Goal: Task Accomplishment & Management: Manage account settings

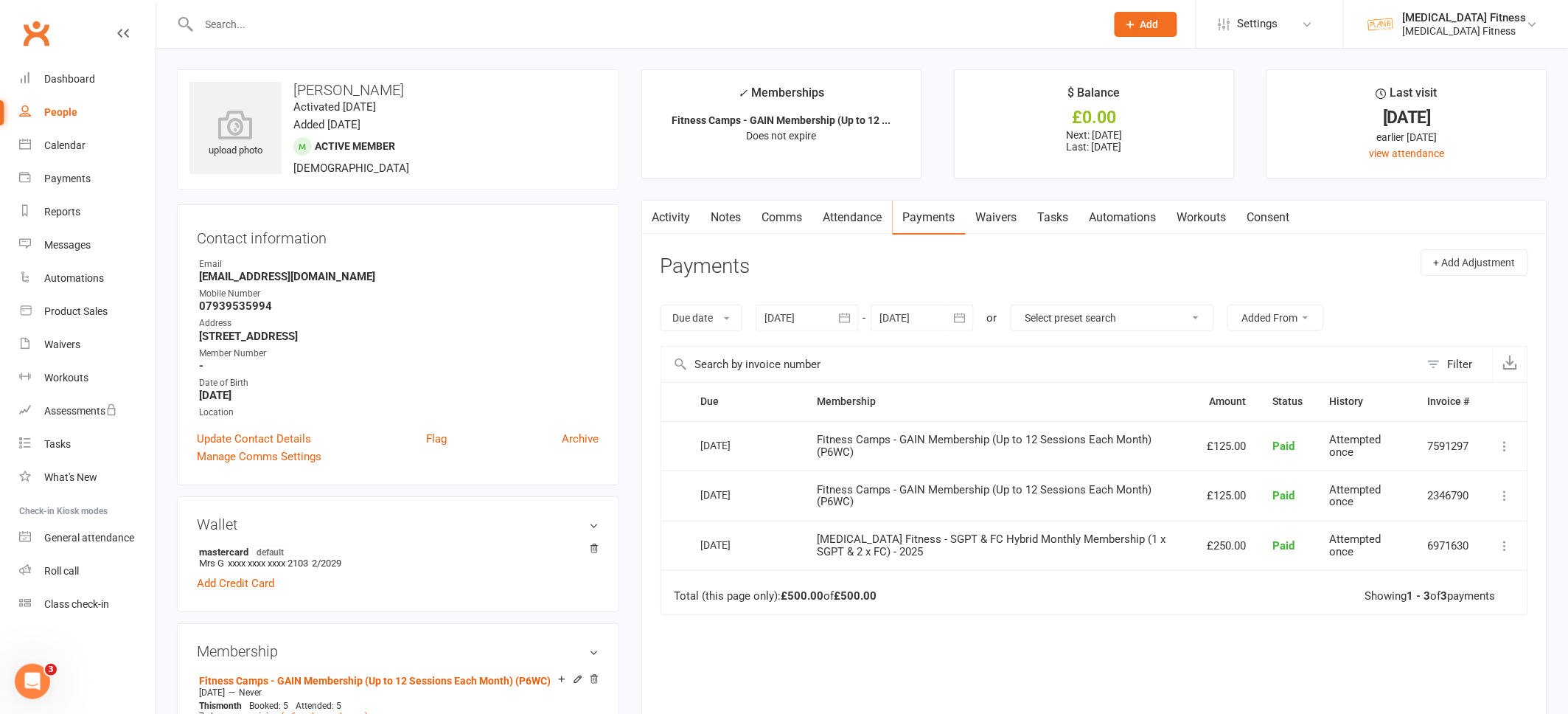
click at [42, 40] on link "Clubworx" at bounding box center [36, 33] width 37 height 37
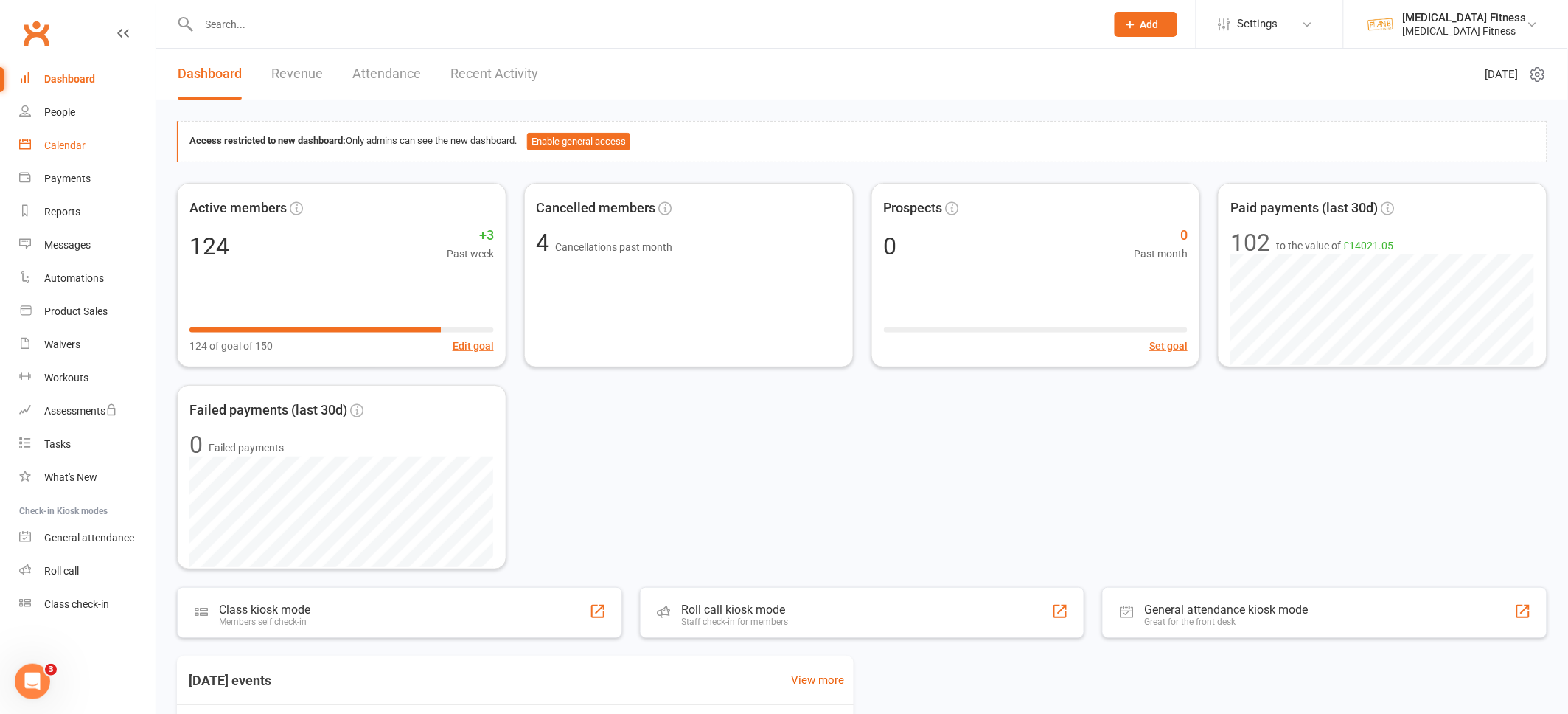
click at [60, 136] on link "Calendar" at bounding box center [86, 146] width 136 height 33
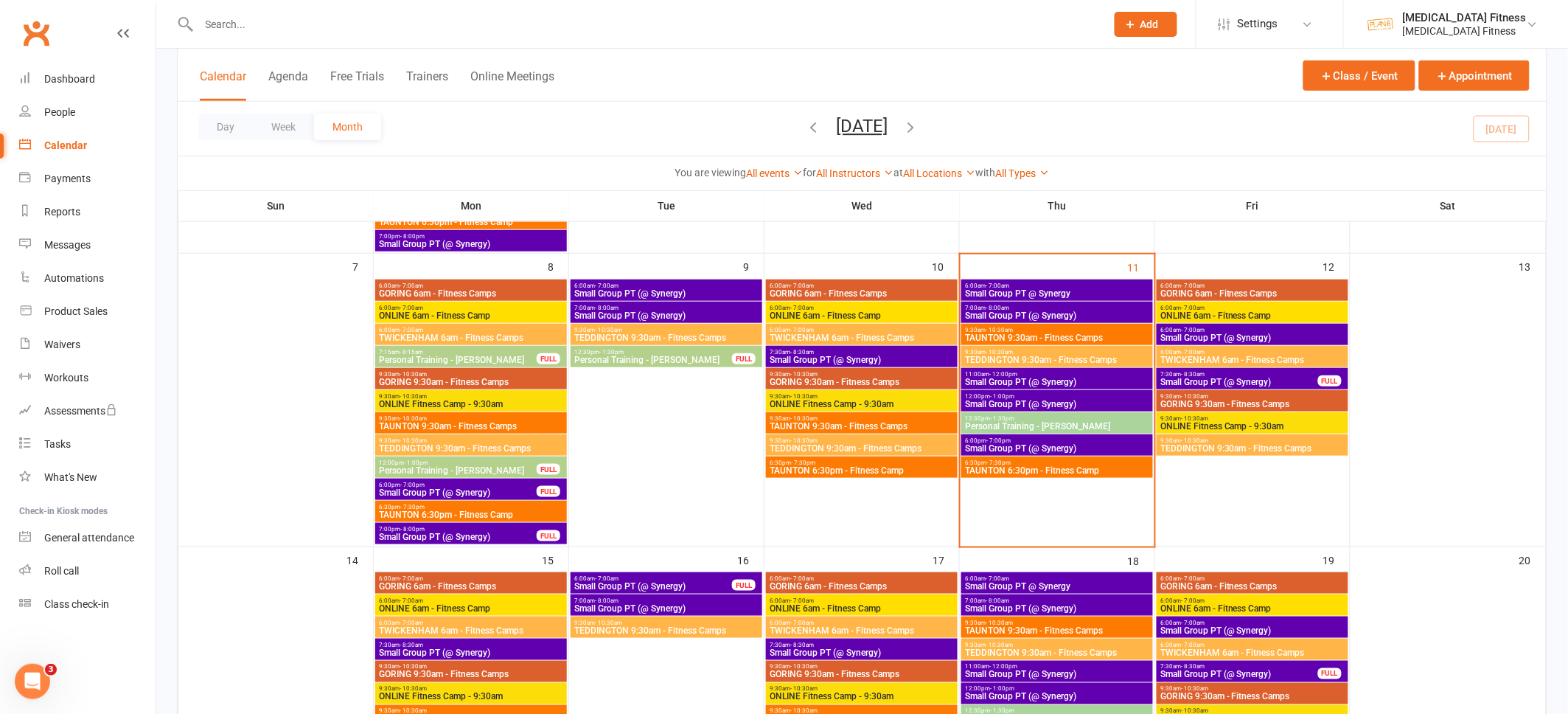
scroll to position [342, 0]
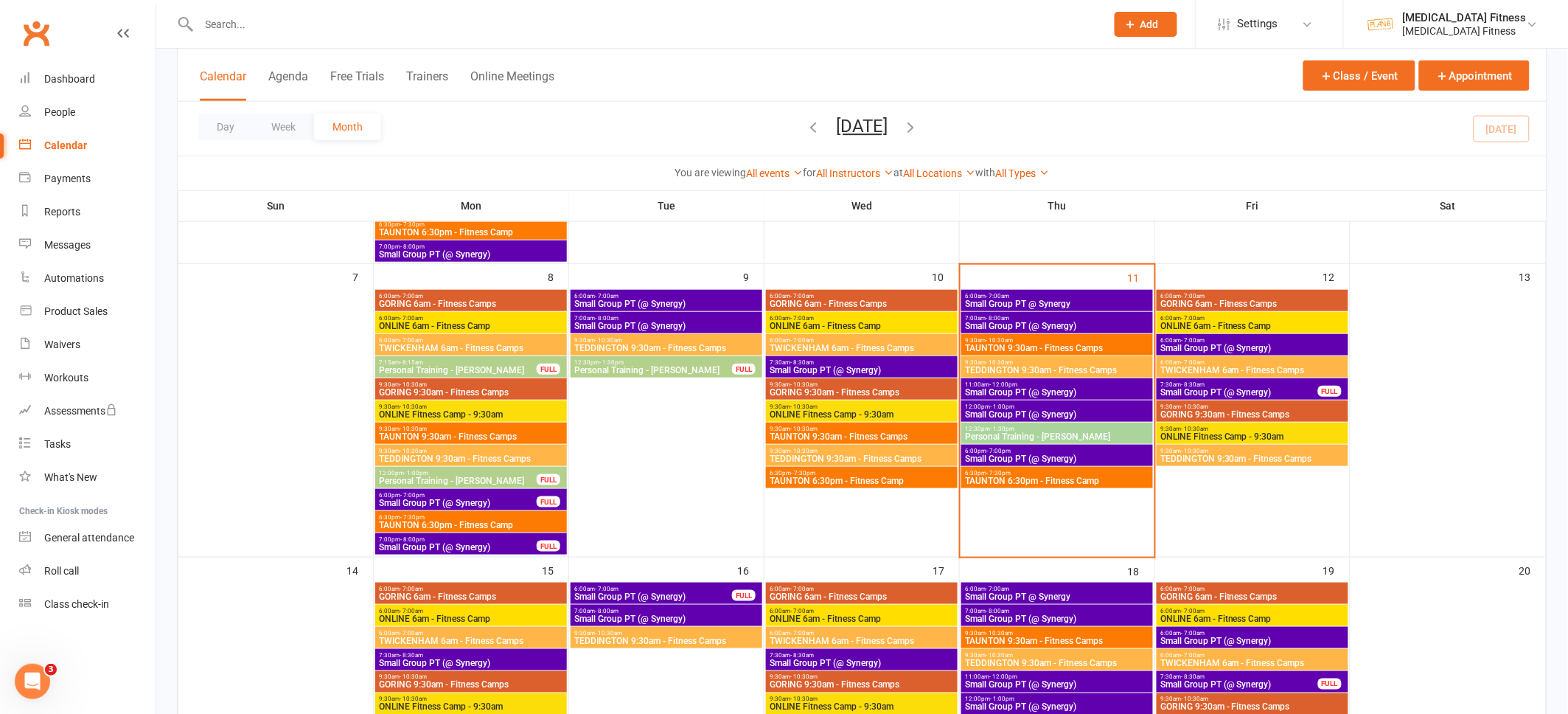
click at [1084, 300] on span "Small Group PT @ Synergy" at bounding box center [1057, 304] width 186 height 9
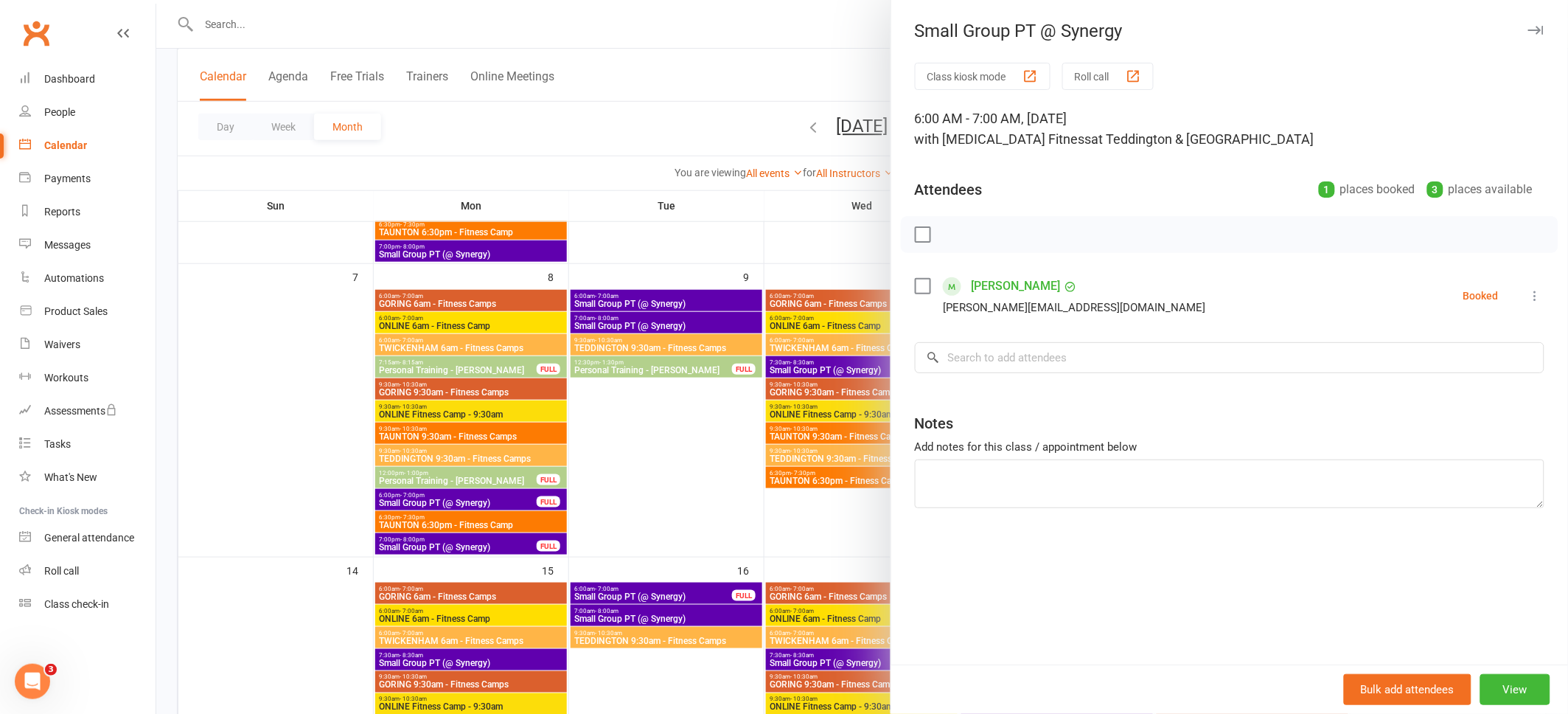
click at [1541, 30] on icon "button" at bounding box center [1536, 30] width 15 height 9
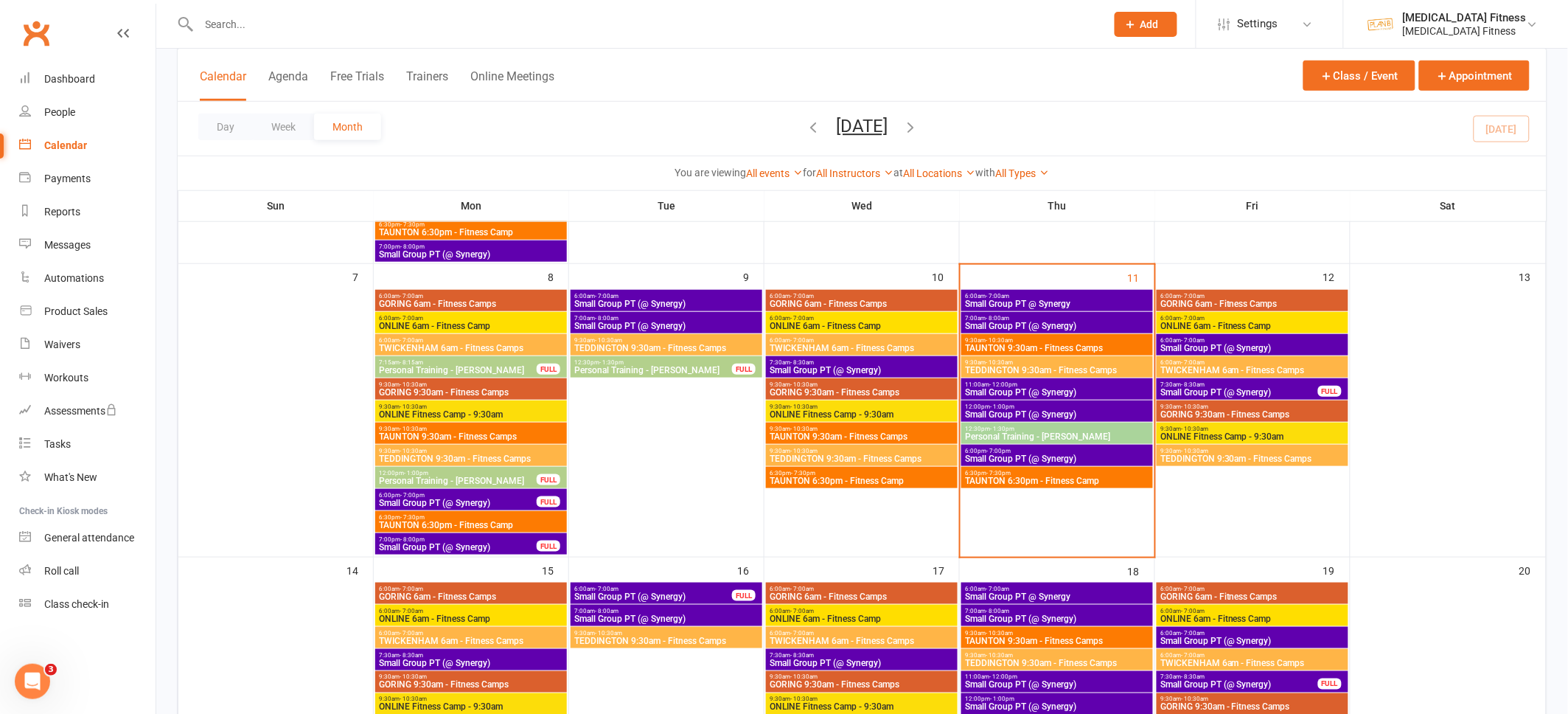
click at [1086, 322] on span "Small Group PT (@ Synergy)" at bounding box center [1057, 326] width 186 height 9
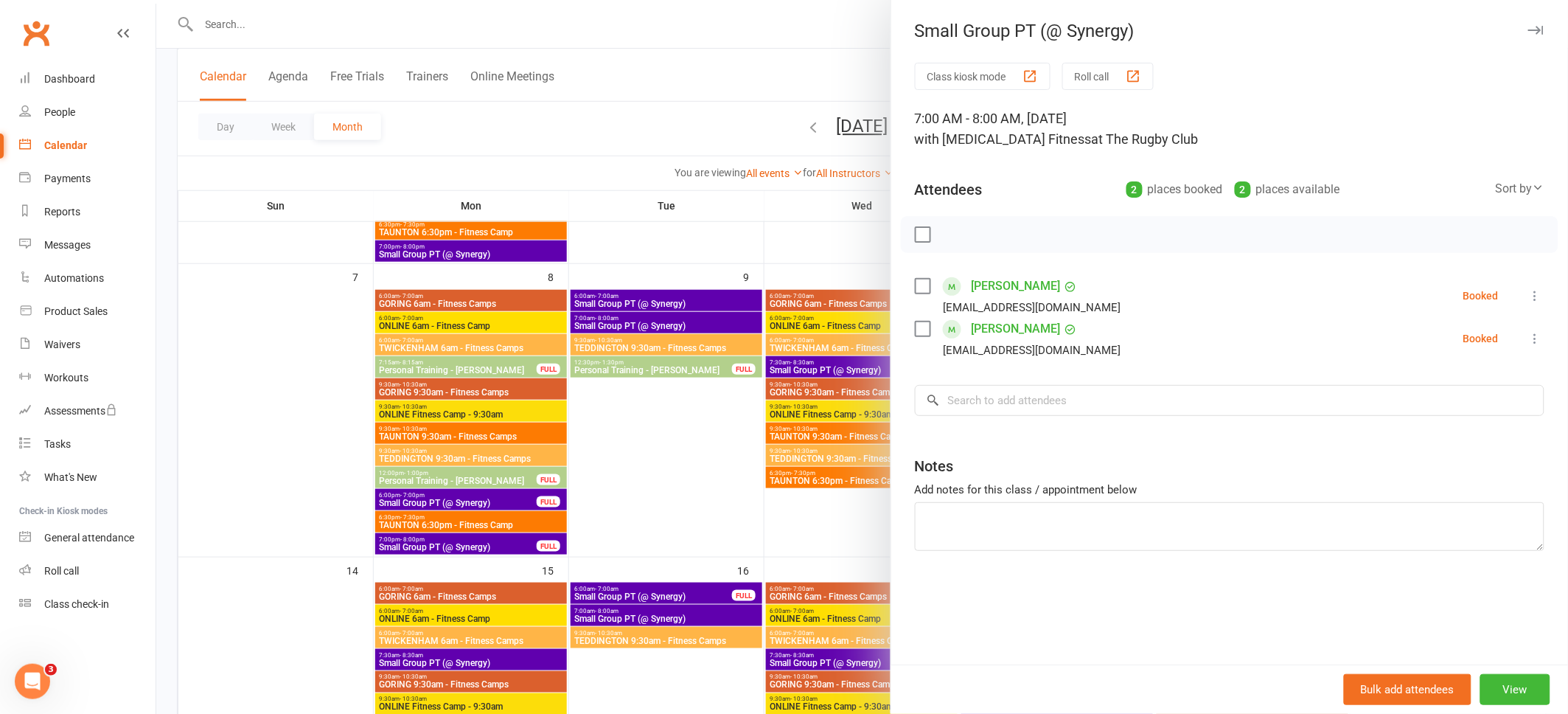
click at [1542, 27] on icon "button" at bounding box center [1536, 30] width 15 height 9
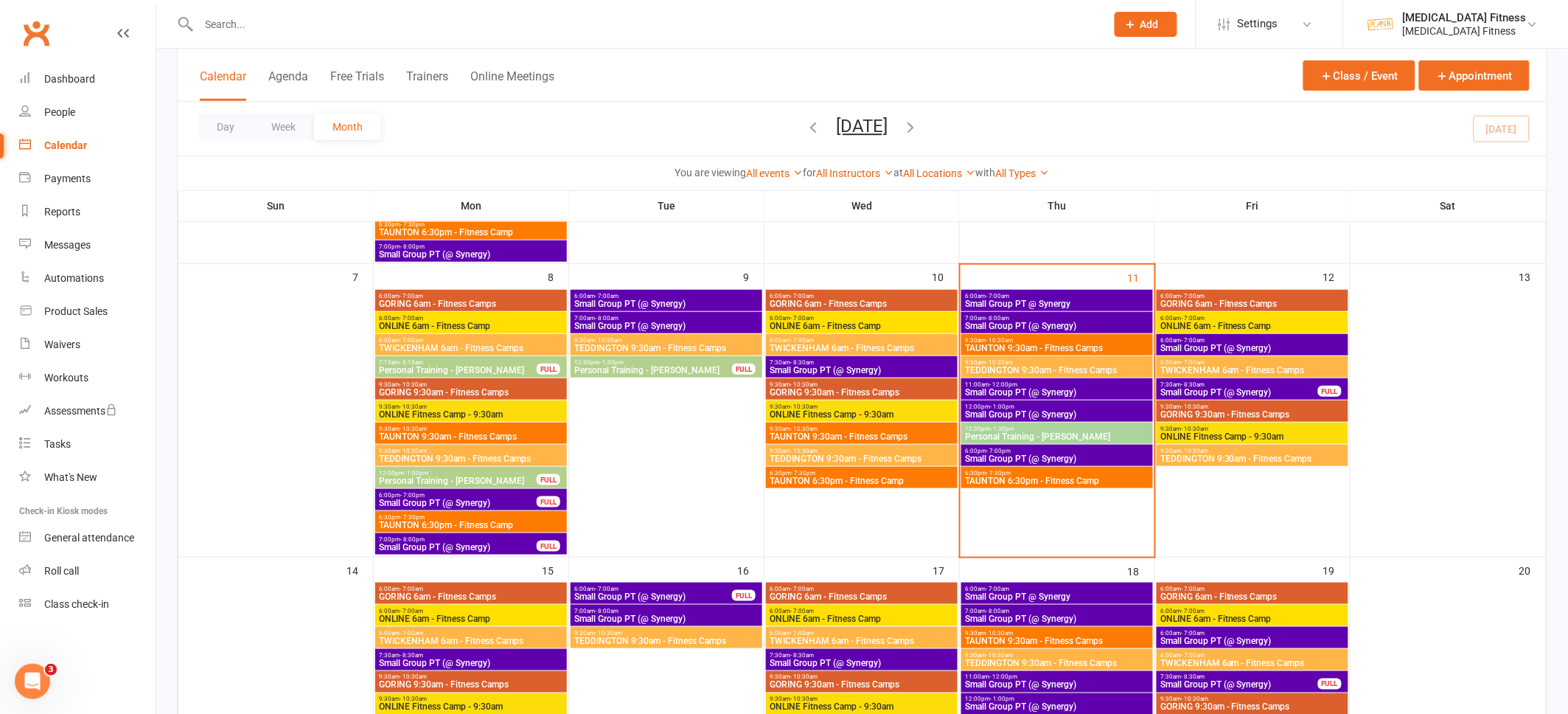
click at [1048, 388] on span "Small Group PT (@ Synergy)" at bounding box center [1057, 392] width 186 height 9
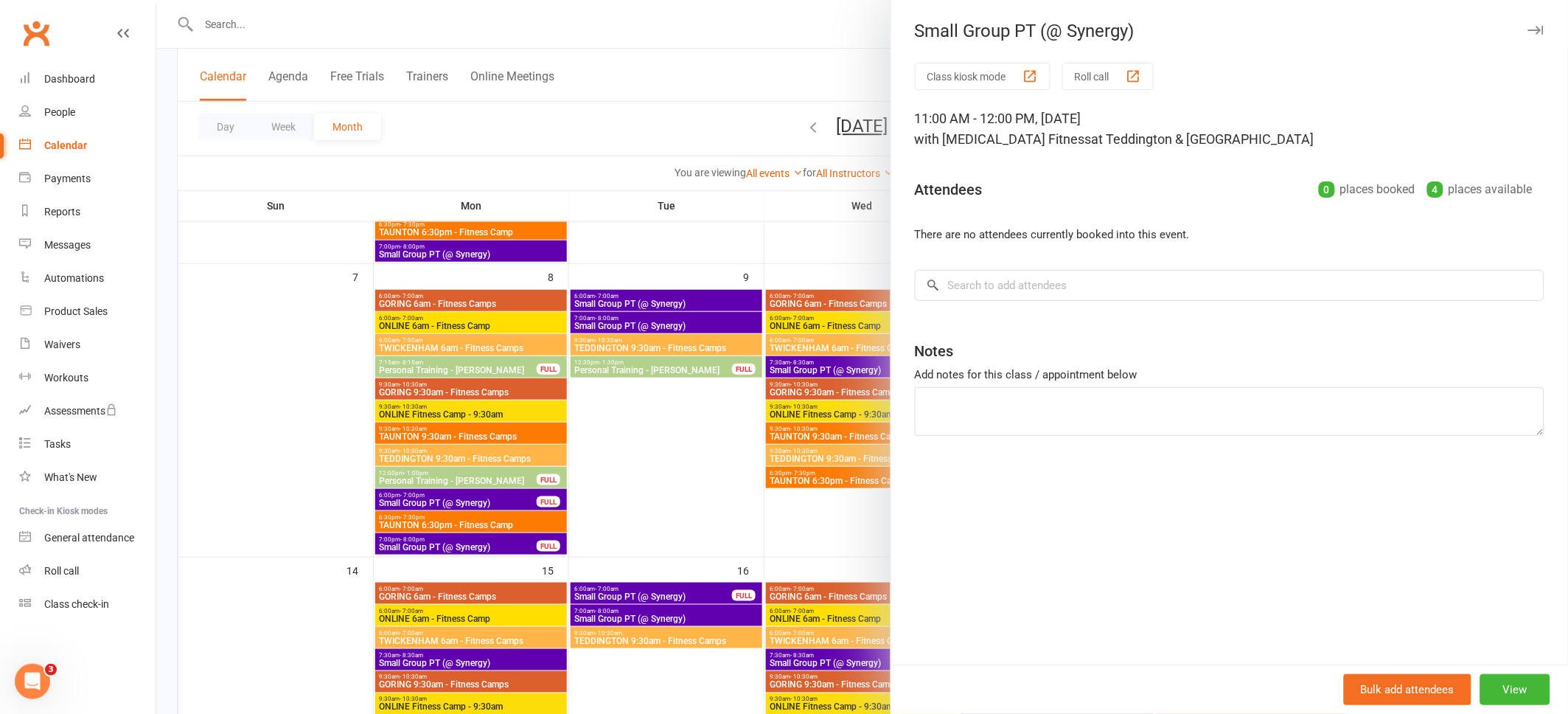
click at [1547, 26] on div "Small Group PT (@ Synergy)" at bounding box center [1230, 31] width 677 height 21
click at [1530, 31] on icon "button" at bounding box center [1536, 30] width 15 height 9
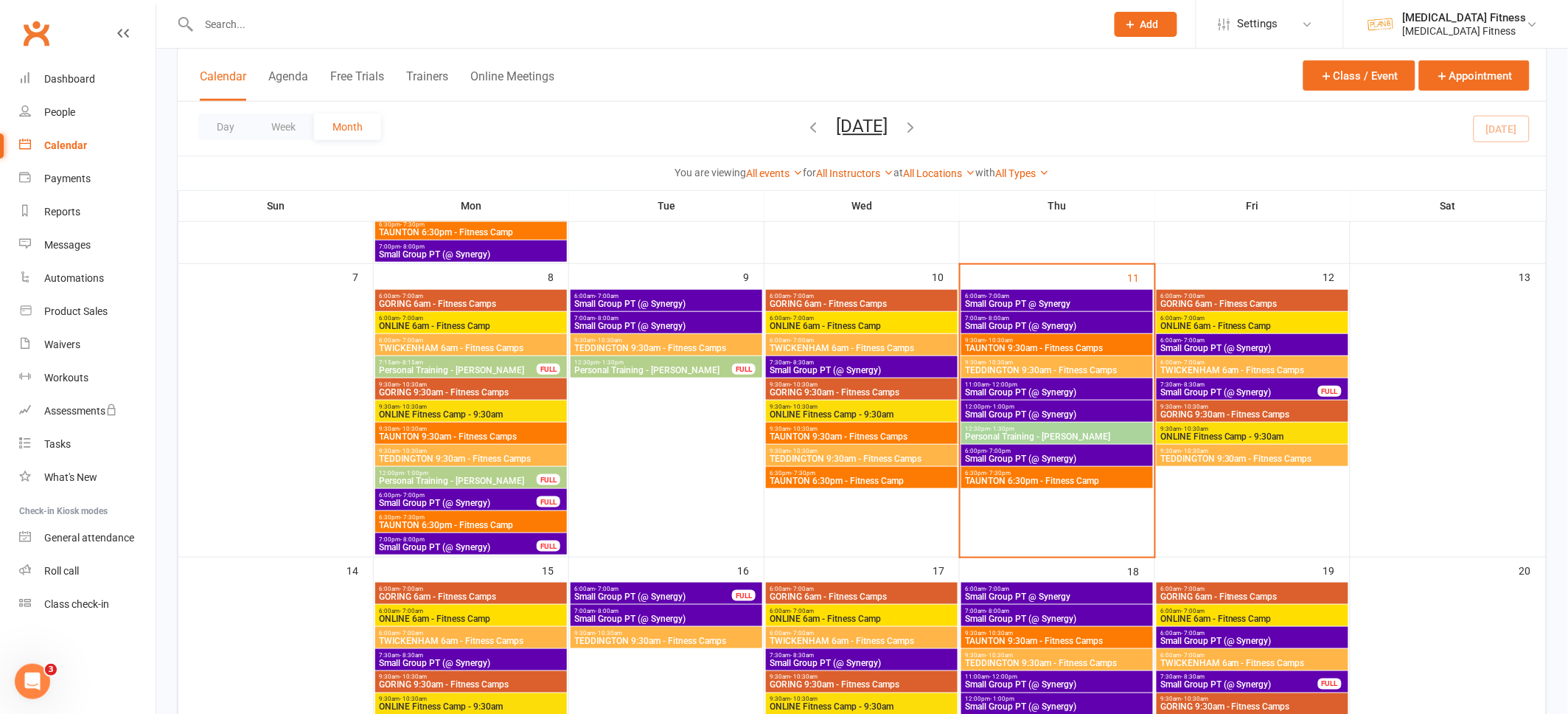
click at [1078, 366] on span "TEDDINGTON 9:30am - Fitness Camps" at bounding box center [1057, 370] width 186 height 9
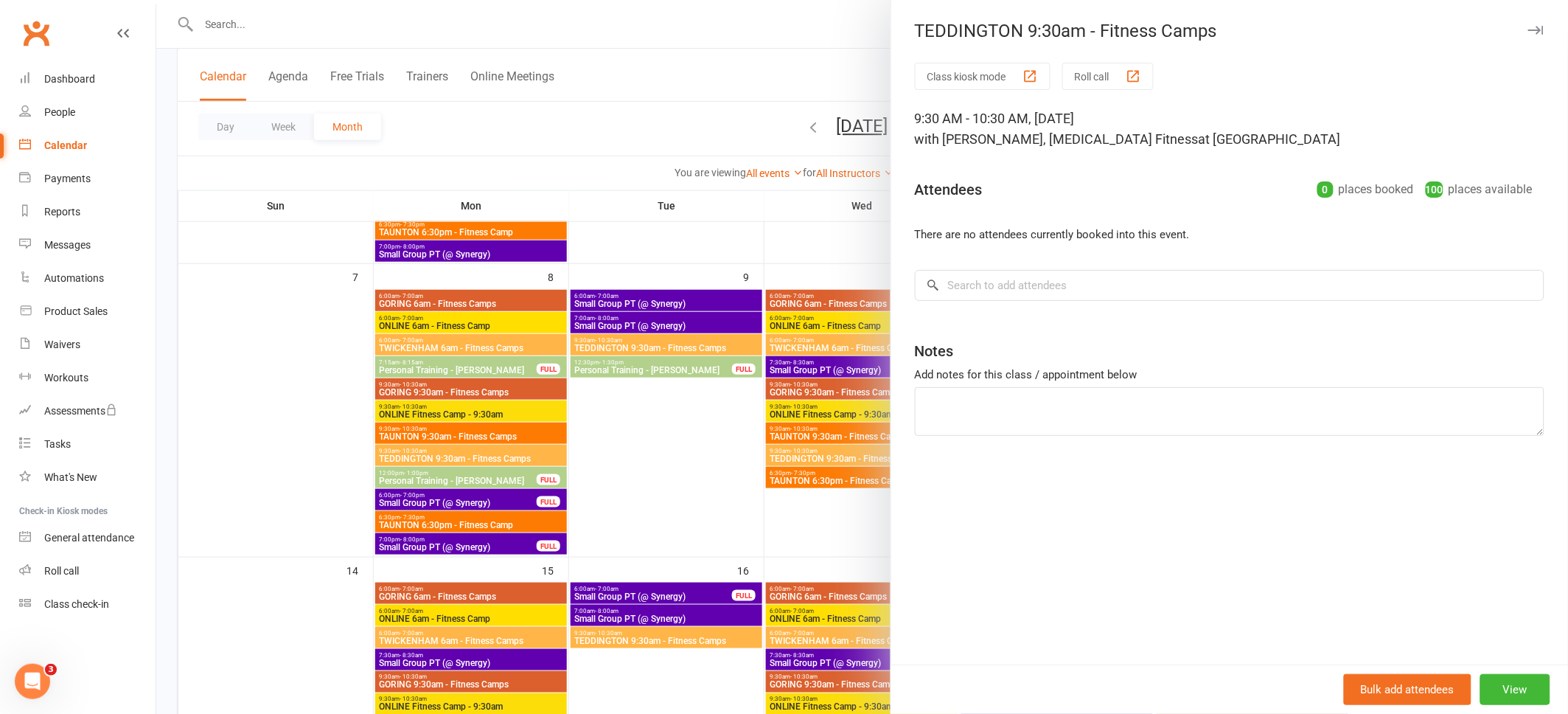
click at [1539, 29] on icon "button" at bounding box center [1536, 30] width 15 height 9
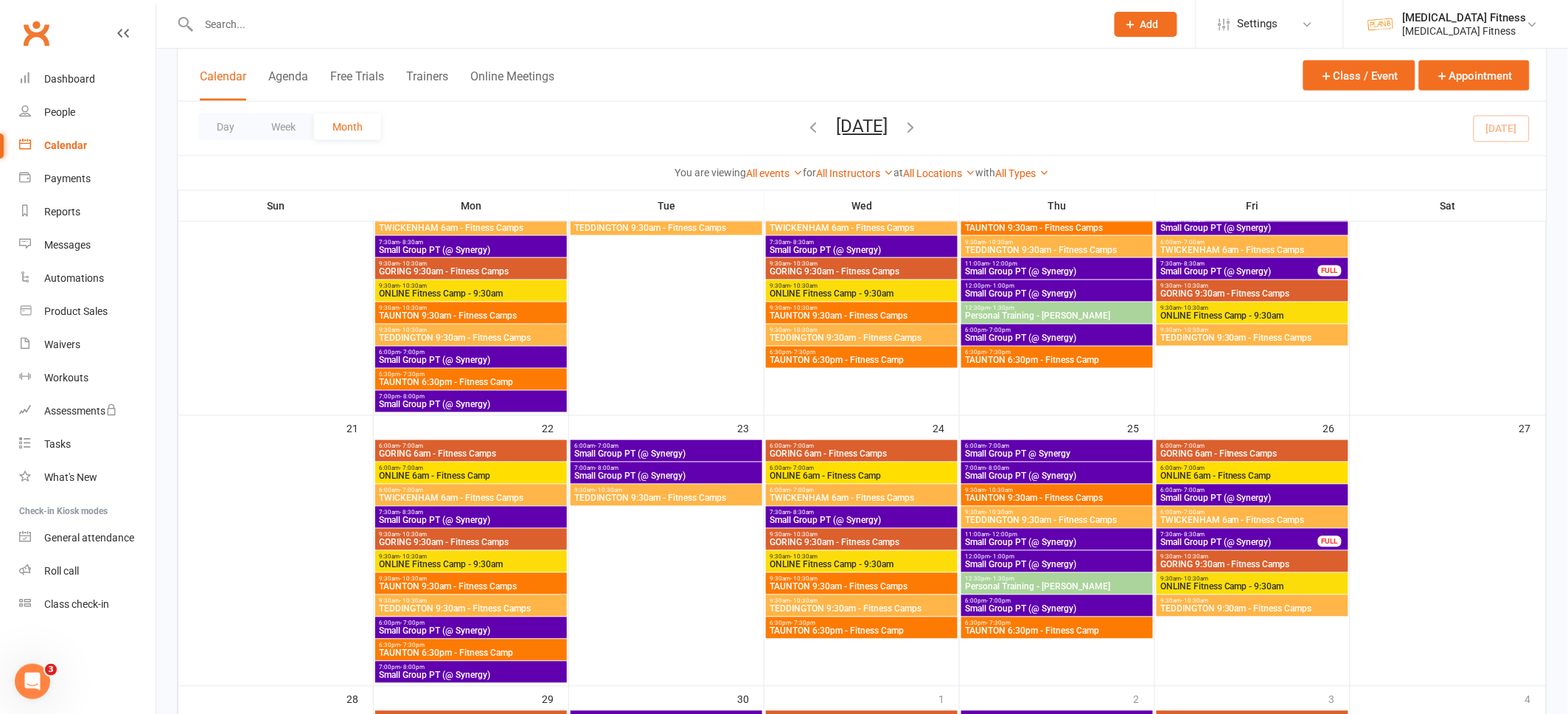
scroll to position [780, 0]
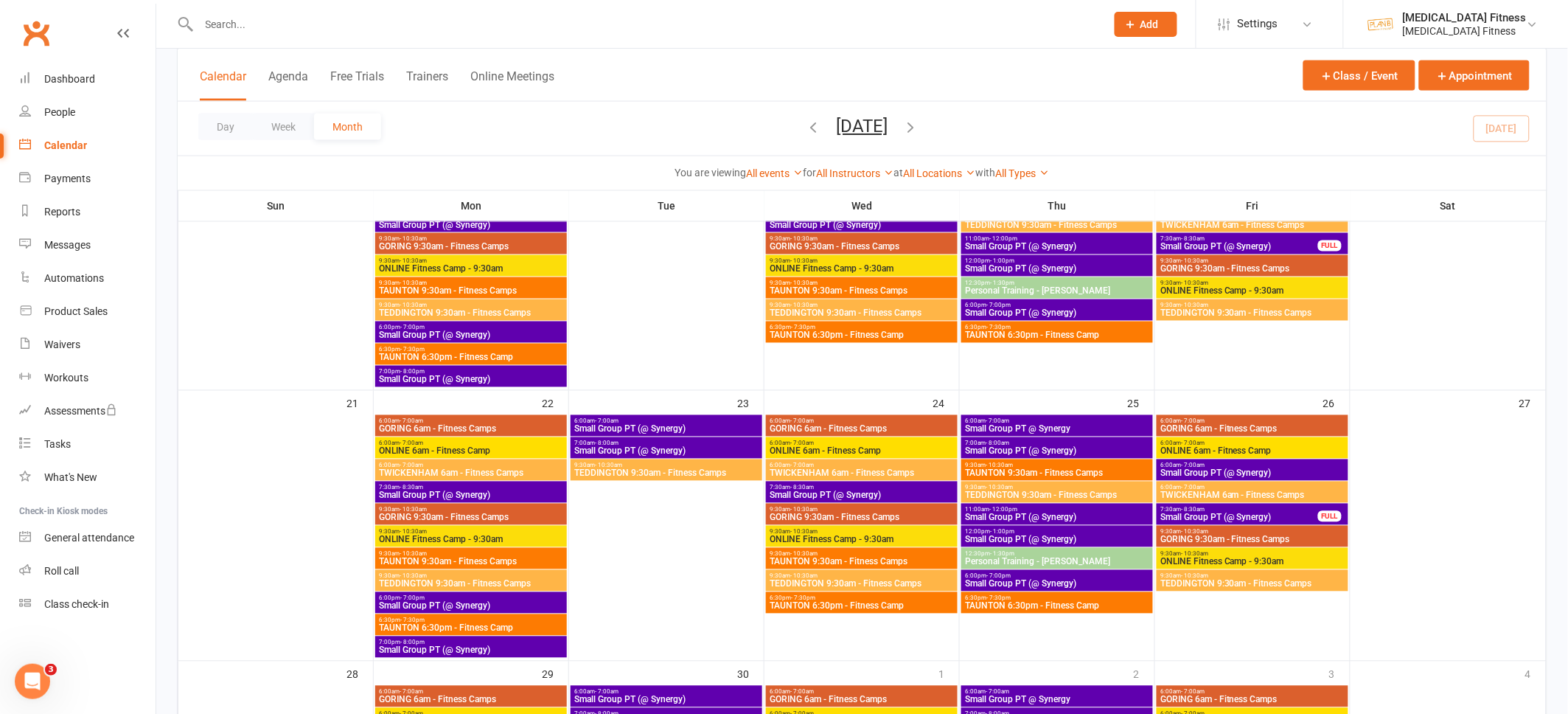
click at [488, 491] on span "Small Group PT (@ Synergy)" at bounding box center [471, 496] width 186 height 9
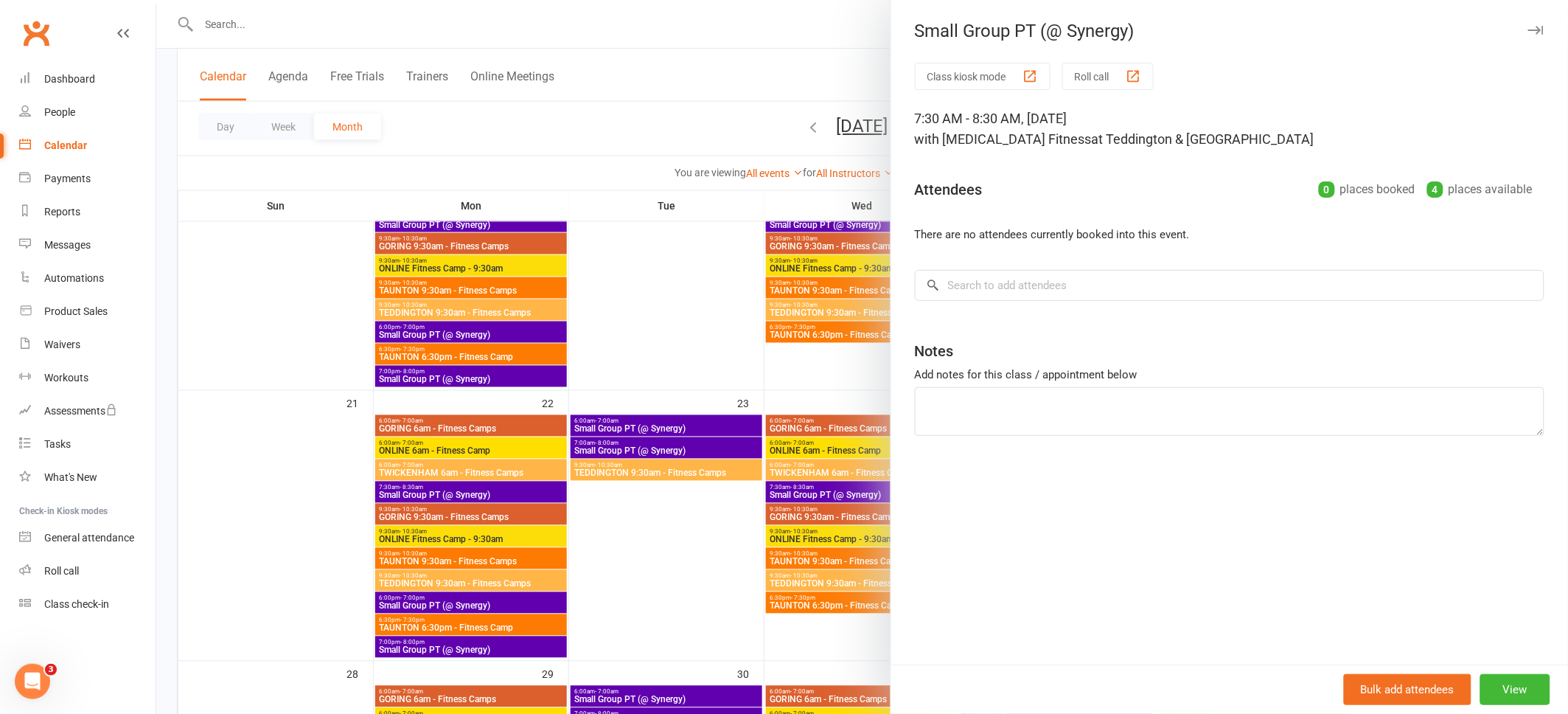
click at [1536, 24] on button "button" at bounding box center [1535, 30] width 18 height 18
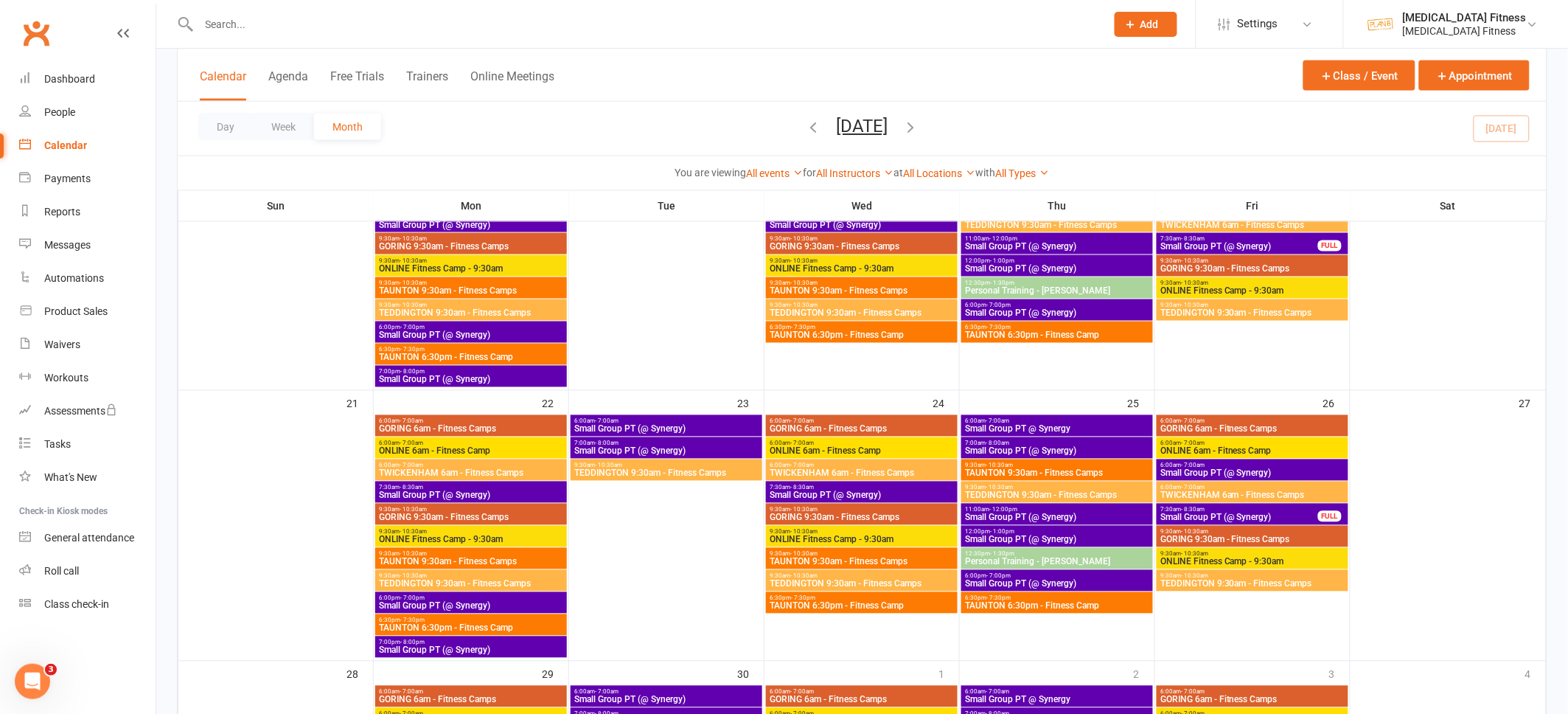
click at [851, 492] on span "Small Group PT (@ Synergy)" at bounding box center [862, 496] width 186 height 9
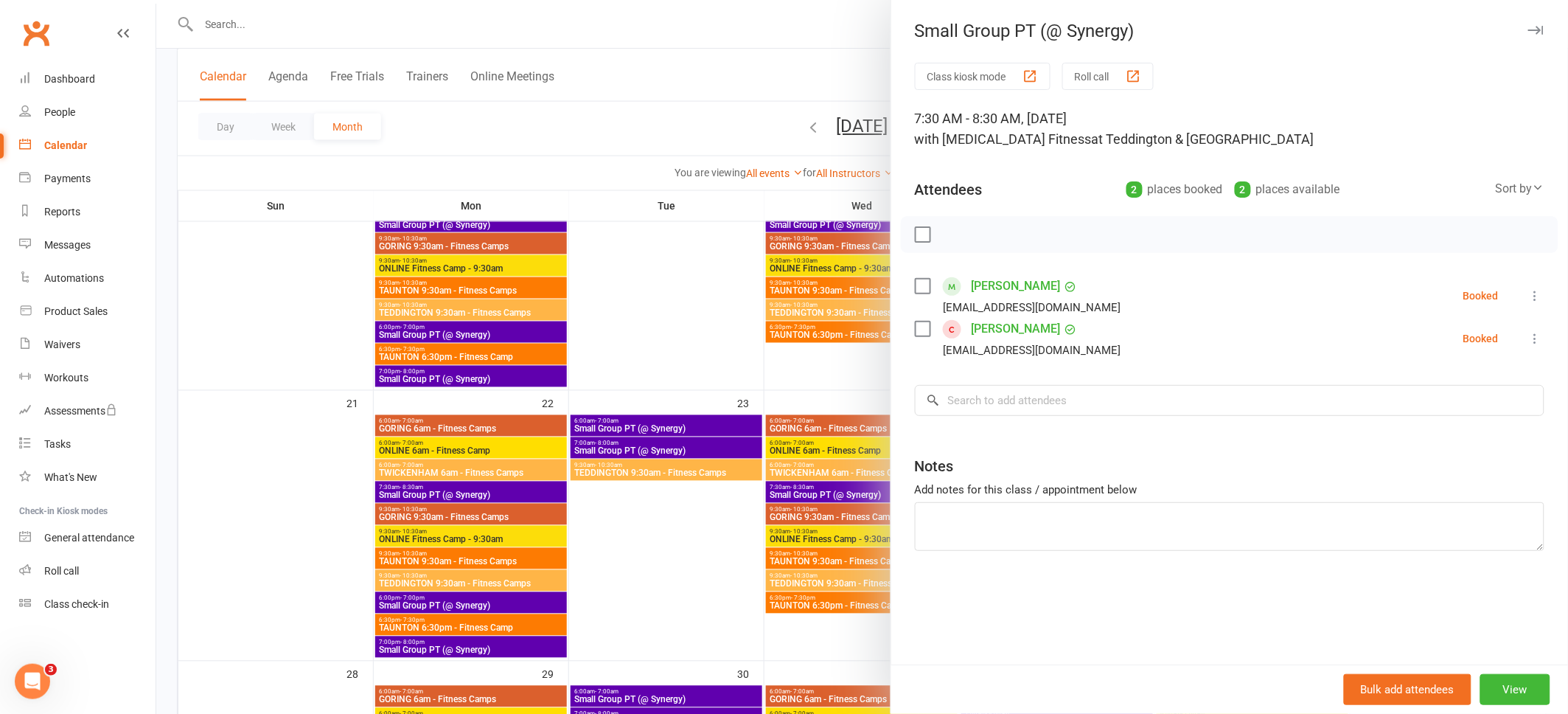
click at [1535, 32] on icon "button" at bounding box center [1536, 30] width 15 height 9
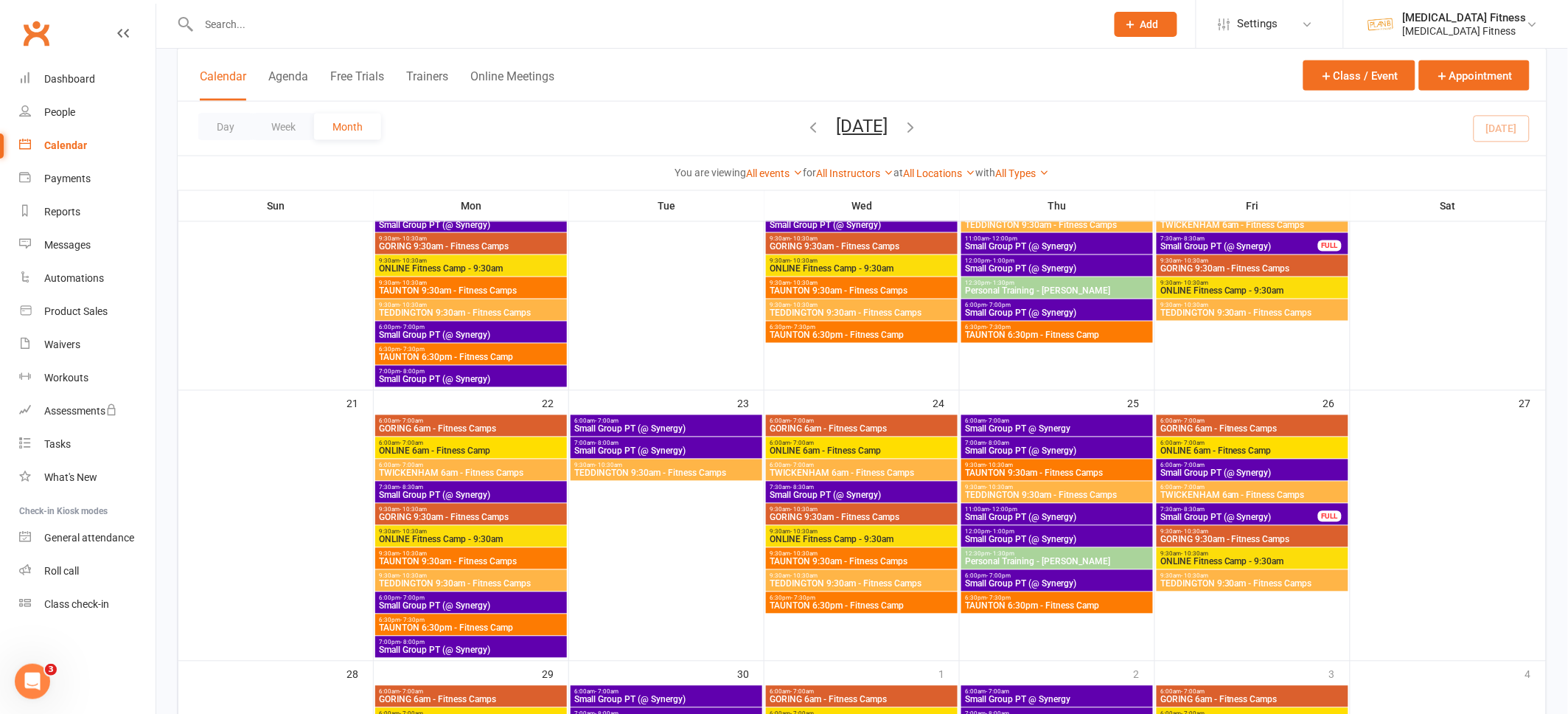
click at [1210, 514] on span "Small Group PT (@ Synergy)" at bounding box center [1239, 518] width 159 height 9
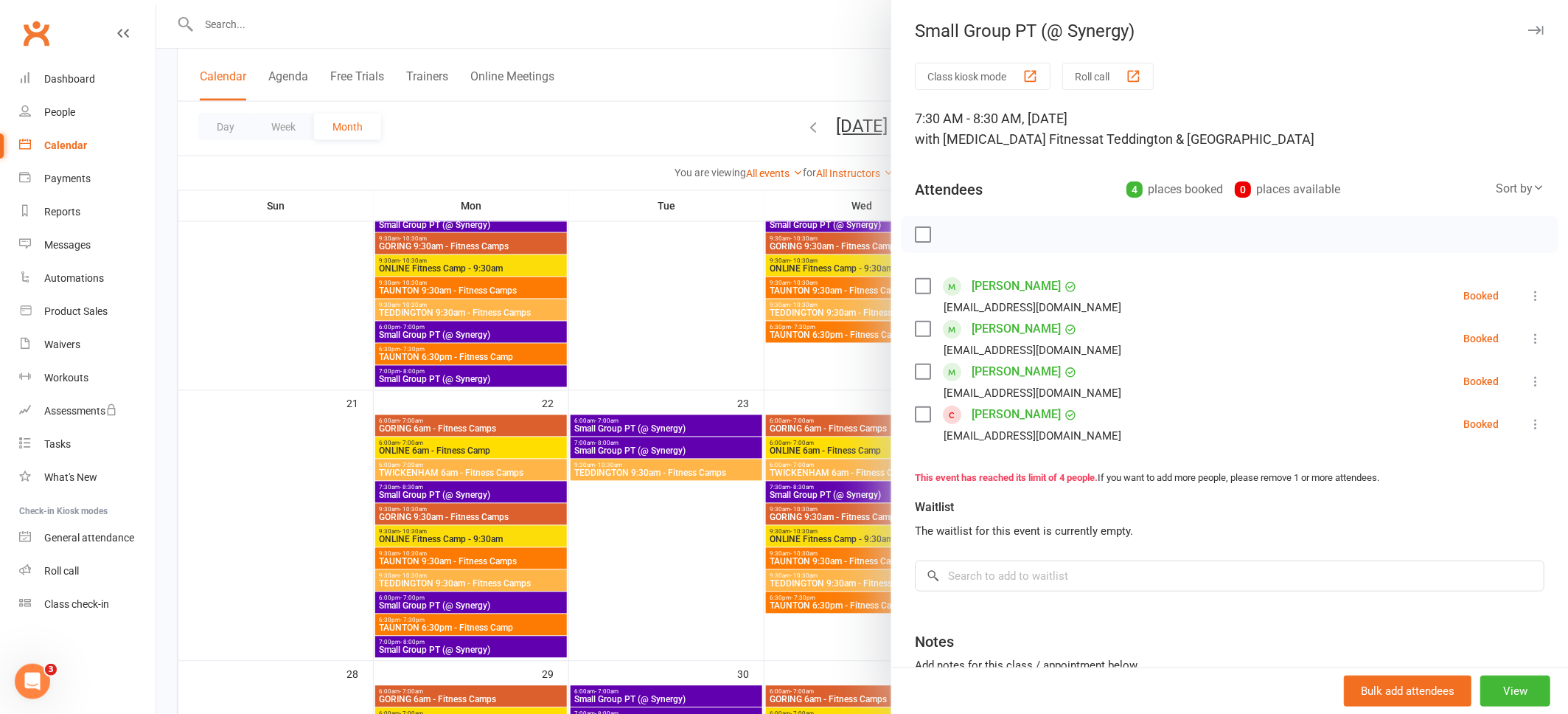
click at [1539, 32] on icon "button" at bounding box center [1536, 30] width 15 height 9
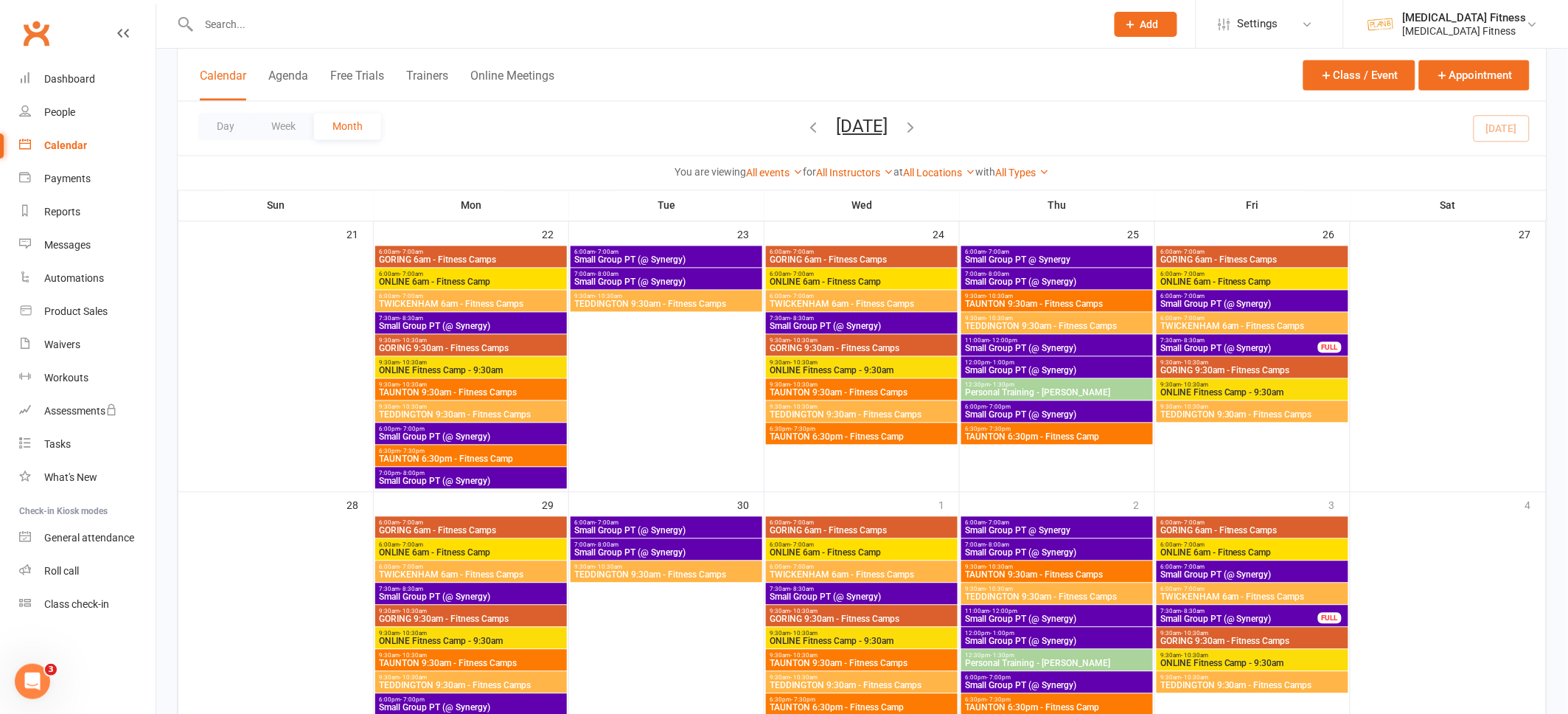
scroll to position [962, 0]
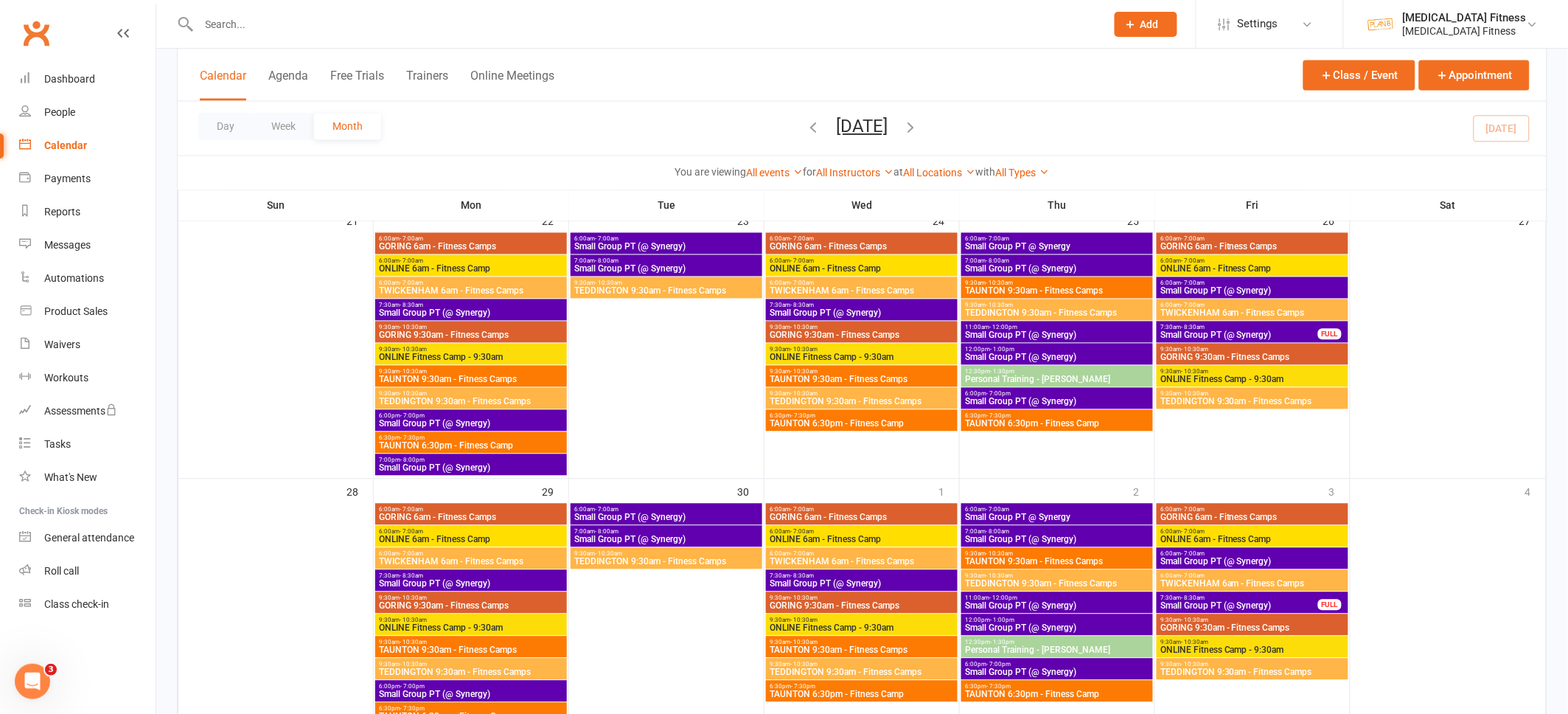
click at [466, 580] on span "Small Group PT (@ Synergy)" at bounding box center [471, 584] width 186 height 9
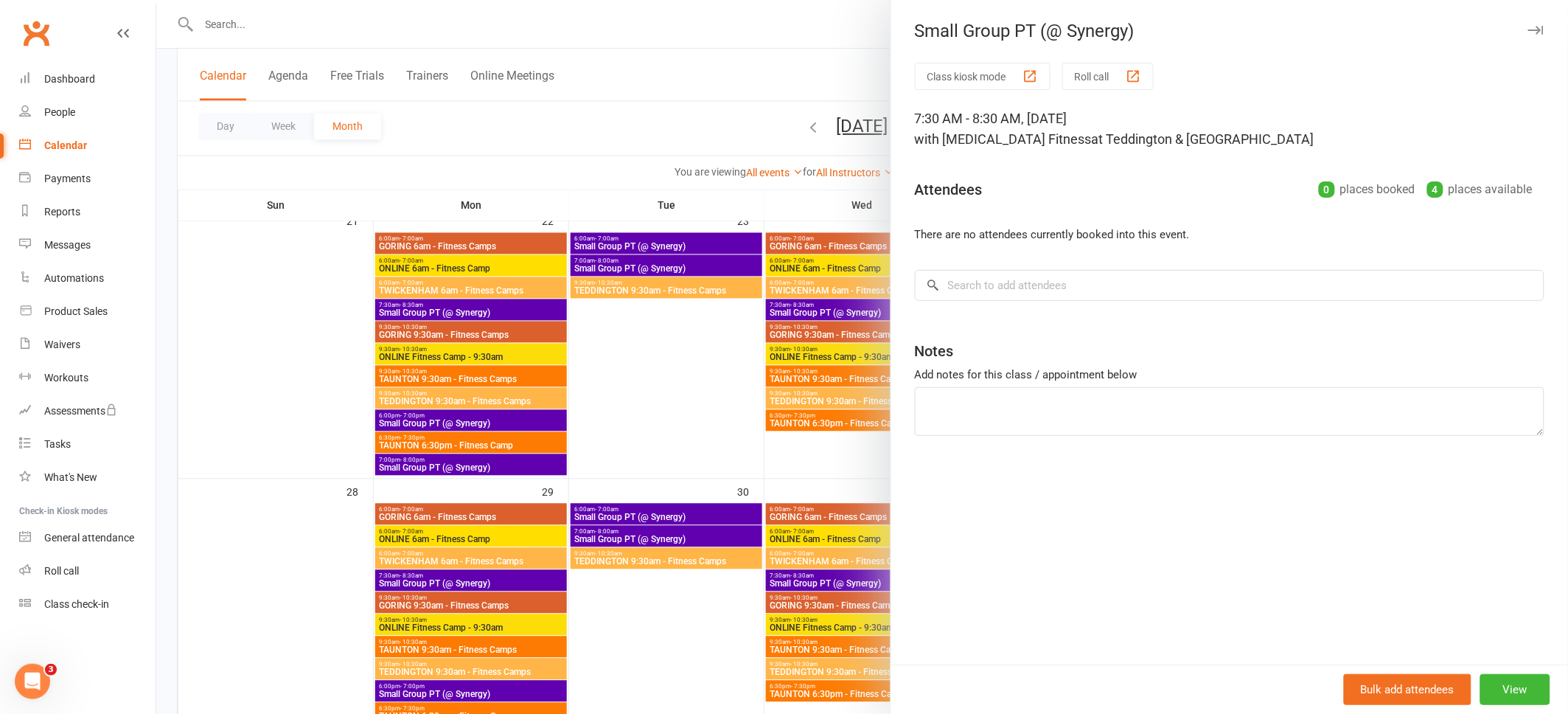
click at [1530, 33] on icon "button" at bounding box center [1536, 30] width 15 height 9
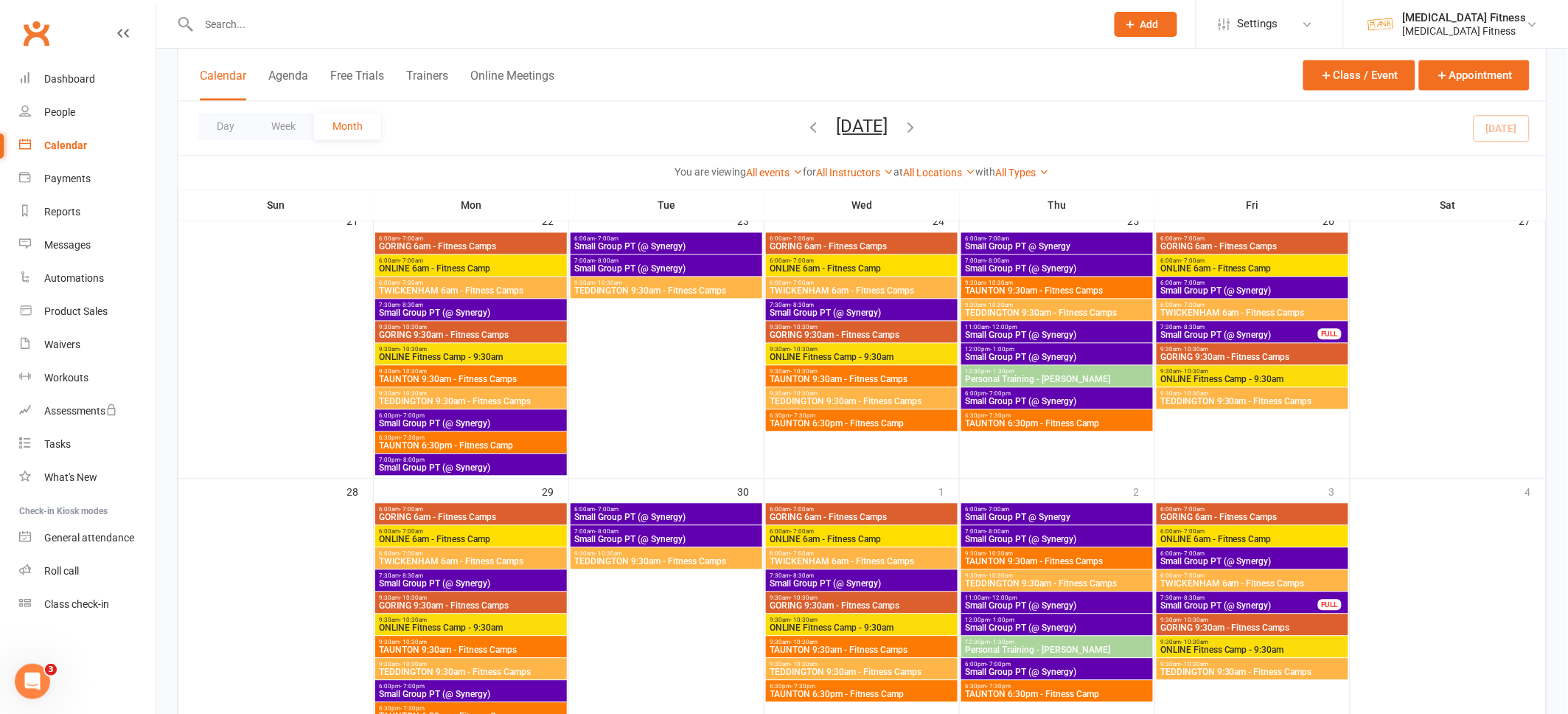
click at [835, 576] on span "7:30am - 8:30am" at bounding box center [862, 576] width 186 height 7
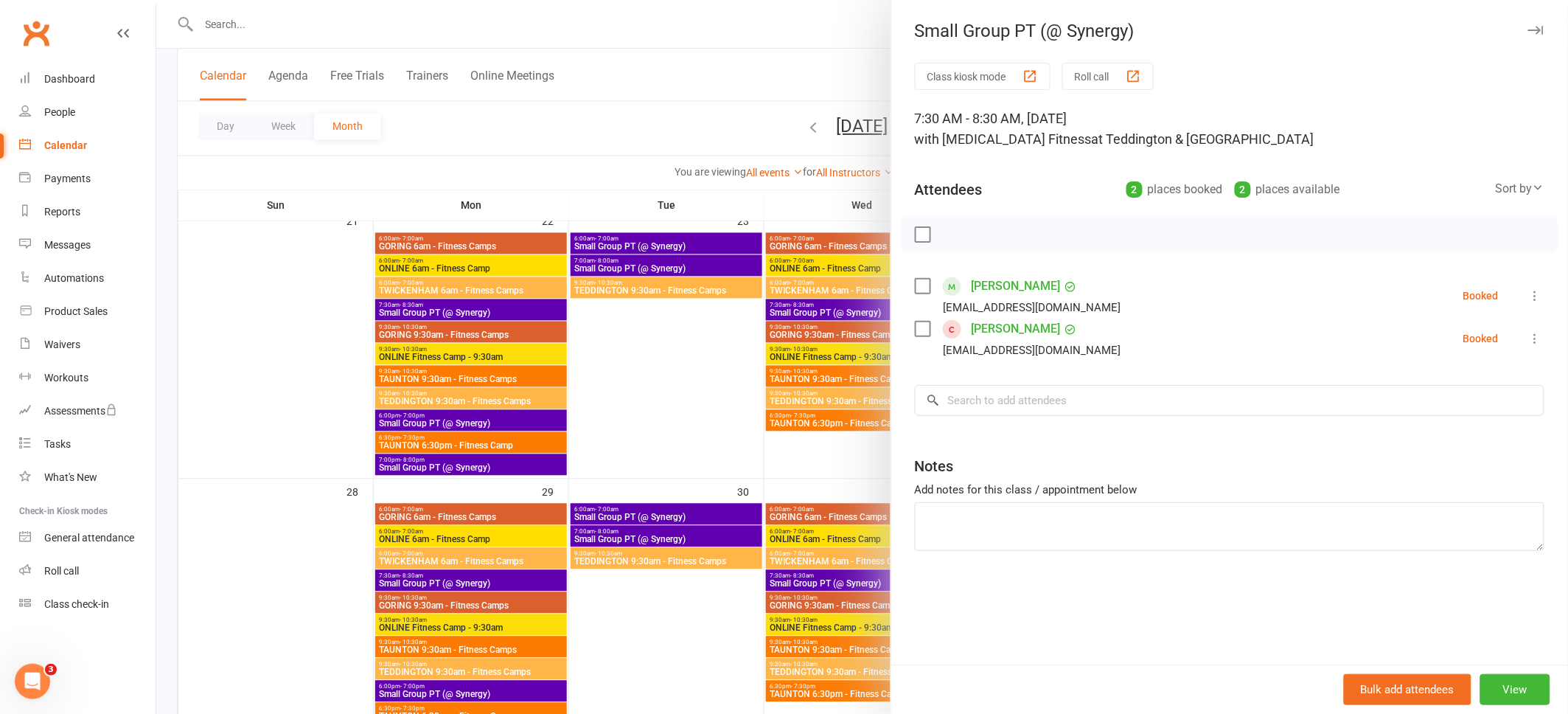
click at [1540, 33] on icon "button" at bounding box center [1536, 30] width 15 height 9
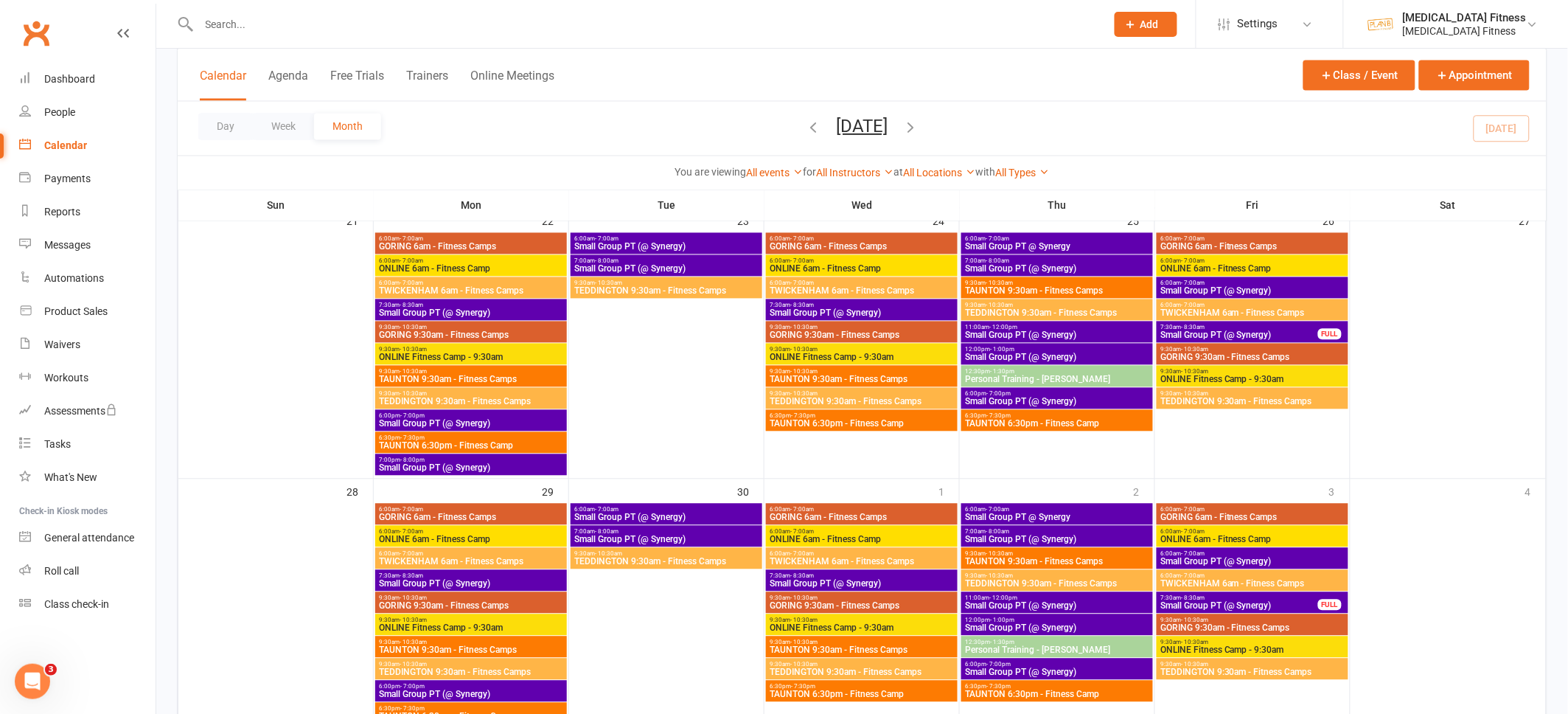
click at [1285, 602] on span "Small Group PT (@ Synergy)" at bounding box center [1239, 606] width 159 height 9
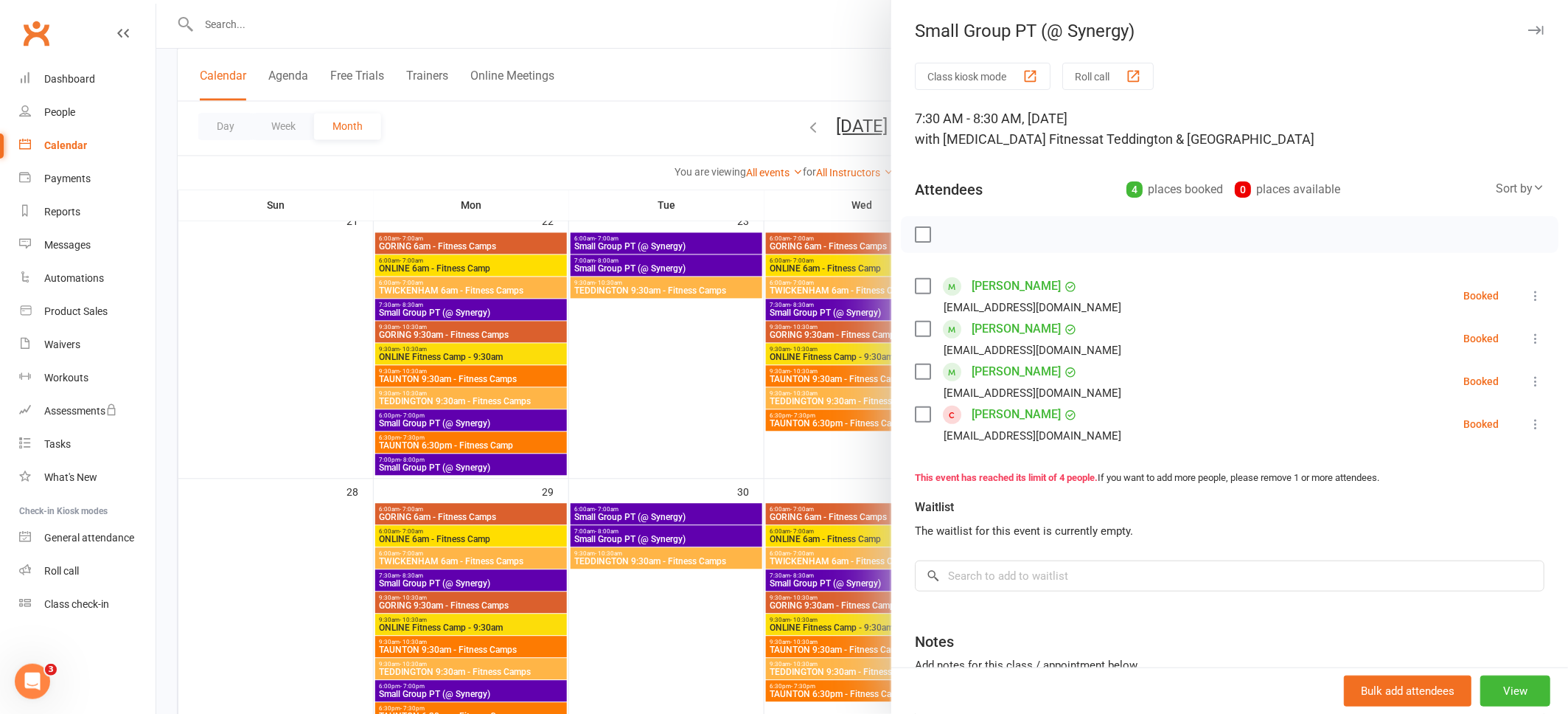
click at [1541, 34] on button "button" at bounding box center [1535, 30] width 18 height 18
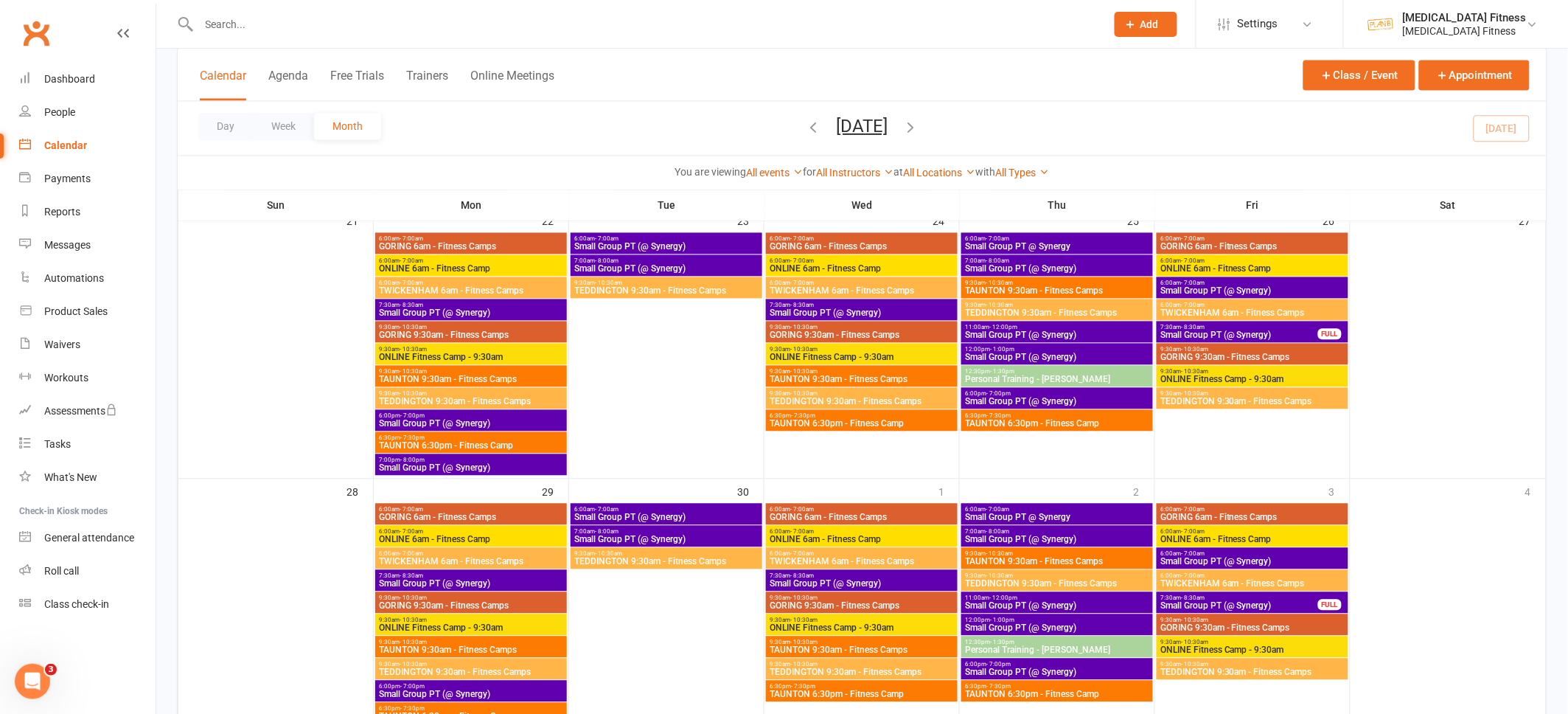
click at [1214, 562] on span "Small Group PT (@ Synergy)" at bounding box center [1252, 562] width 186 height 9
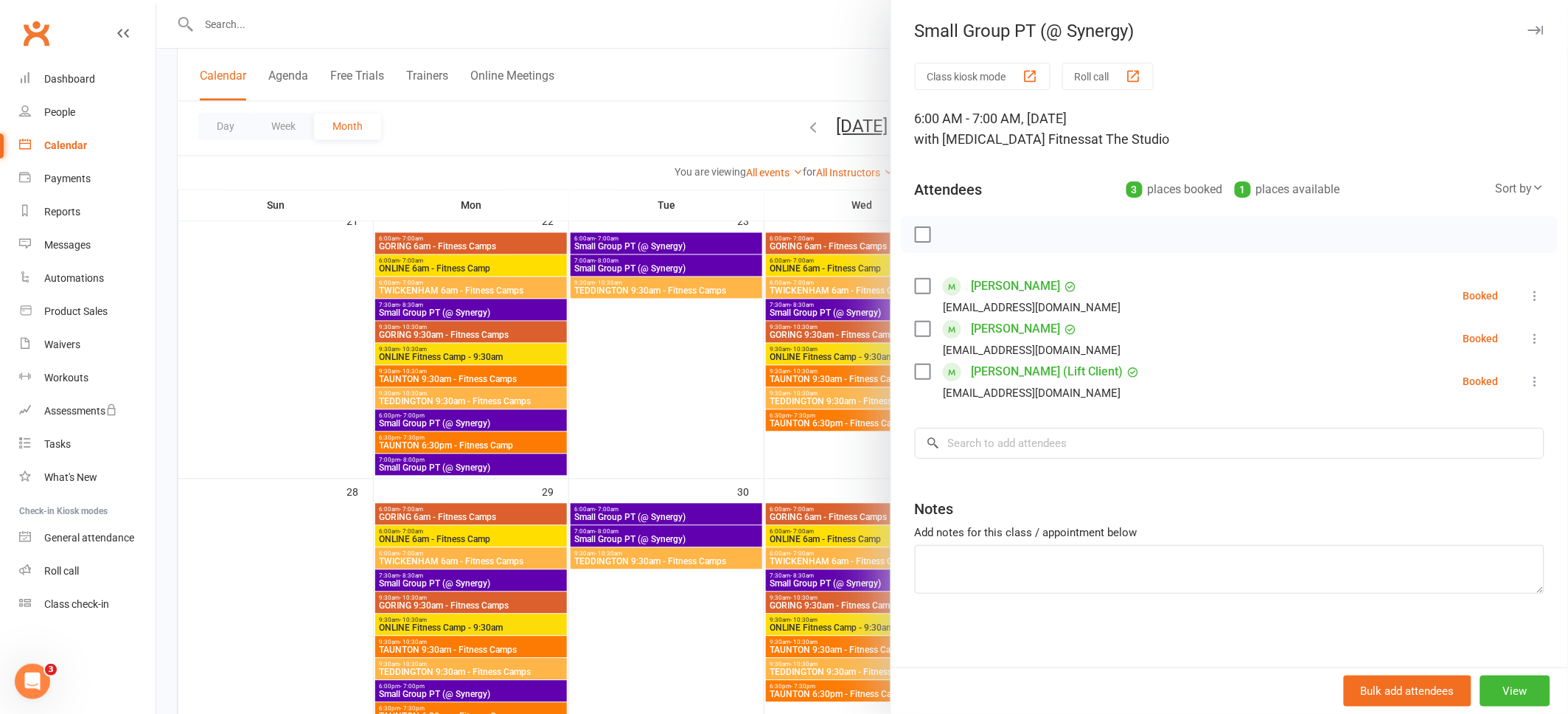
click at [1539, 29] on icon "button" at bounding box center [1536, 30] width 15 height 9
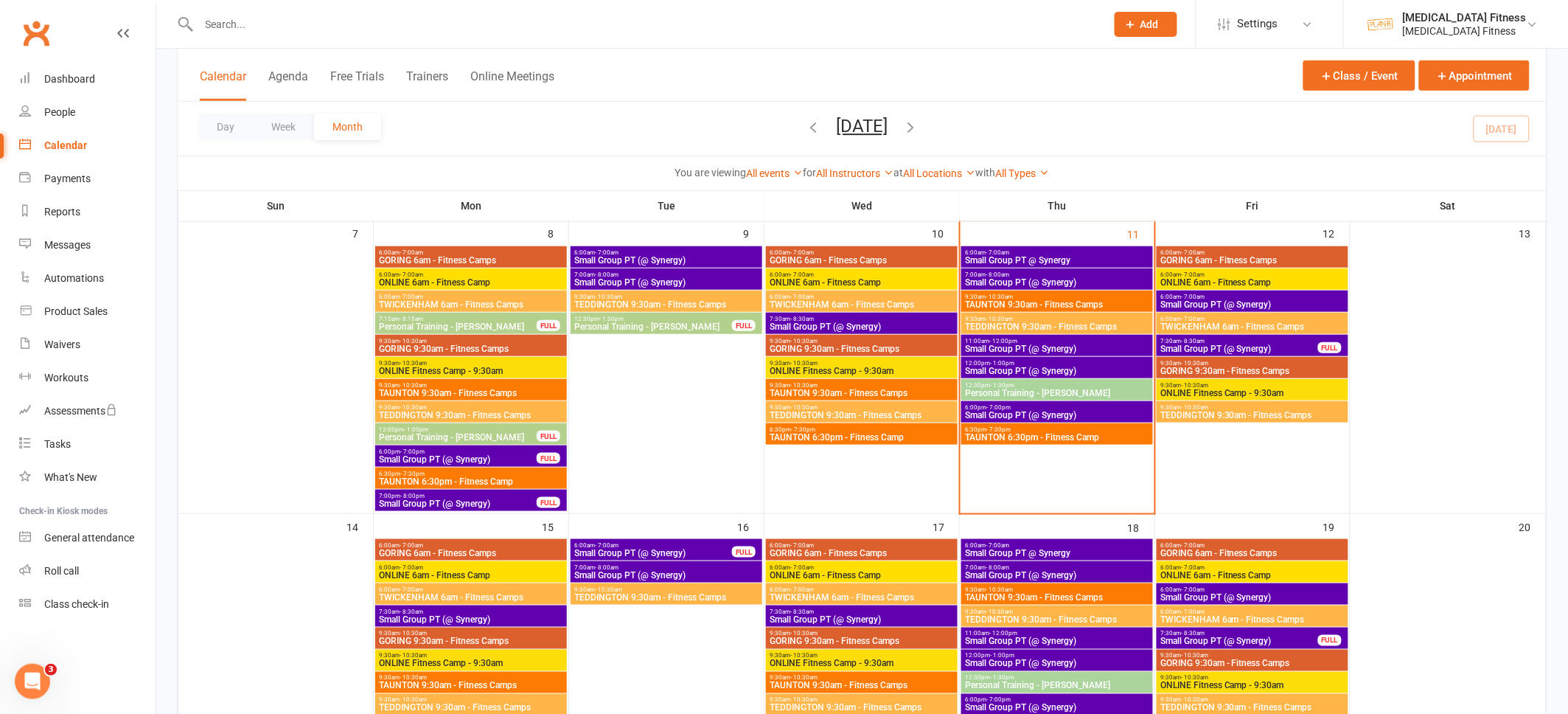
scroll to position [382, 0]
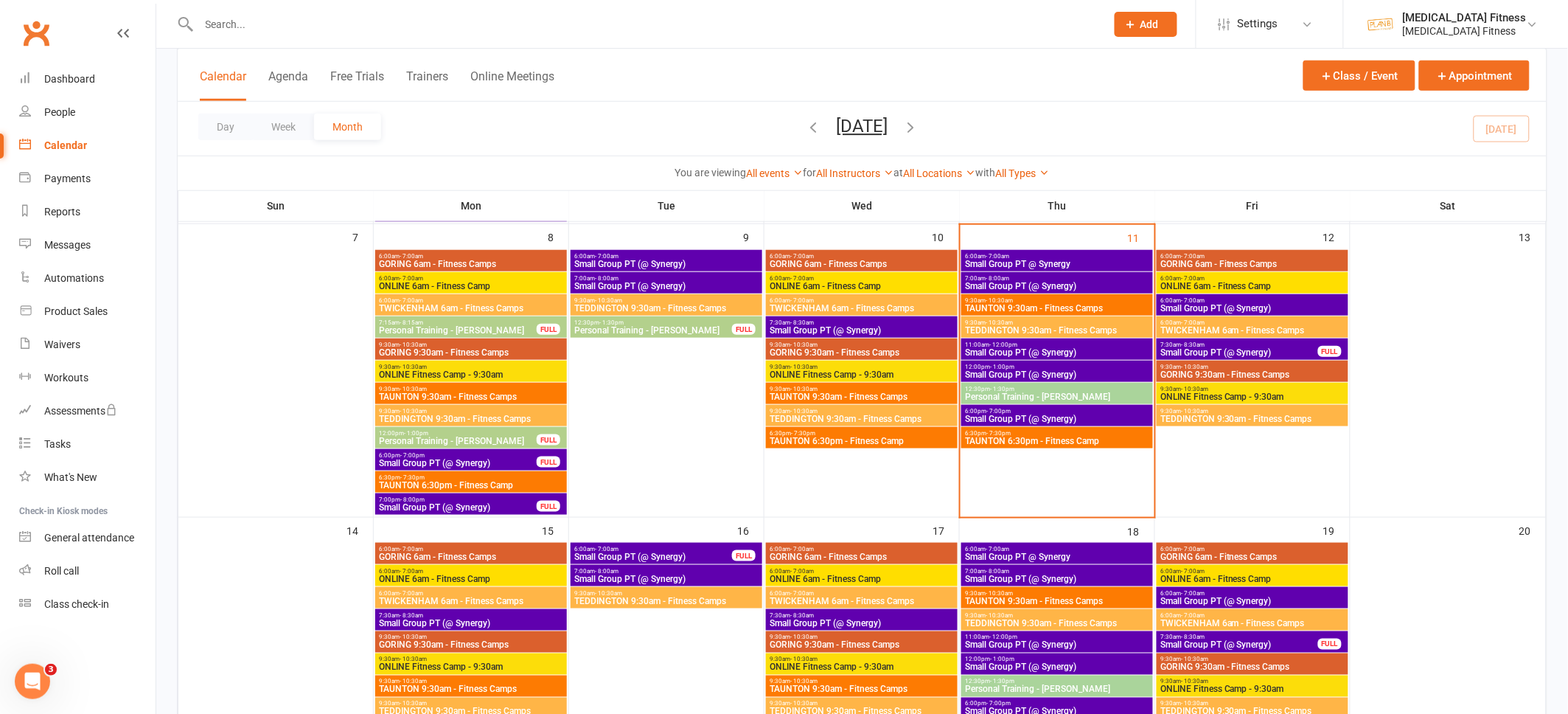
click at [1091, 372] on span "Small Group PT (@ Synergy)" at bounding box center [1057, 374] width 186 height 9
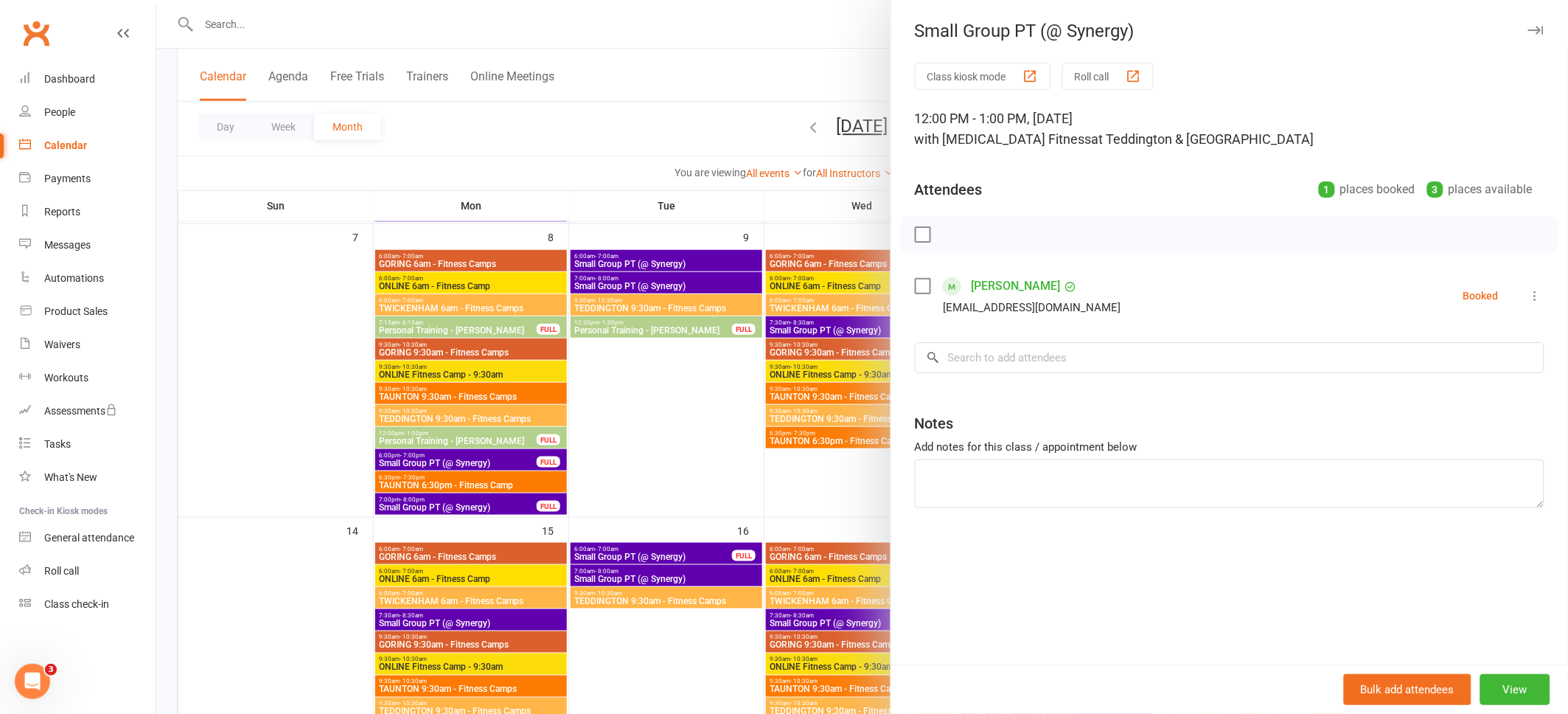
click at [338, 376] on div at bounding box center [863, 357] width 1412 height 714
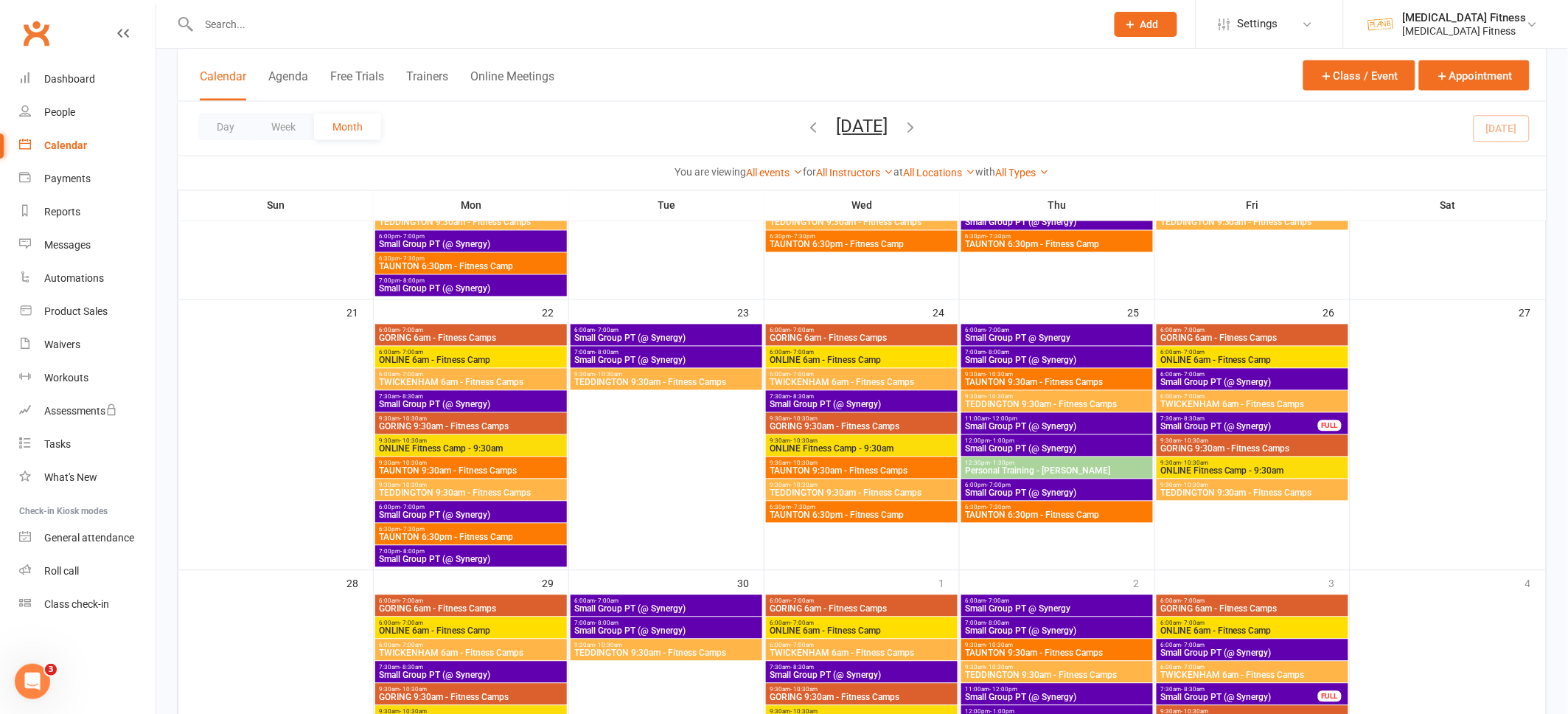
scroll to position [963, 0]
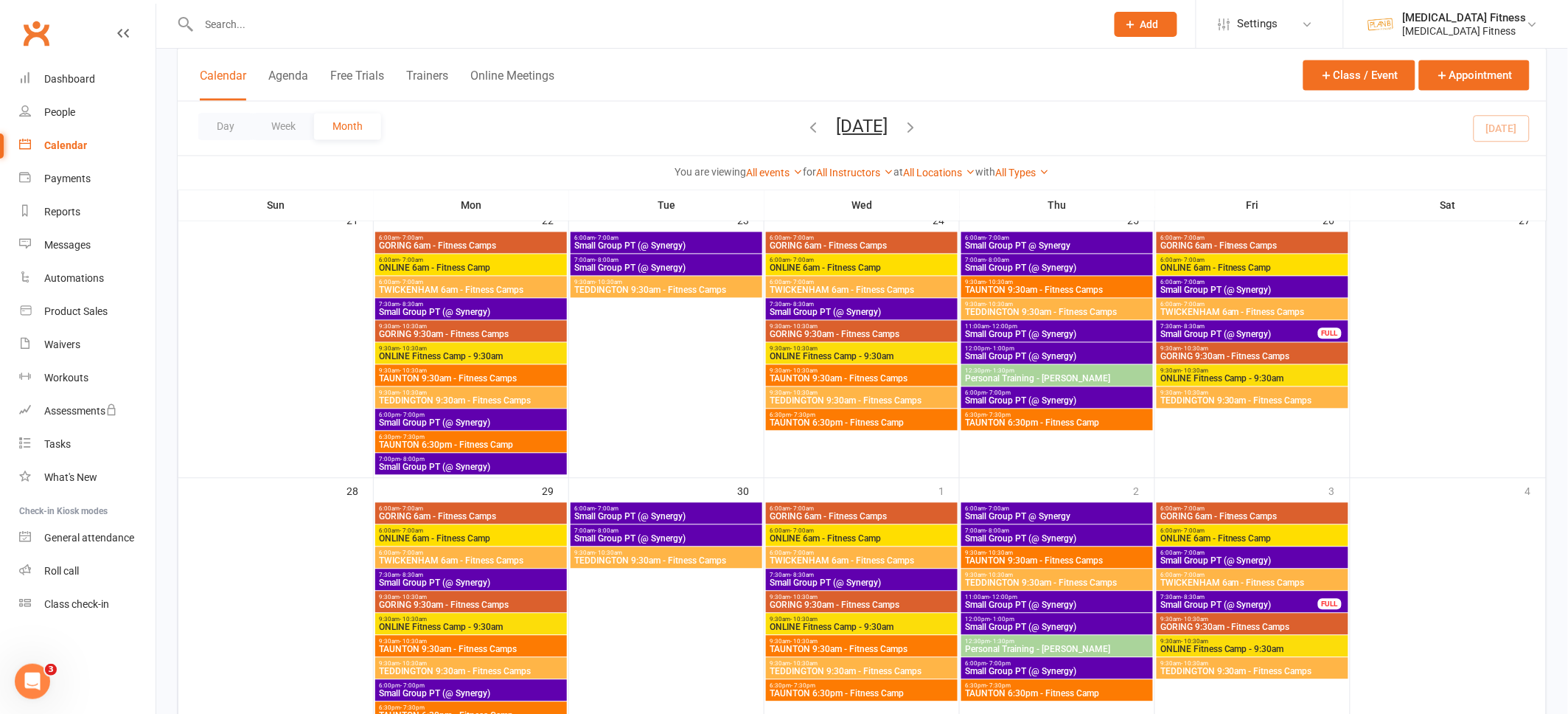
click at [444, 313] on span "Small Group PT (@ Synergy)" at bounding box center [471, 312] width 186 height 9
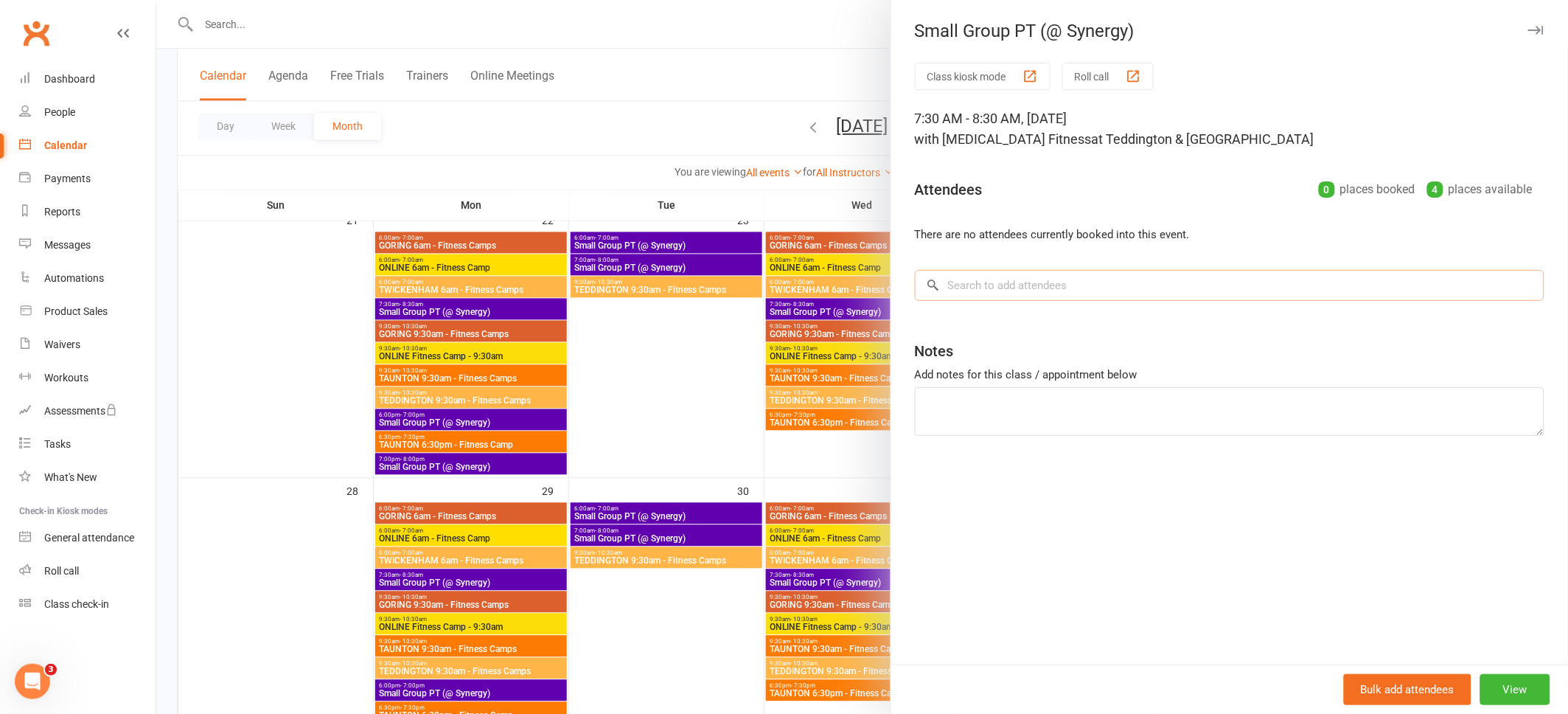
click at [987, 284] on input "search" at bounding box center [1230, 285] width 630 height 31
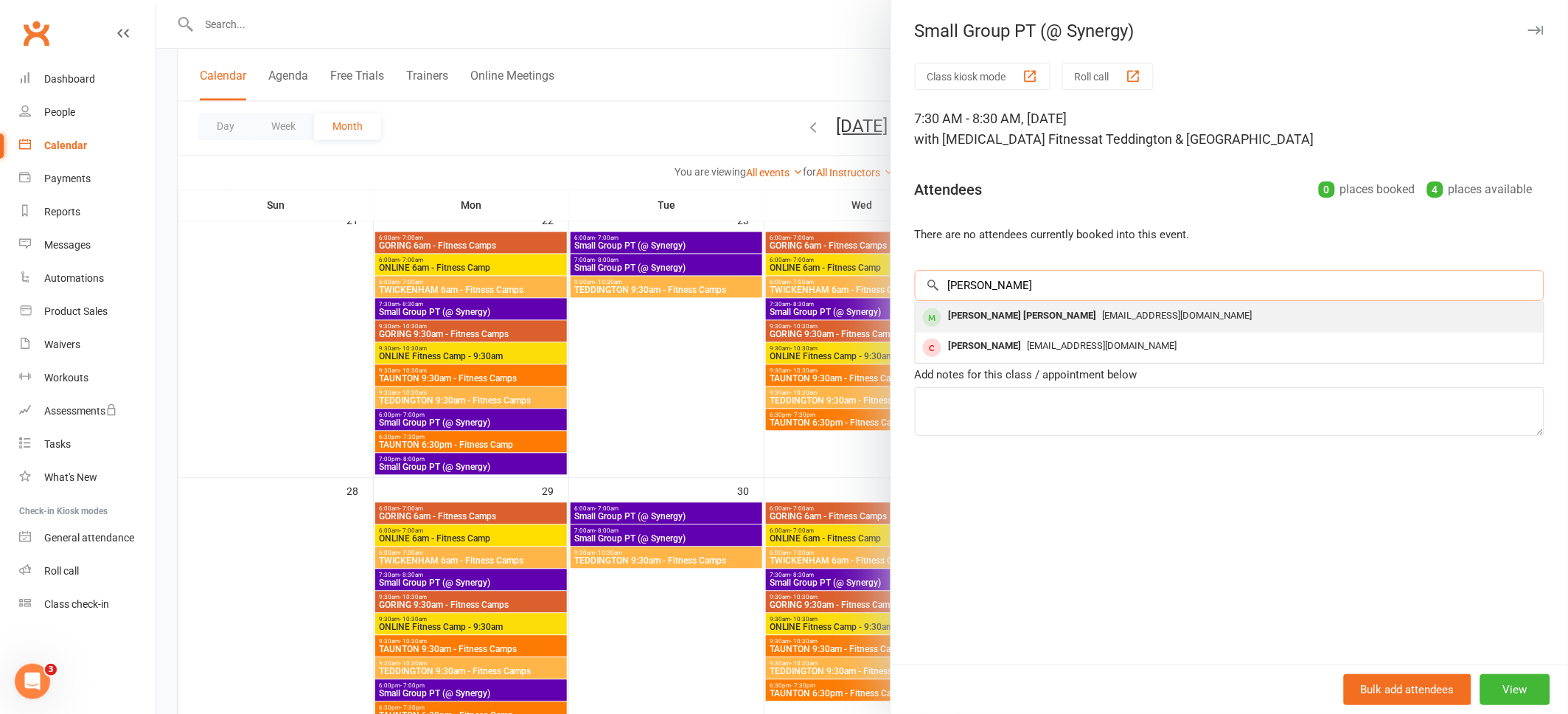
type input "[PERSON_NAME]"
click at [982, 312] on div "[PERSON_NAME] [PERSON_NAME]" at bounding box center [1023, 316] width 160 height 21
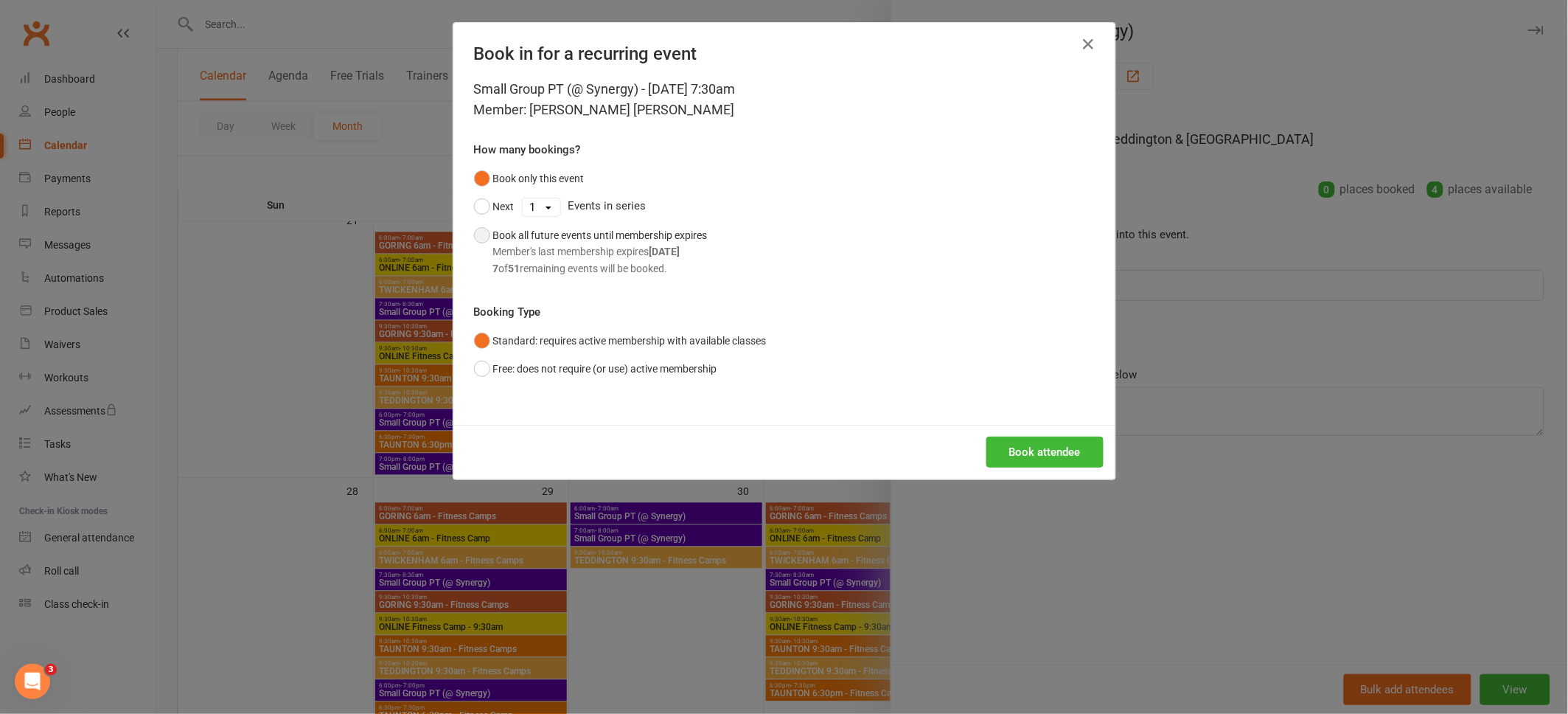
click at [488, 236] on button "Book all future events until membership expires Member's last membership expire…" at bounding box center [591, 252] width 234 height 62
click at [551, 203] on select "1 2 3 4 5 6 7 8 9 10 11 12 13 14 15 16 17 18 19 20 21 22 23 24 25 26 27 28 29 3…" at bounding box center [542, 207] width 38 height 18
select select "5"
click at [523, 199] on select "1 2 3 4 5 6 7 8 9 10 11 12 13 14 15 16 17 18 19 20 21 22 23 24 25 26 27 28 29 3…" at bounding box center [542, 207] width 38 height 18
click at [489, 202] on button "Next" at bounding box center [494, 206] width 40 height 28
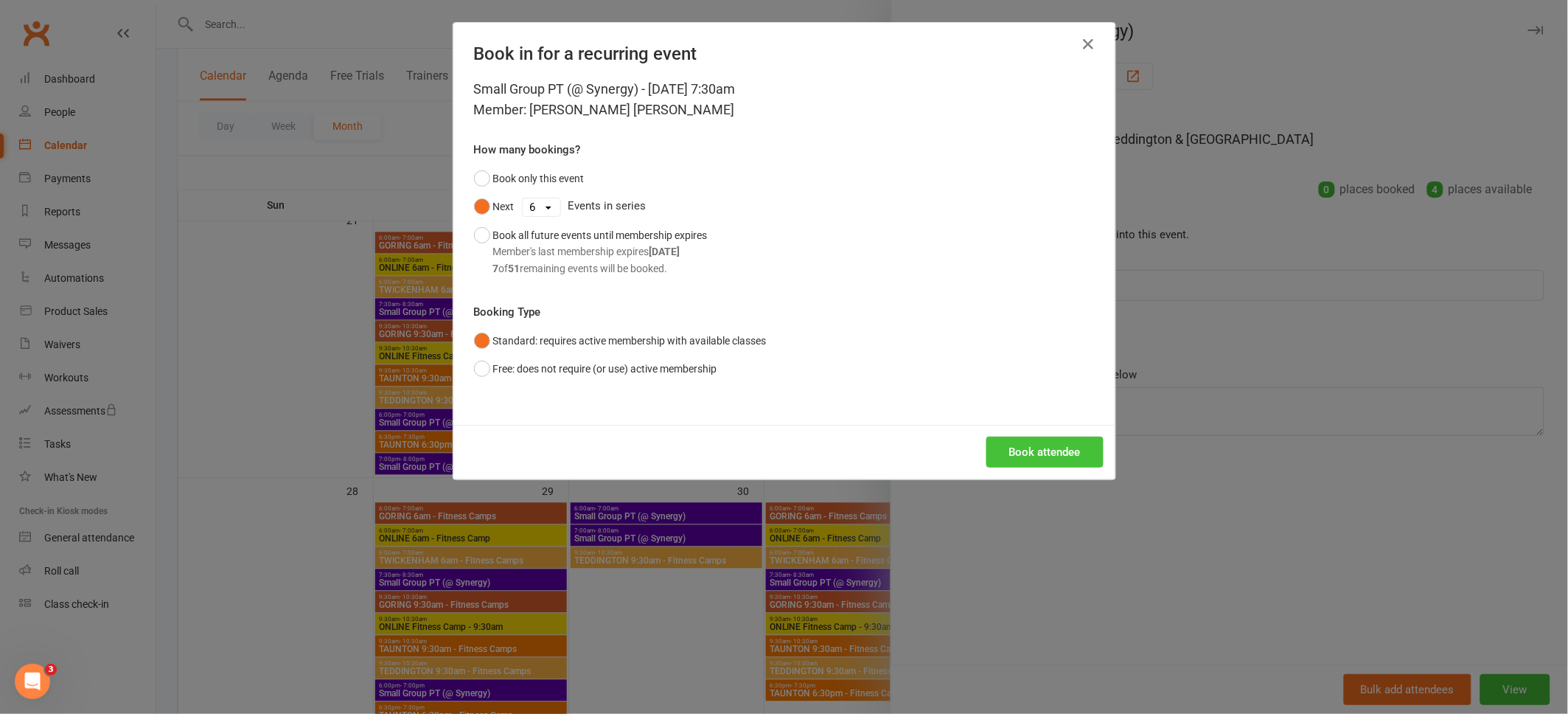
click at [1024, 455] on button "Book attendee" at bounding box center [1045, 452] width 117 height 31
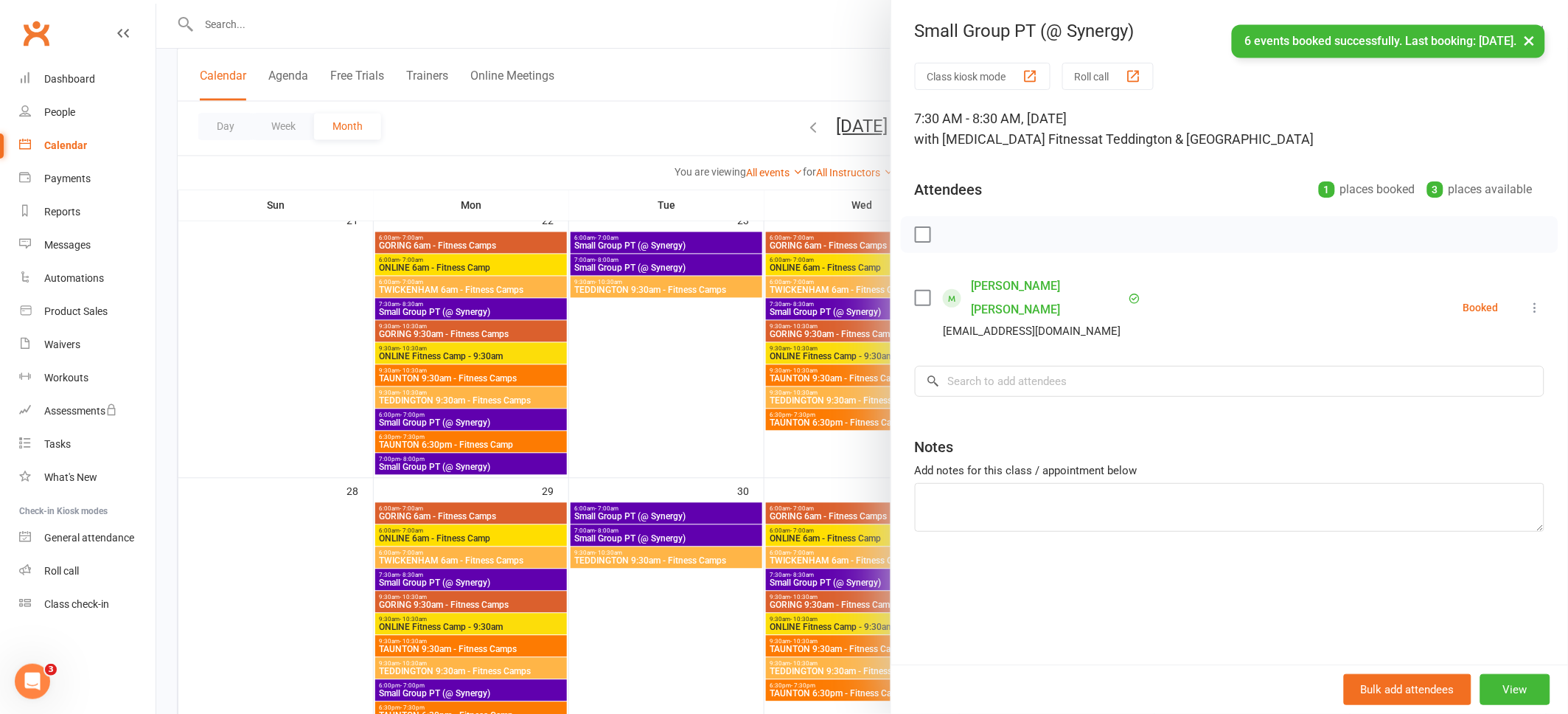
click at [446, 580] on div at bounding box center [863, 357] width 1412 height 714
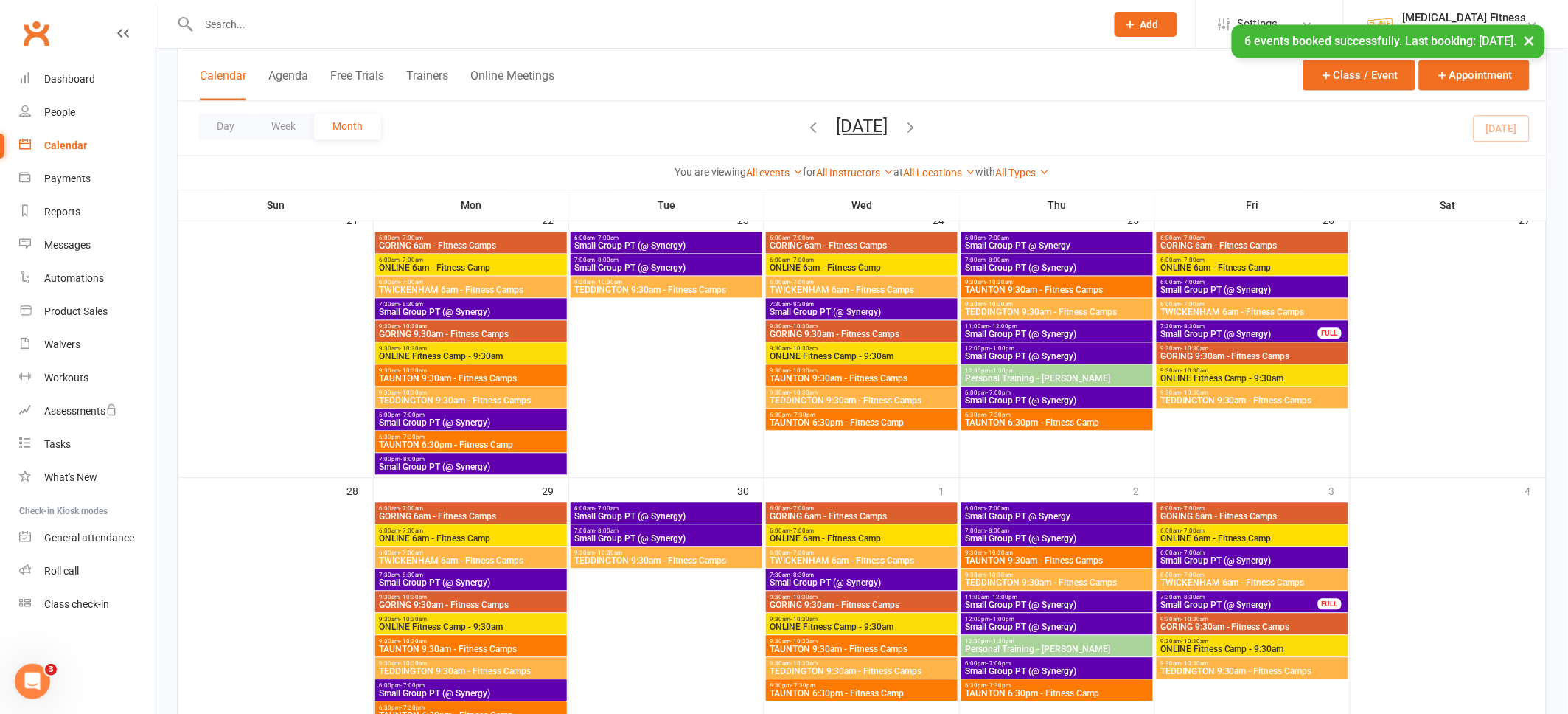
click at [446, 585] on span "Small Group PT (@ Synergy)" at bounding box center [471, 583] width 186 height 9
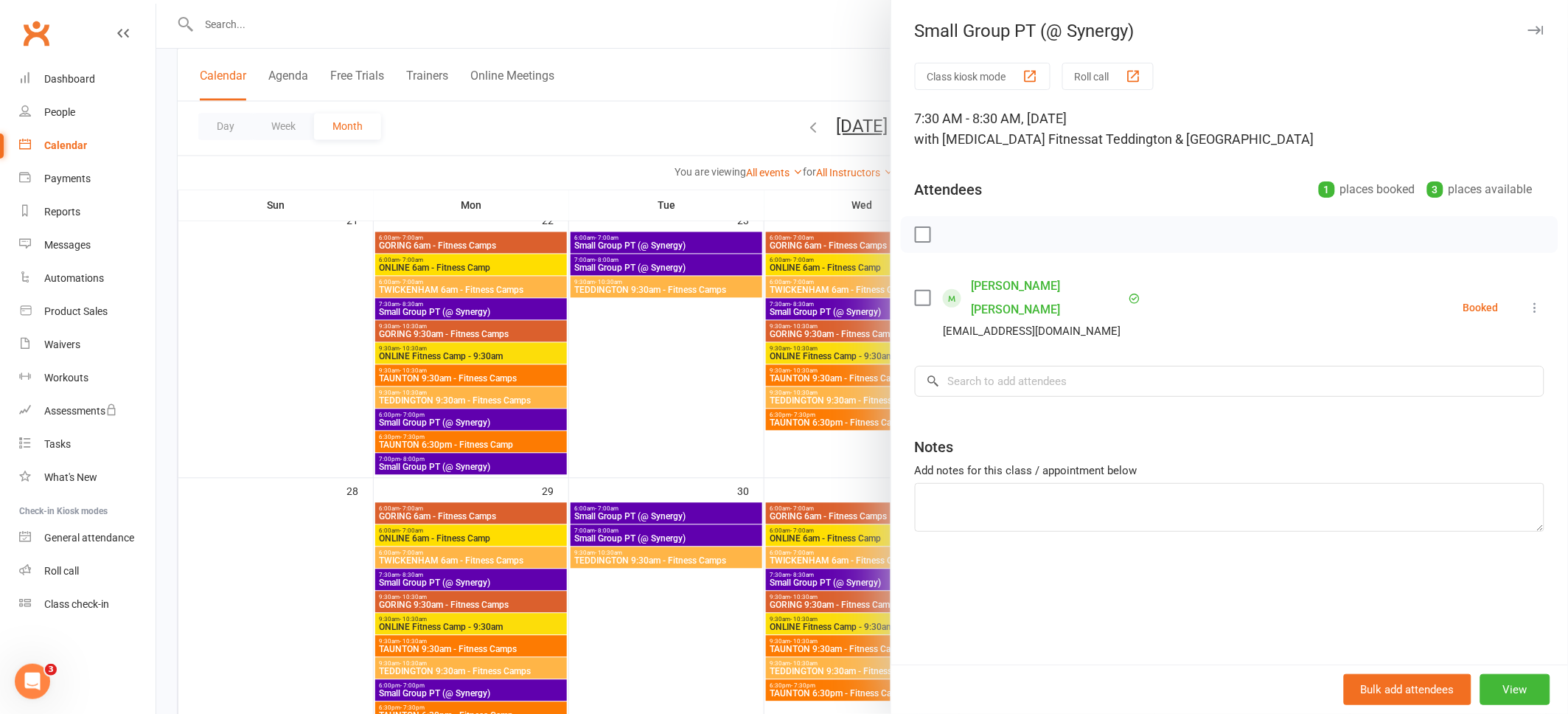
click at [1536, 26] on icon "button" at bounding box center [1536, 30] width 15 height 9
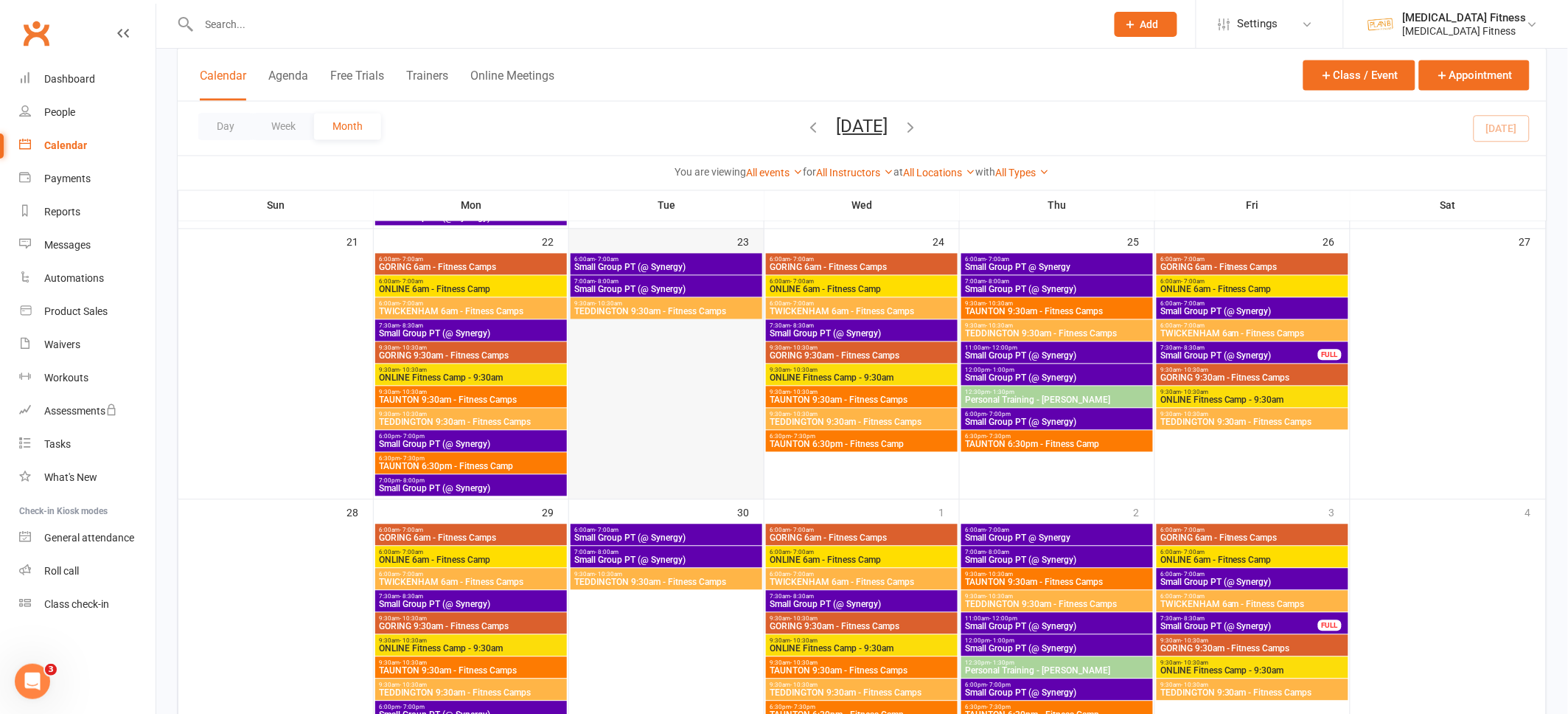
scroll to position [941, 0]
click at [852, 336] on span "Small Group PT (@ Synergy)" at bounding box center [862, 335] width 186 height 9
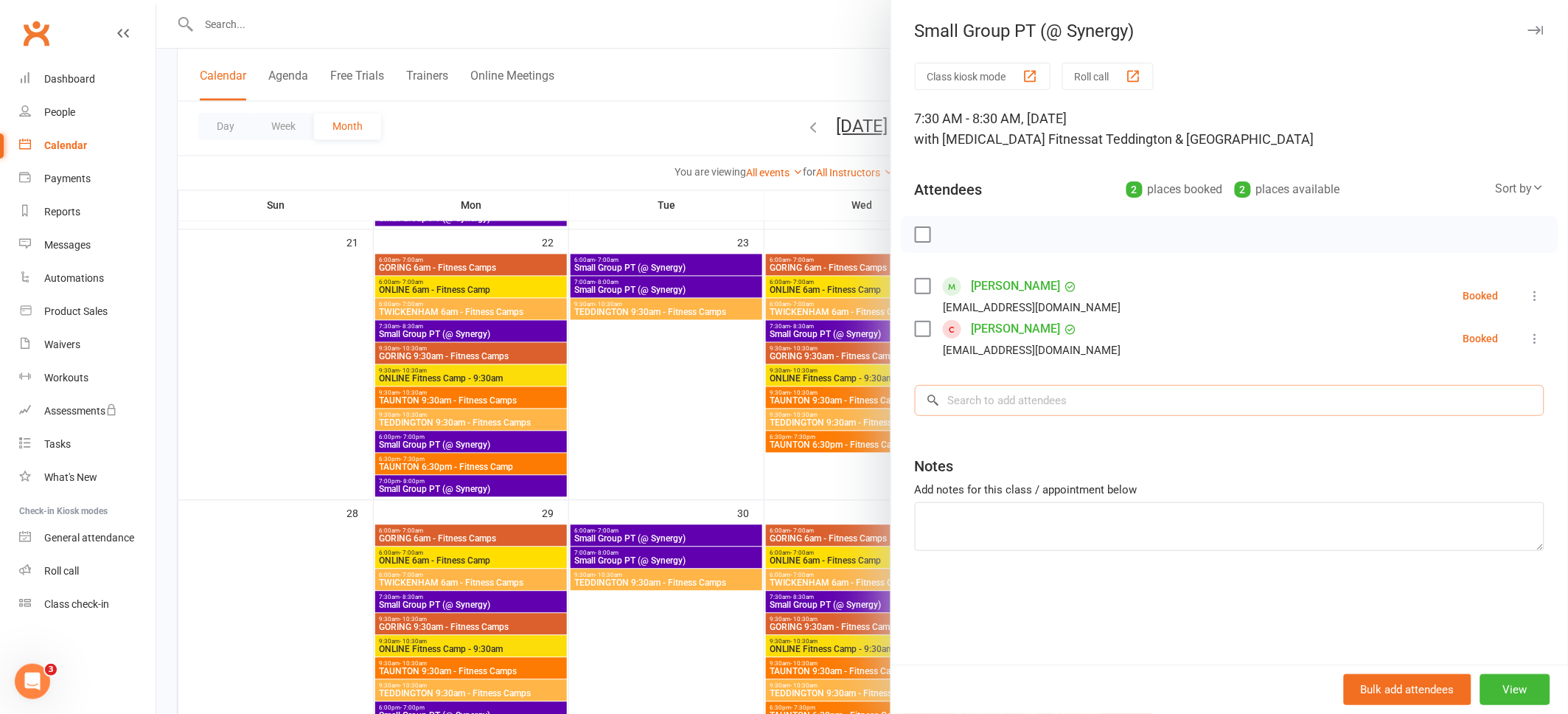
click at [947, 398] on input "search" at bounding box center [1230, 401] width 630 height 31
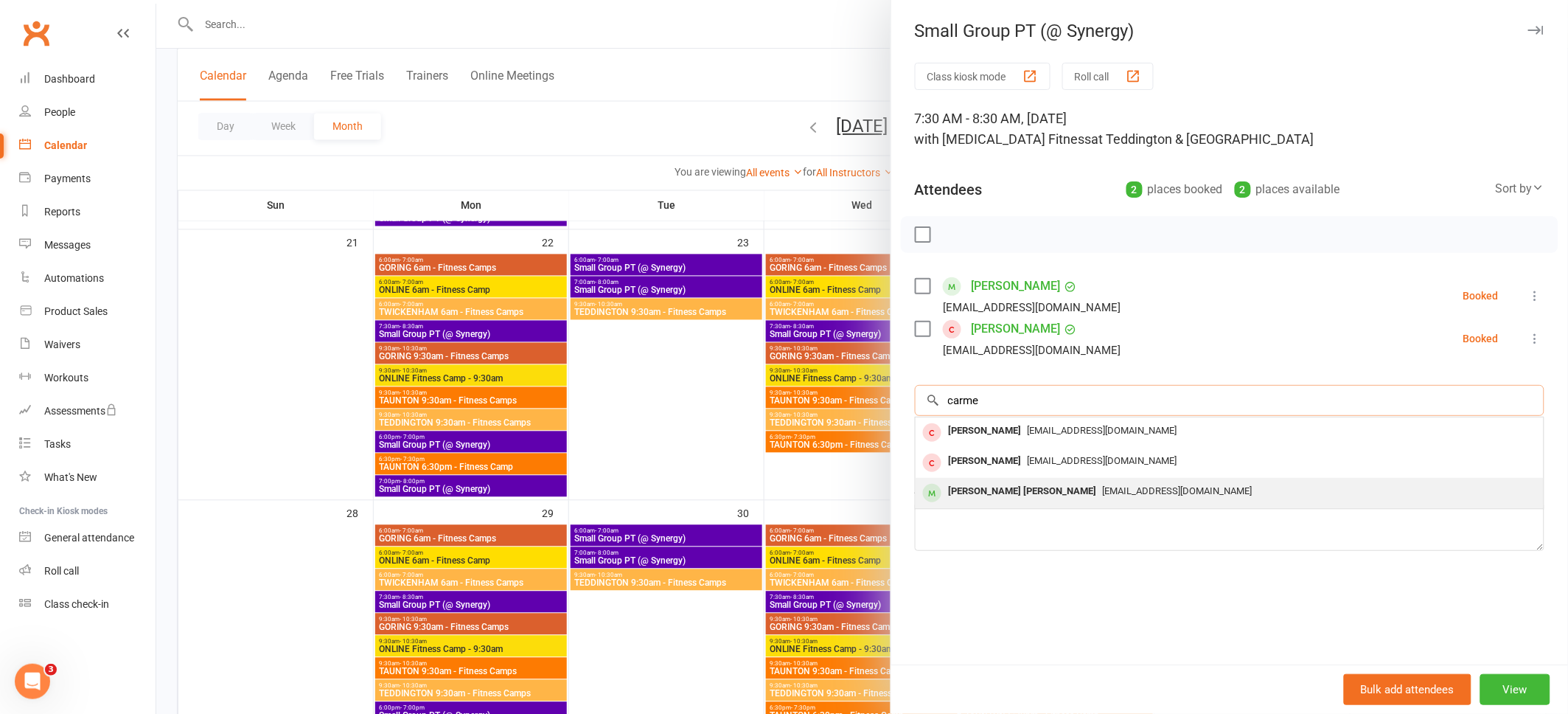
type input "carme"
click at [966, 487] on div "[PERSON_NAME] [PERSON_NAME]" at bounding box center [1023, 491] width 160 height 21
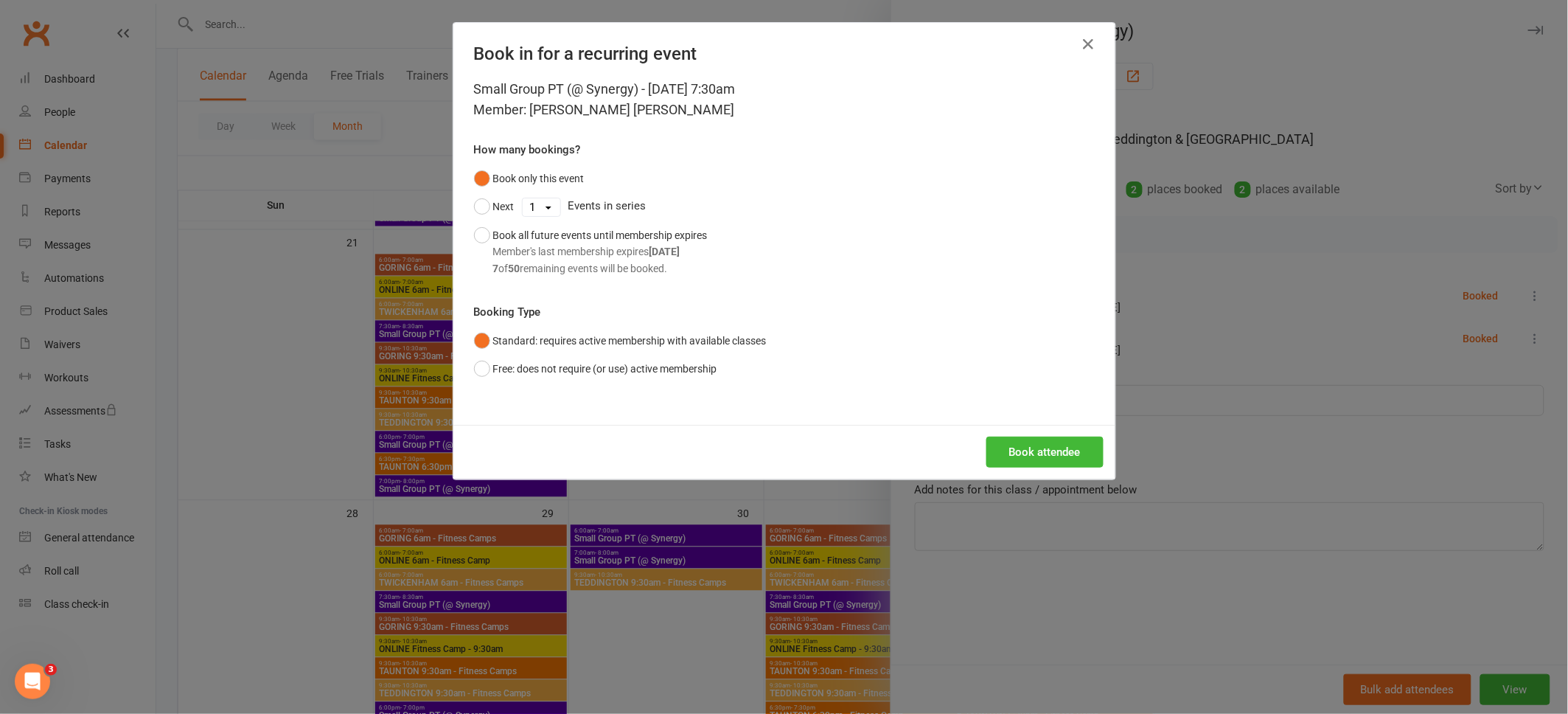
click at [553, 211] on select "1 2 3 4 5 6 7 8 9 10 11 12 13 14 15 16 17 18 19 20 21 22 23 24 25 26 27 28 29 3…" at bounding box center [542, 207] width 38 height 18
select select "5"
click at [523, 199] on select "1 2 3 4 5 6 7 8 9 10 11 12 13 14 15 16 17 18 19 20 21 22 23 24 25 26 27 28 29 3…" at bounding box center [542, 207] width 38 height 18
click at [488, 205] on button "Next" at bounding box center [494, 206] width 40 height 28
click at [1040, 445] on button "Book attendee" at bounding box center [1045, 452] width 117 height 31
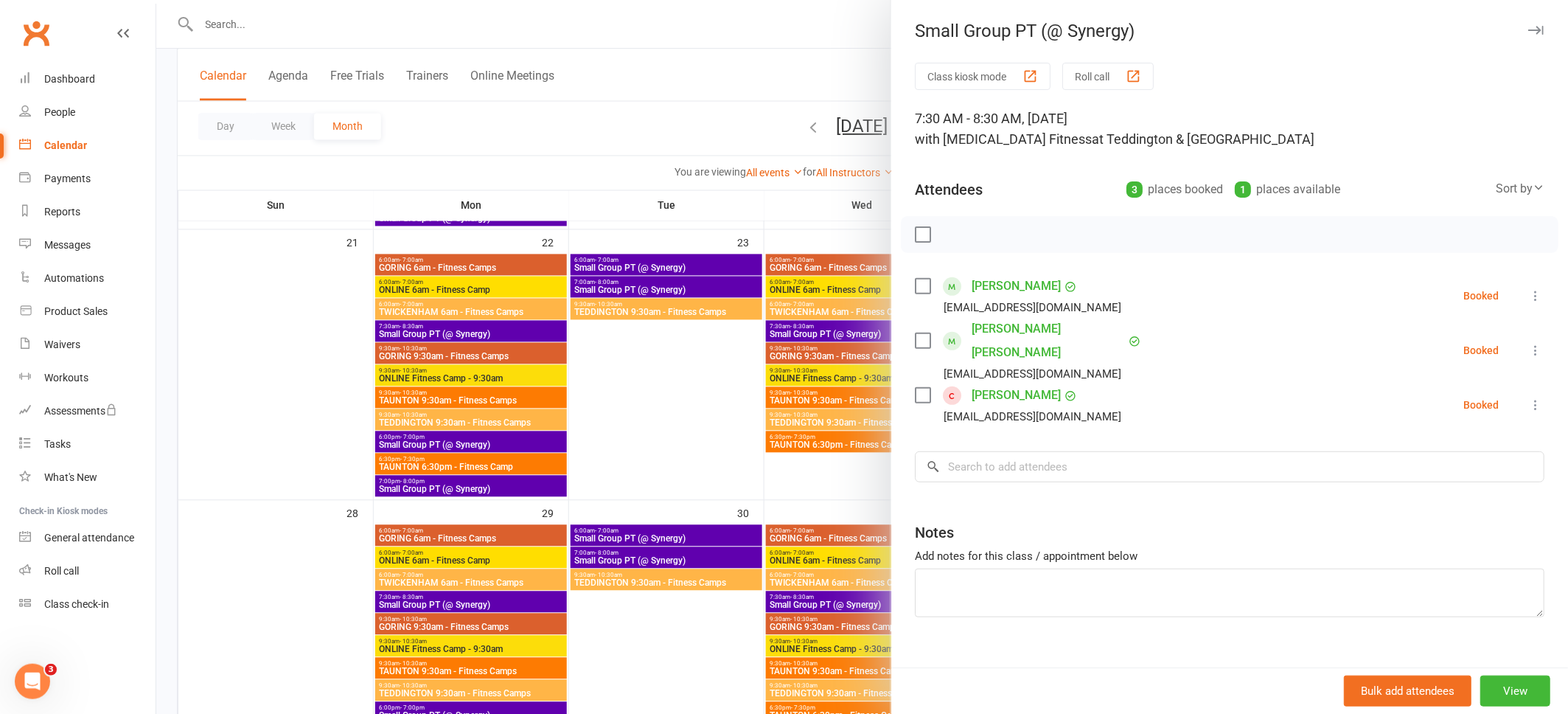
click at [1030, 384] on link "[PERSON_NAME]" at bounding box center [1016, 396] width 89 height 24
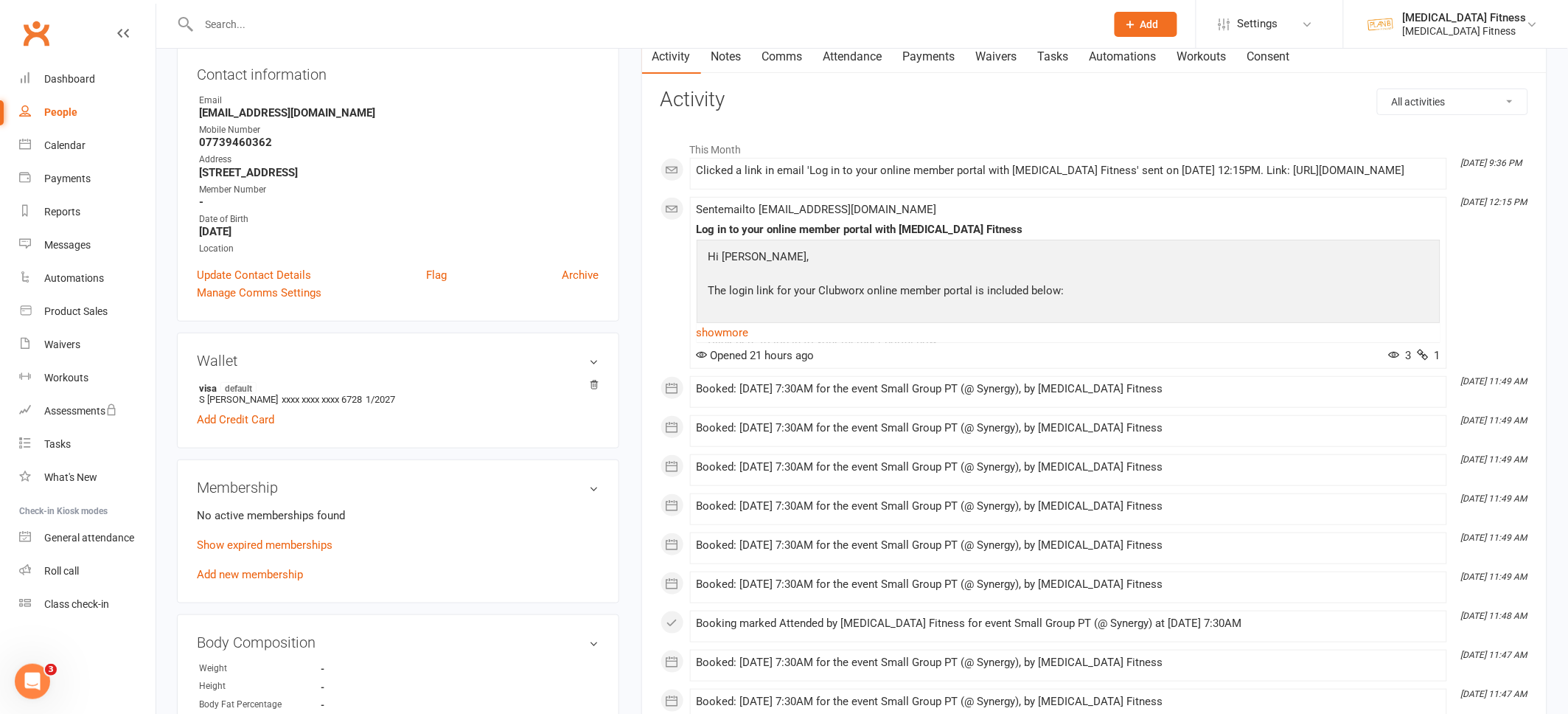
scroll to position [237, 0]
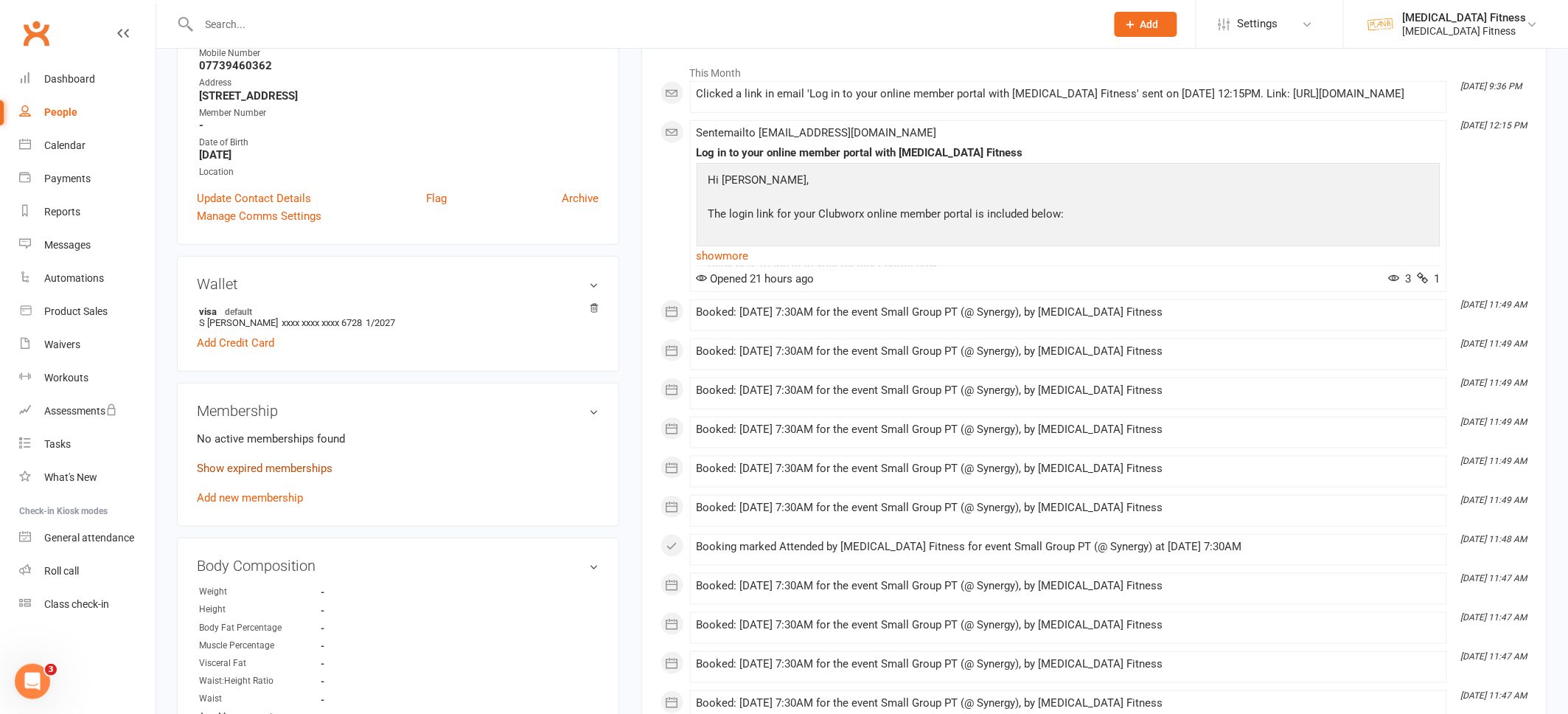
click at [317, 467] on link "Show expired memberships" at bounding box center [264, 468] width 136 height 14
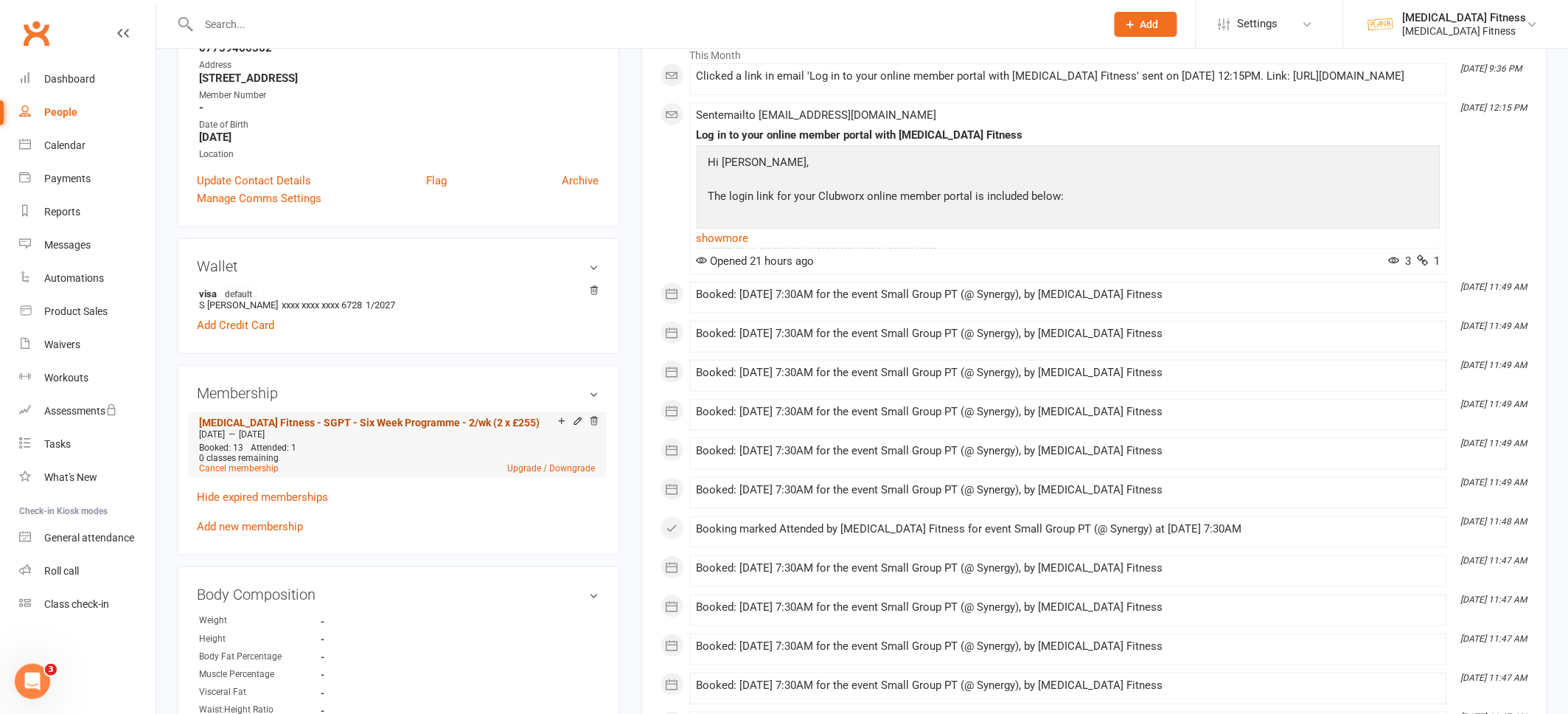
scroll to position [0, 0]
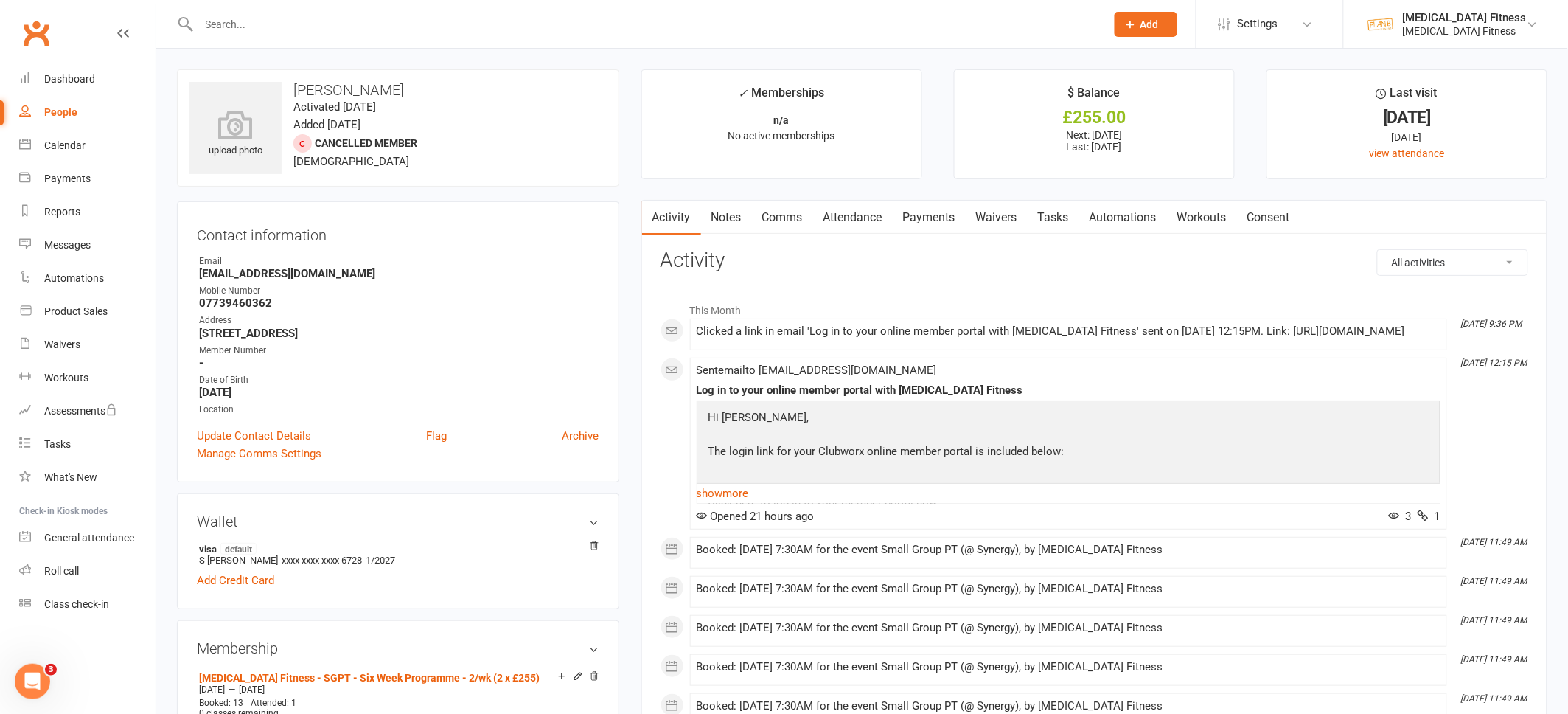
click at [937, 217] on link "Payments" at bounding box center [929, 217] width 73 height 34
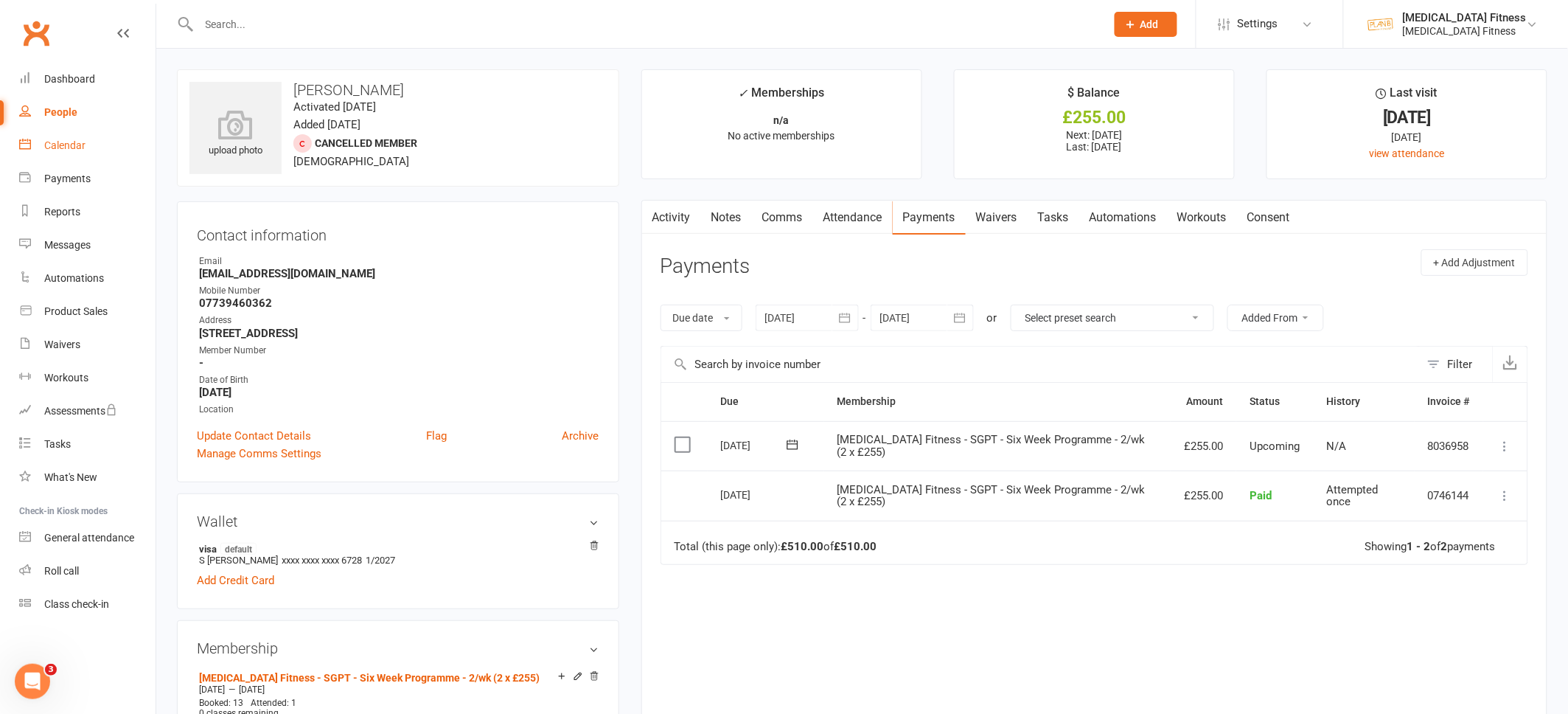
click at [62, 144] on div "Calendar" at bounding box center [65, 146] width 41 height 12
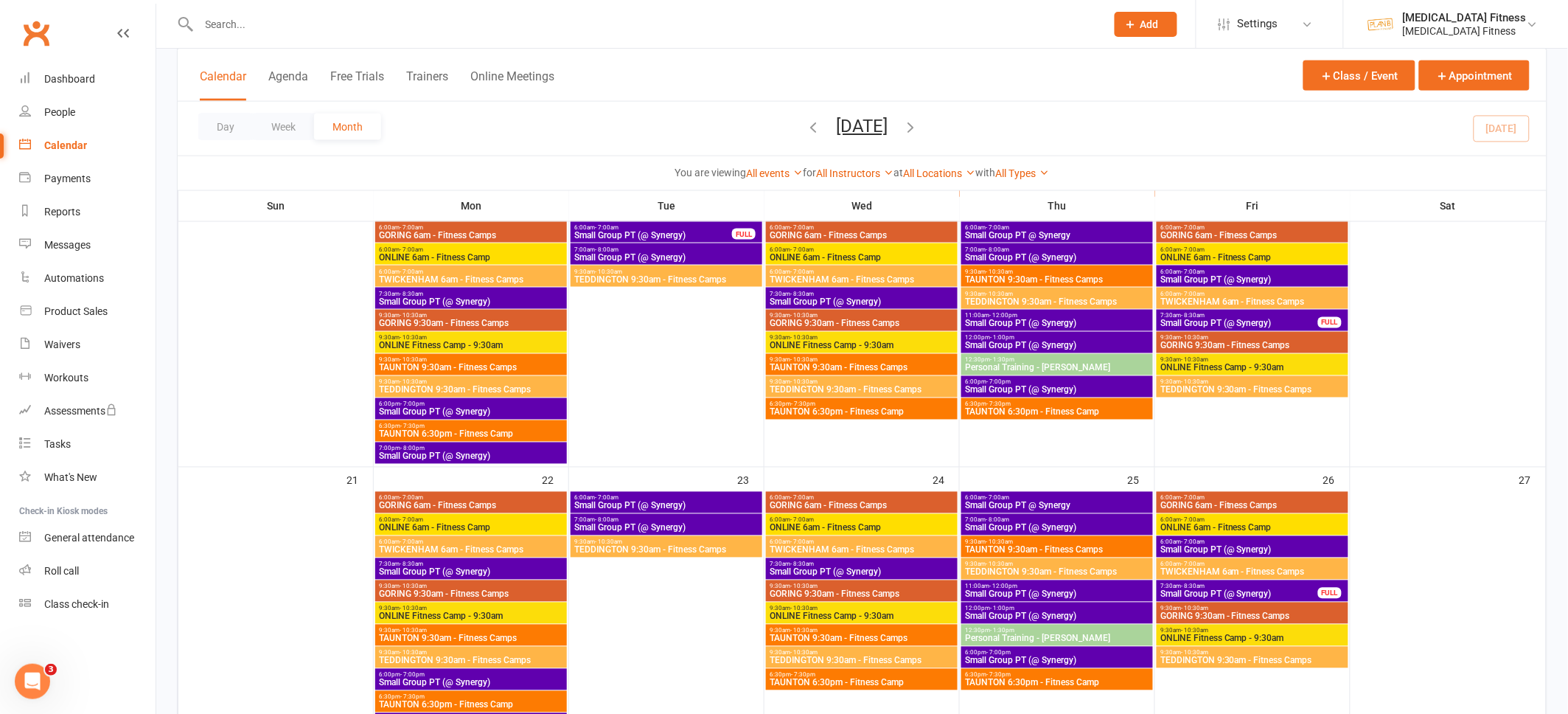
scroll to position [603, 0]
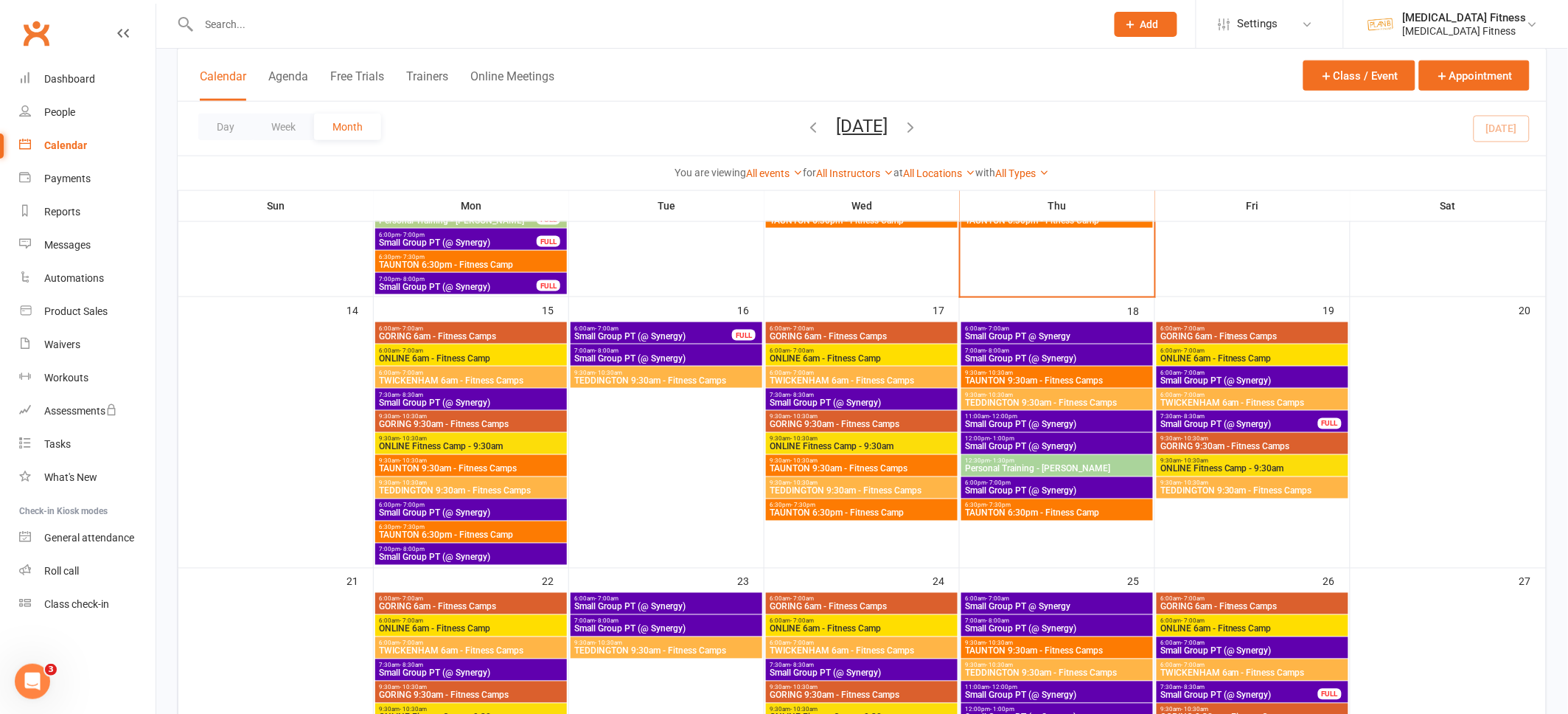
click at [657, 336] on span "Small Group PT (@ Synergy)" at bounding box center [653, 336] width 159 height 9
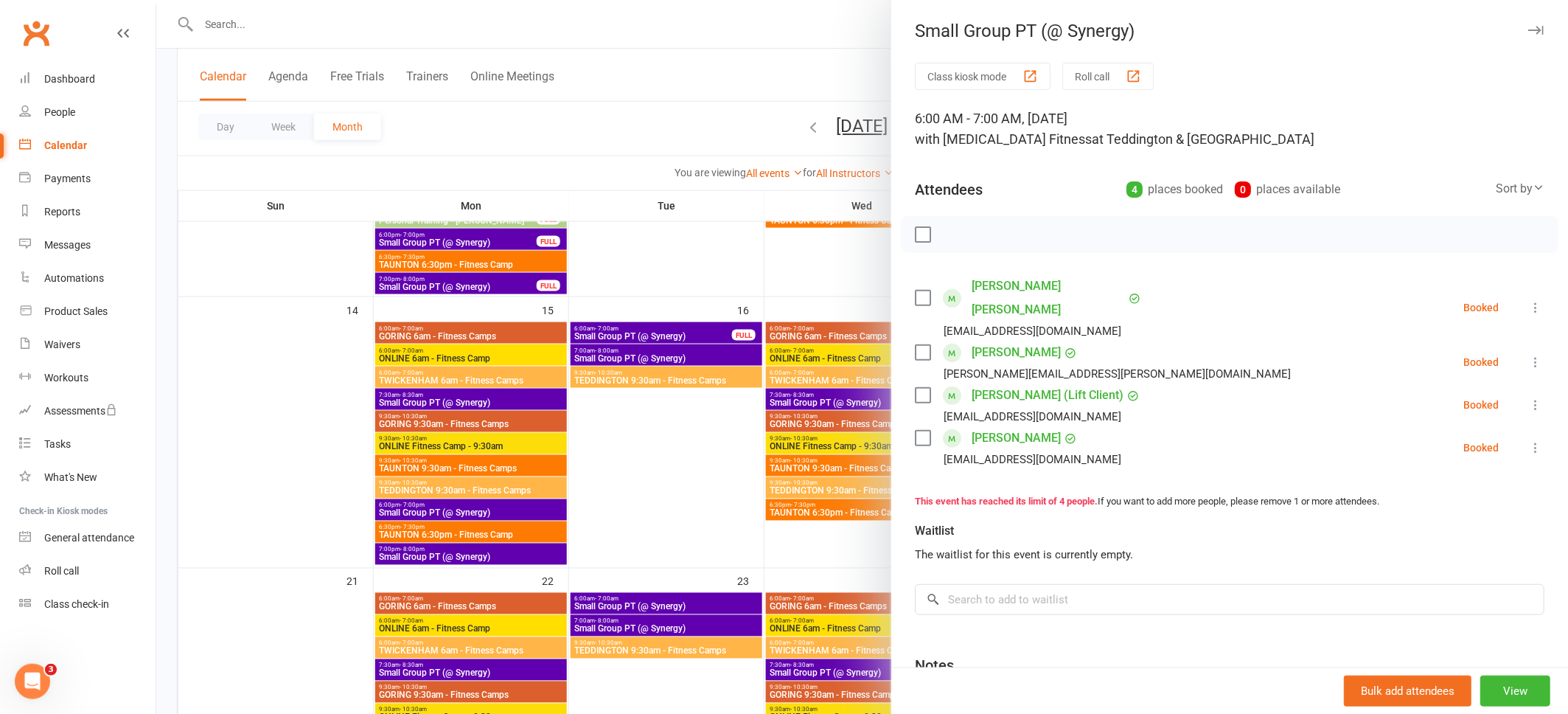
click at [1537, 26] on icon "button" at bounding box center [1536, 30] width 15 height 9
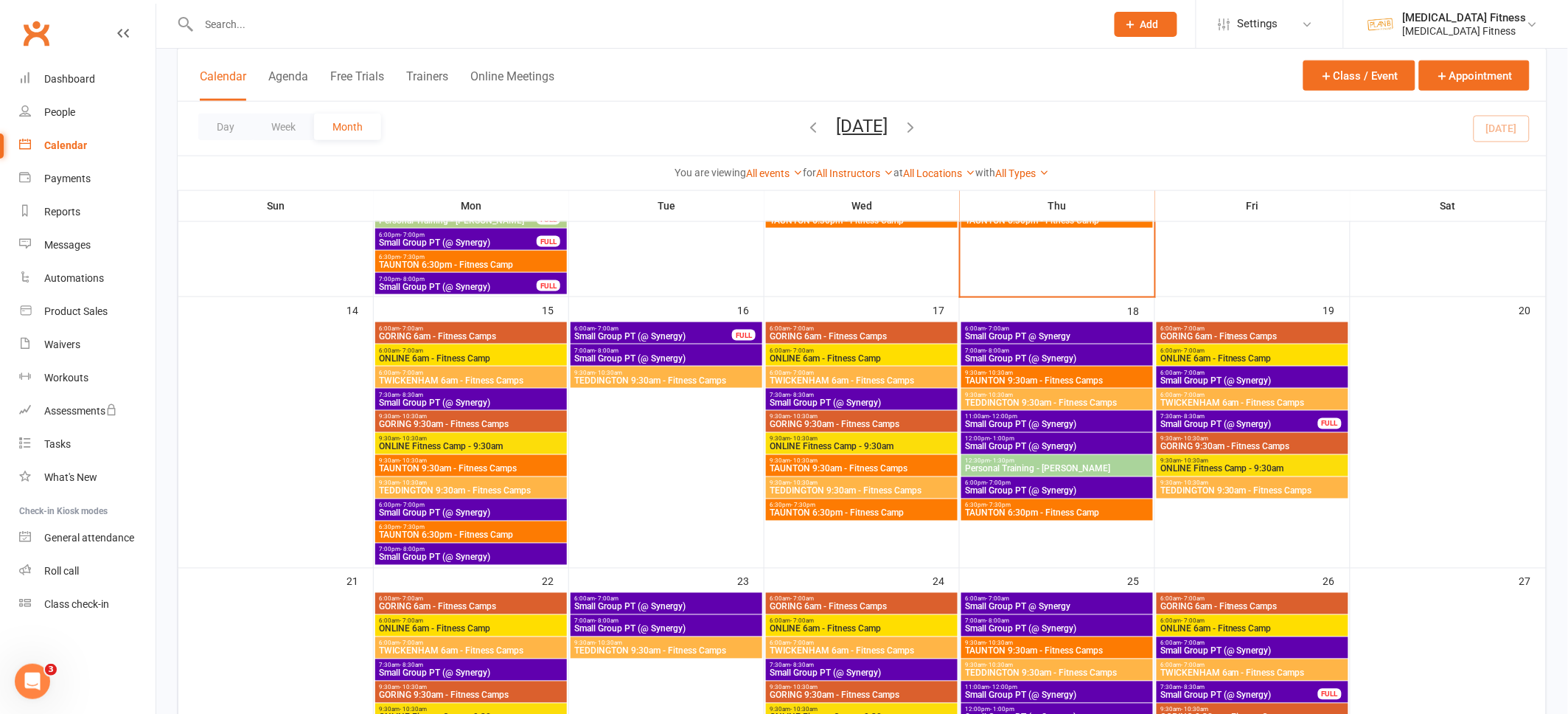
click at [1042, 329] on span "6:00am - 7:00am" at bounding box center [1057, 329] width 186 height 7
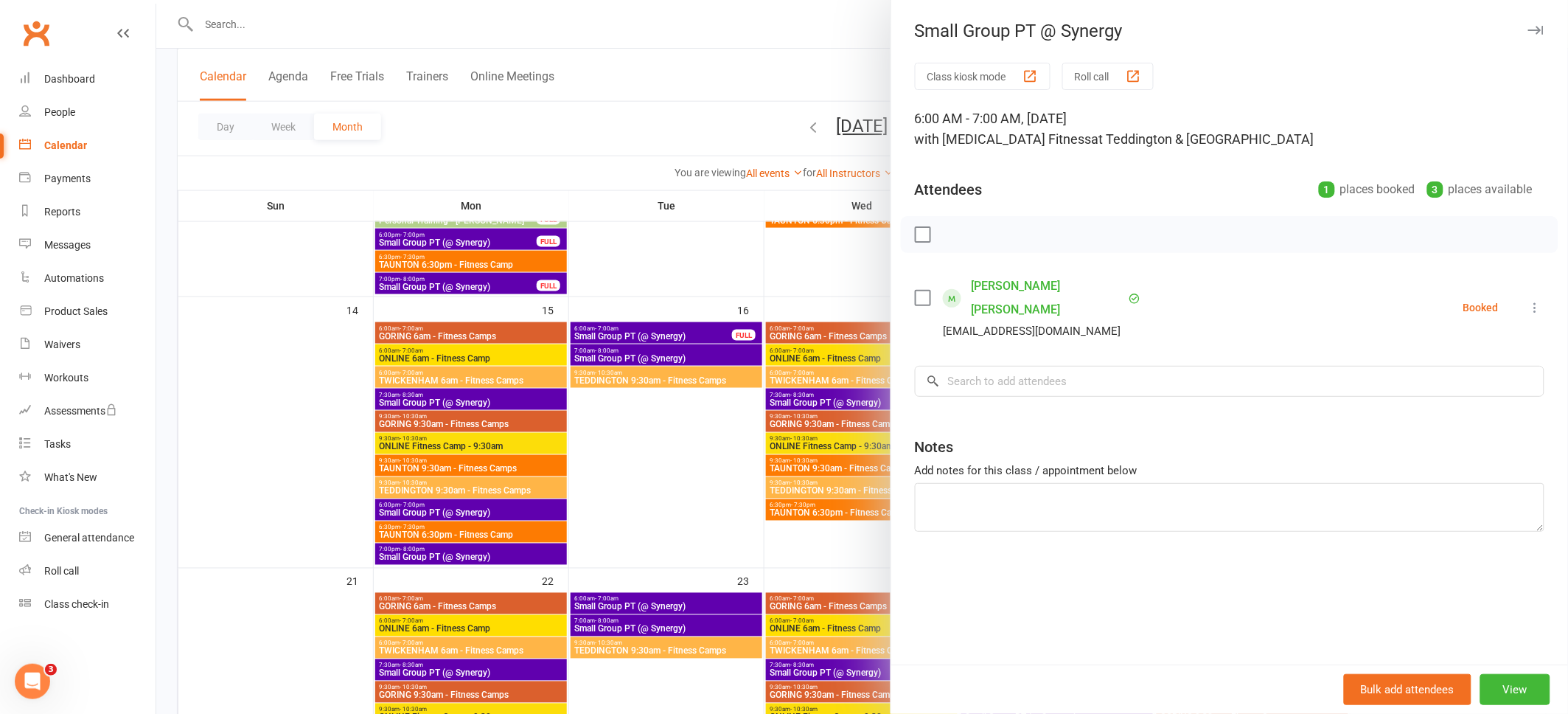
click at [1541, 31] on icon "button" at bounding box center [1536, 30] width 15 height 9
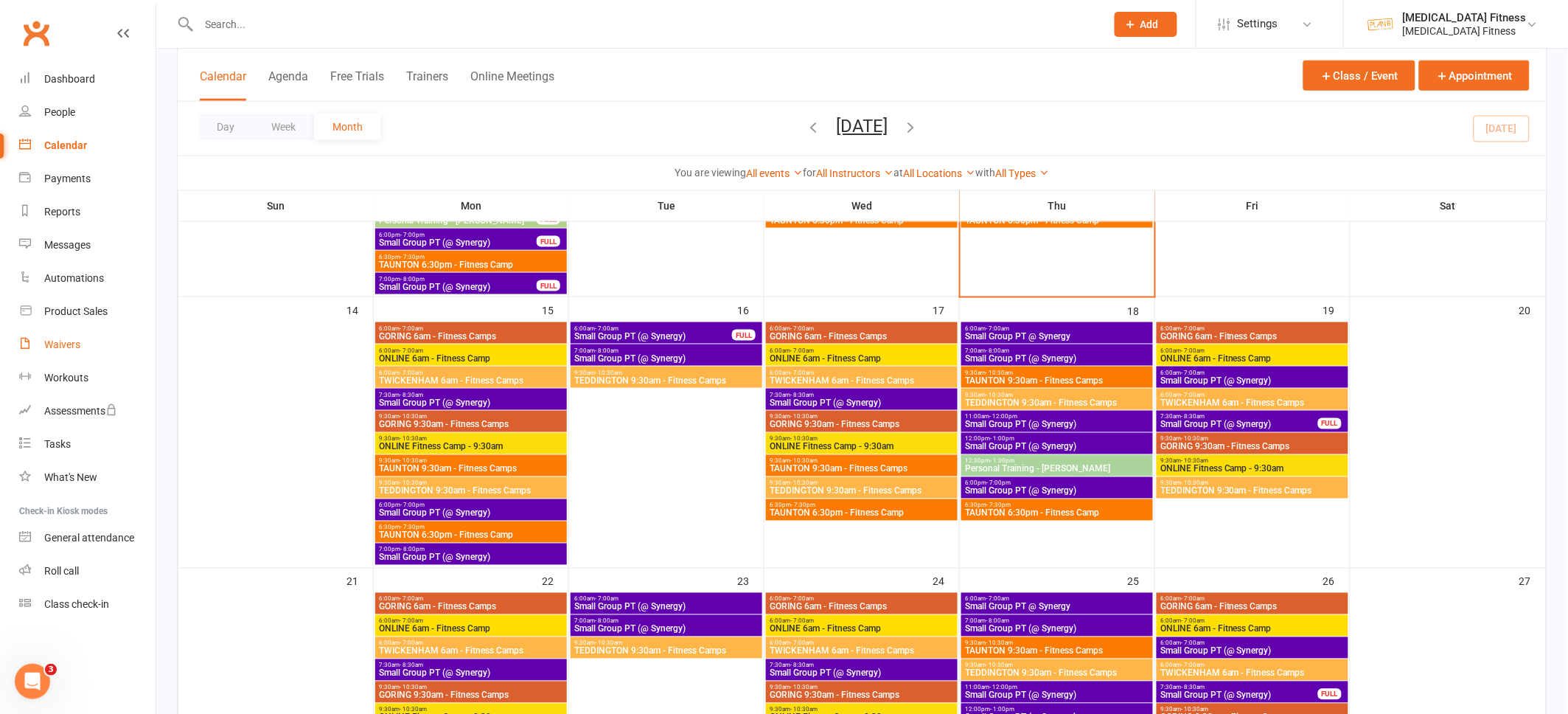
click at [64, 346] on div "Waivers" at bounding box center [62, 344] width 36 height 12
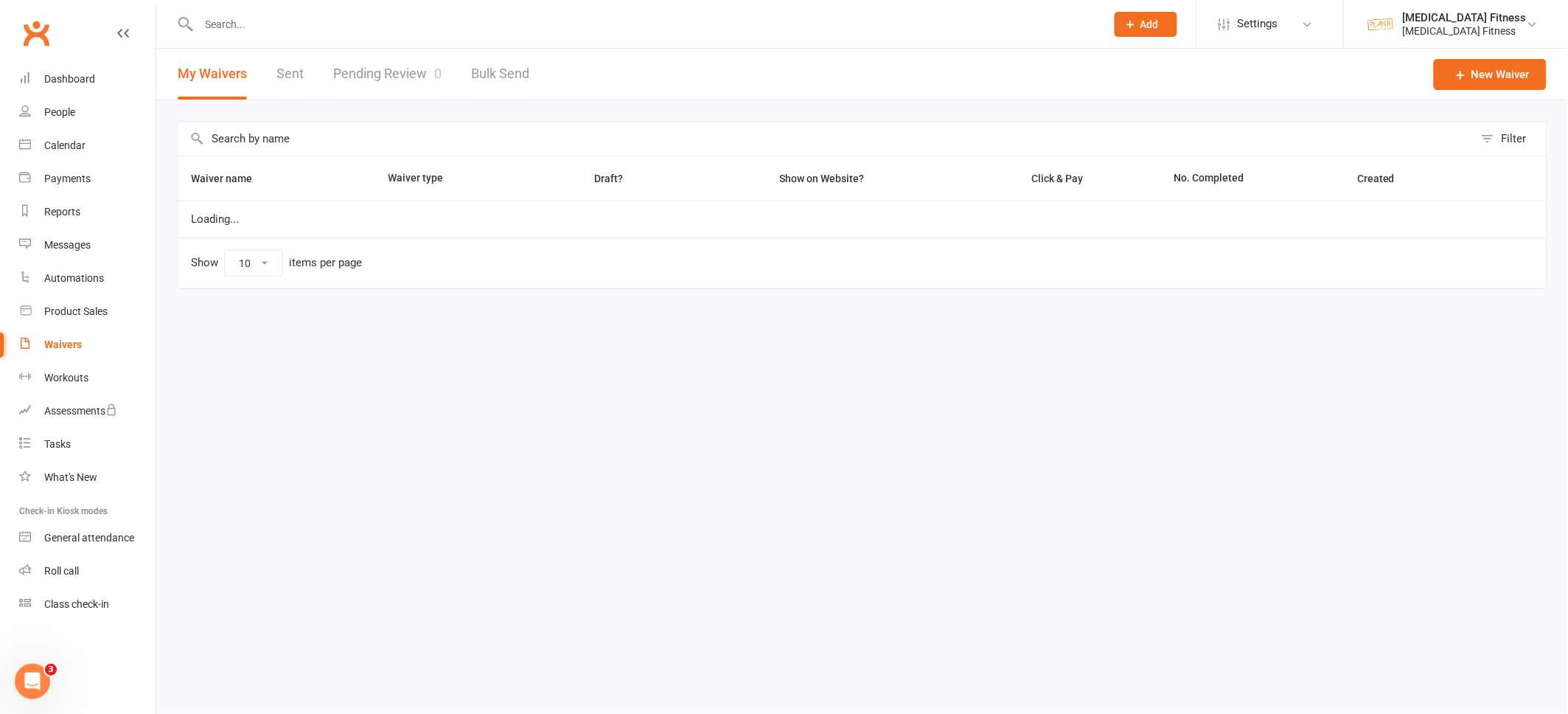
select select "100"
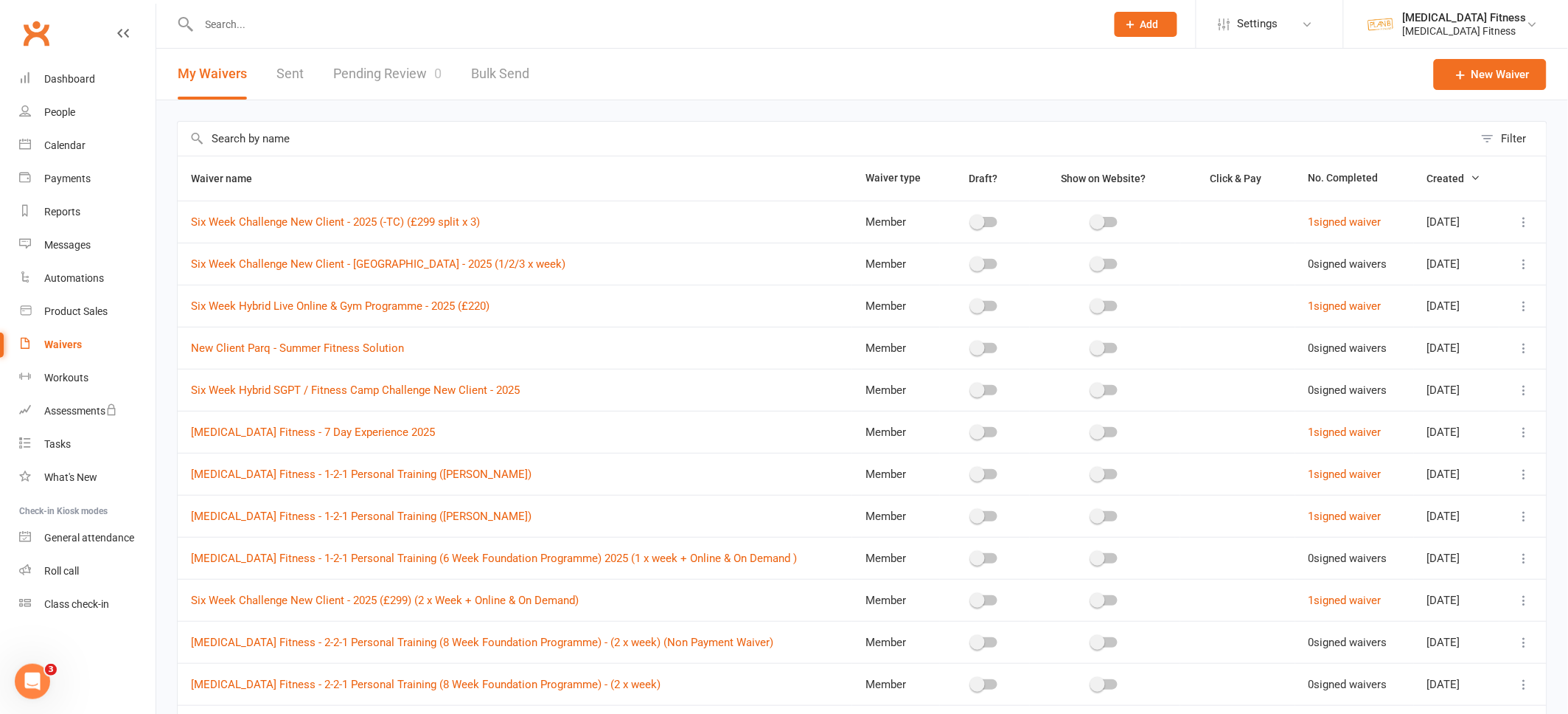
click at [323, 140] on input "text" at bounding box center [826, 139] width 1296 height 34
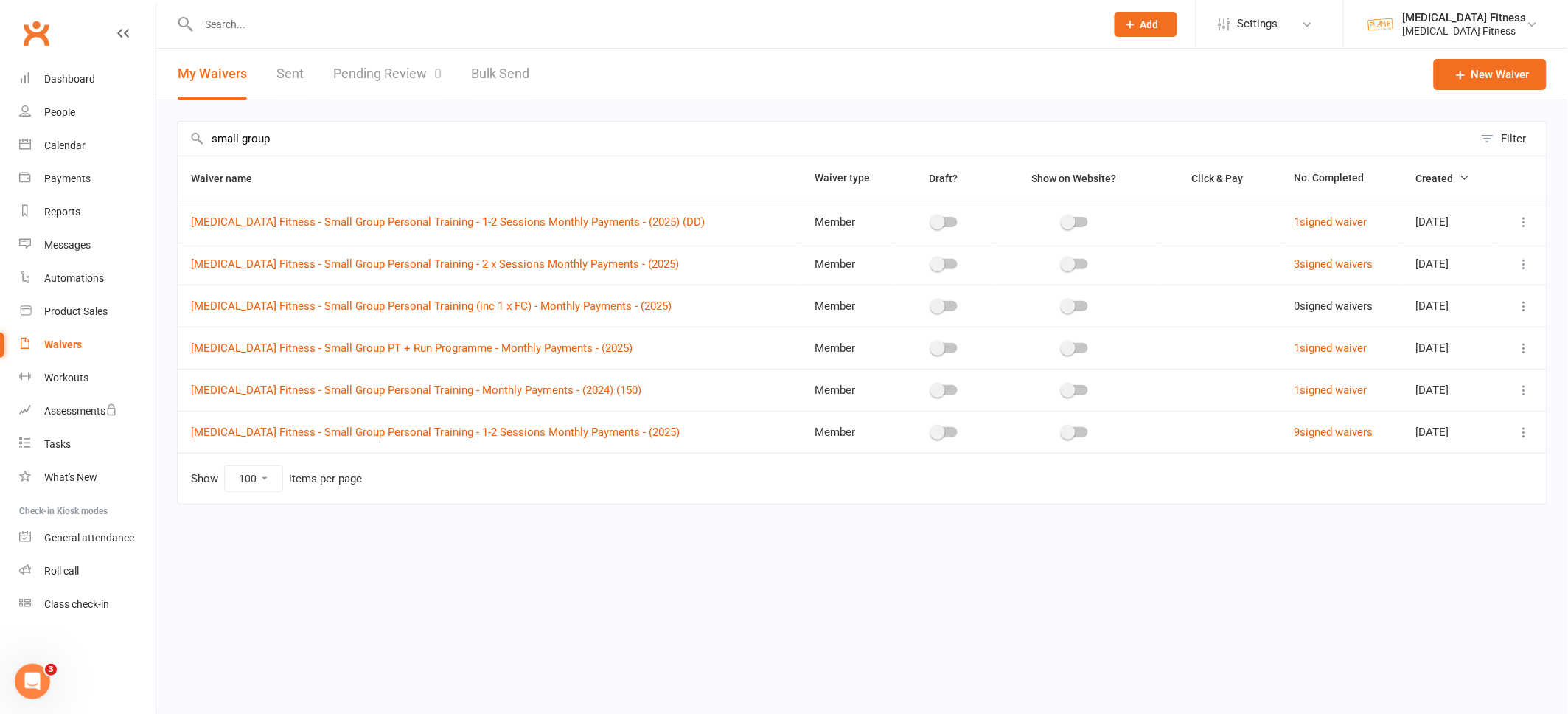
click at [1524, 271] on icon at bounding box center [1524, 264] width 15 height 15
click at [1416, 348] on link "Copy external link to clipboard" at bounding box center [1446, 352] width 173 height 29
drag, startPoint x: 282, startPoint y: 137, endPoint x: 157, endPoint y: 137, distance: 125.0
click at [157, 137] on div "small group Filter Waiver name Waiver type Draft? Show on Website? Click & Pay …" at bounding box center [863, 323] width 1412 height 445
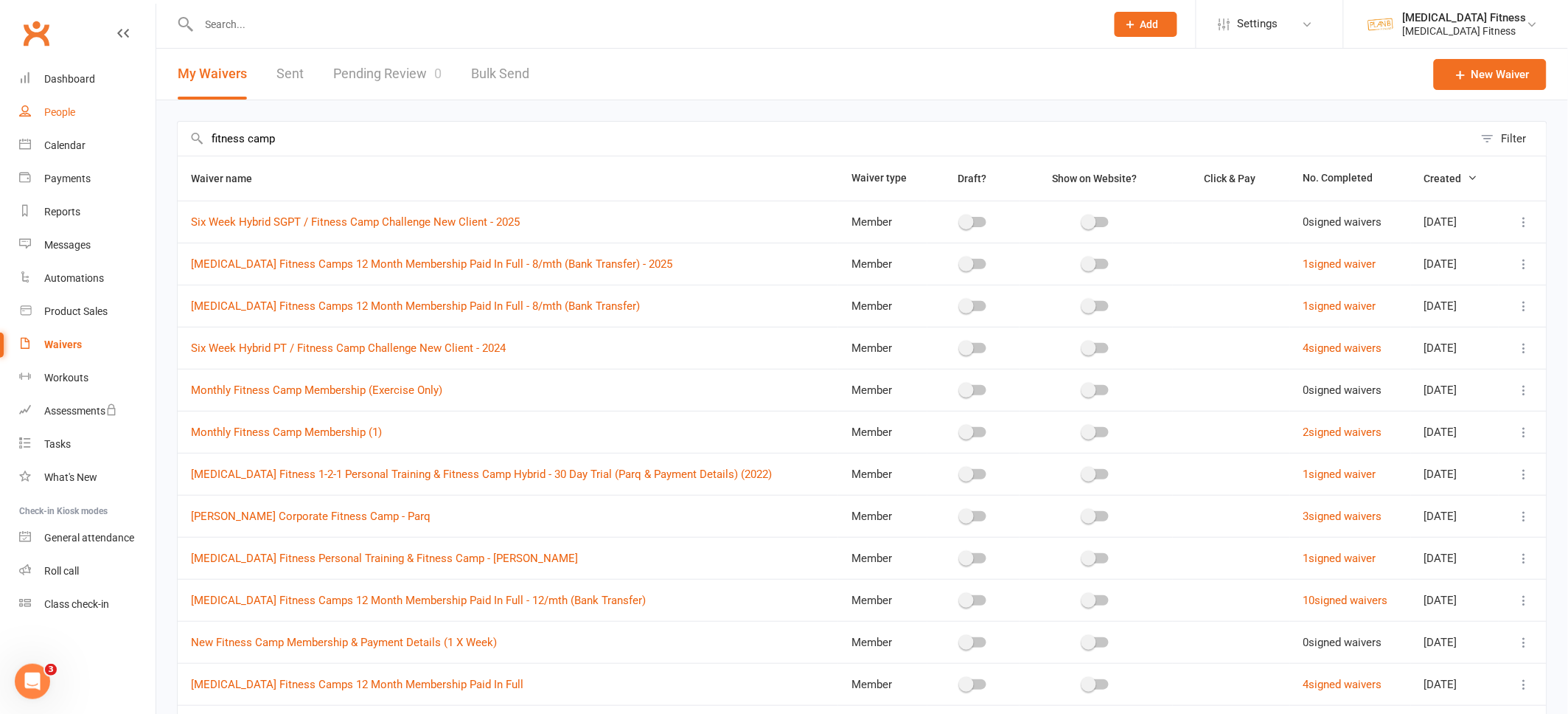
drag, startPoint x: 315, startPoint y: 140, endPoint x: 154, endPoint y: 127, distance: 161.5
click at [154, 125] on ui-view "Prospect Member Non-attending contact Class / event Appointment Task Membership…" at bounding box center [784, 463] width 1568 height 920
type input "p"
type input "post"
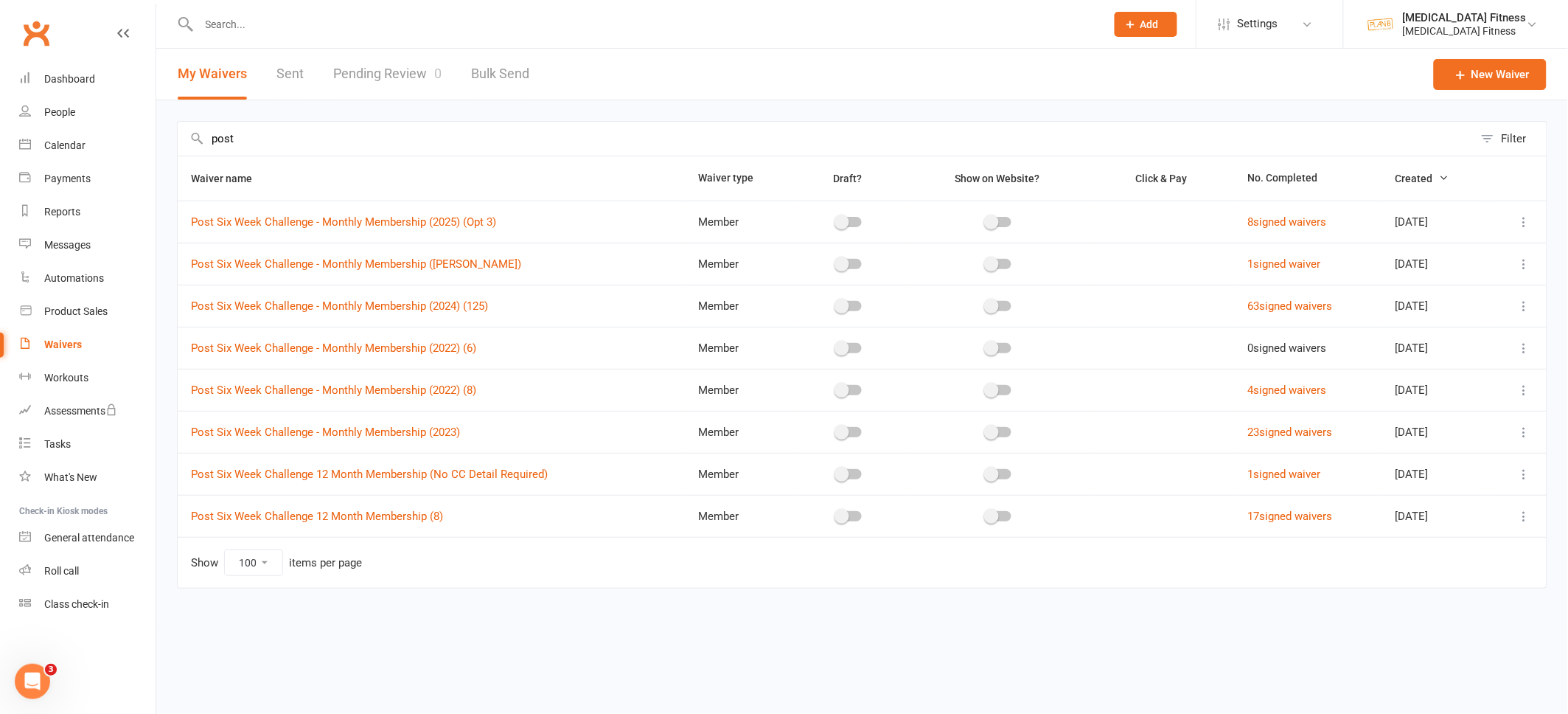
click at [1523, 306] on icon at bounding box center [1524, 306] width 15 height 15
click at [1434, 360] on link "Duplicate waiver" at bounding box center [1446, 365] width 173 height 29
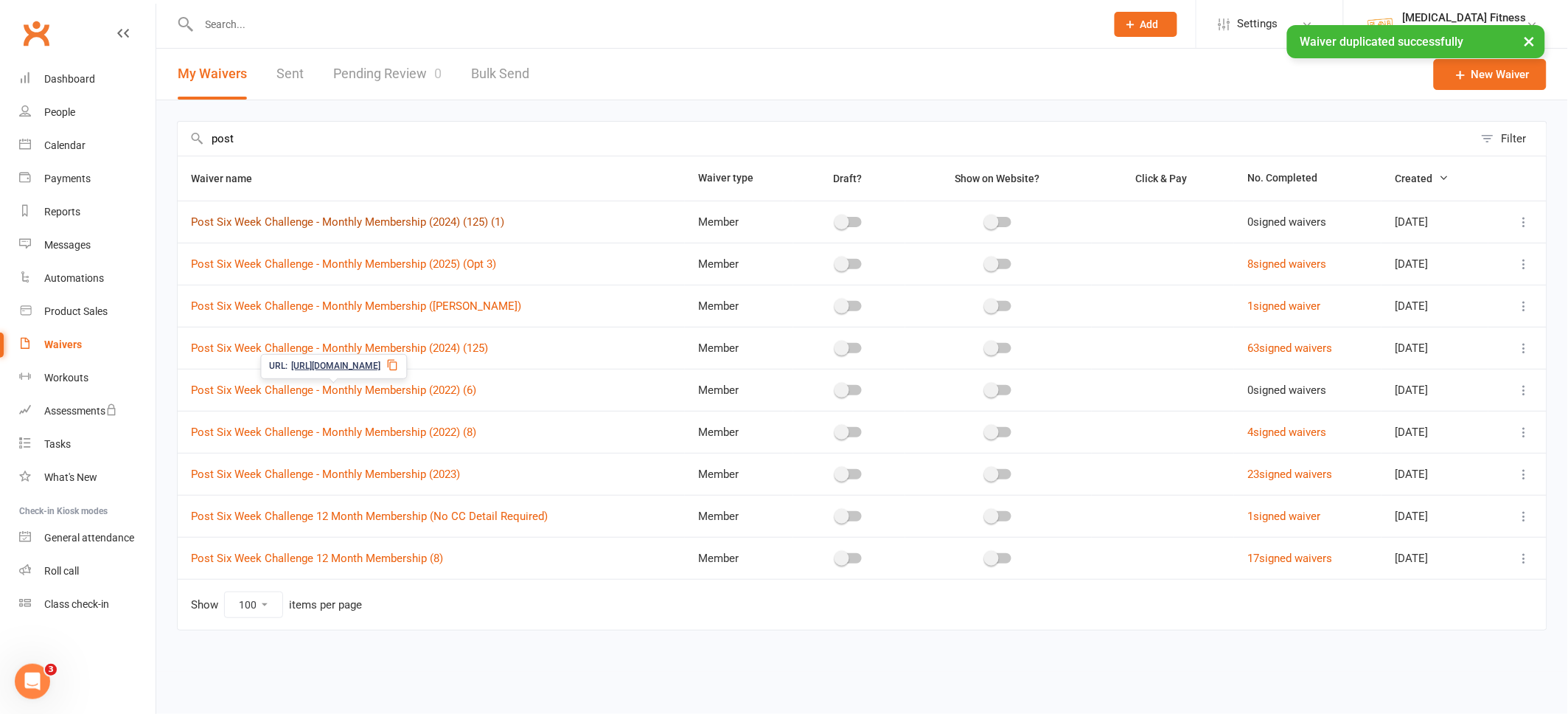
click at [406, 228] on link "Post Six Week Challenge - Monthly Membership (2024) (125) (1)" at bounding box center [347, 223] width 313 height 14
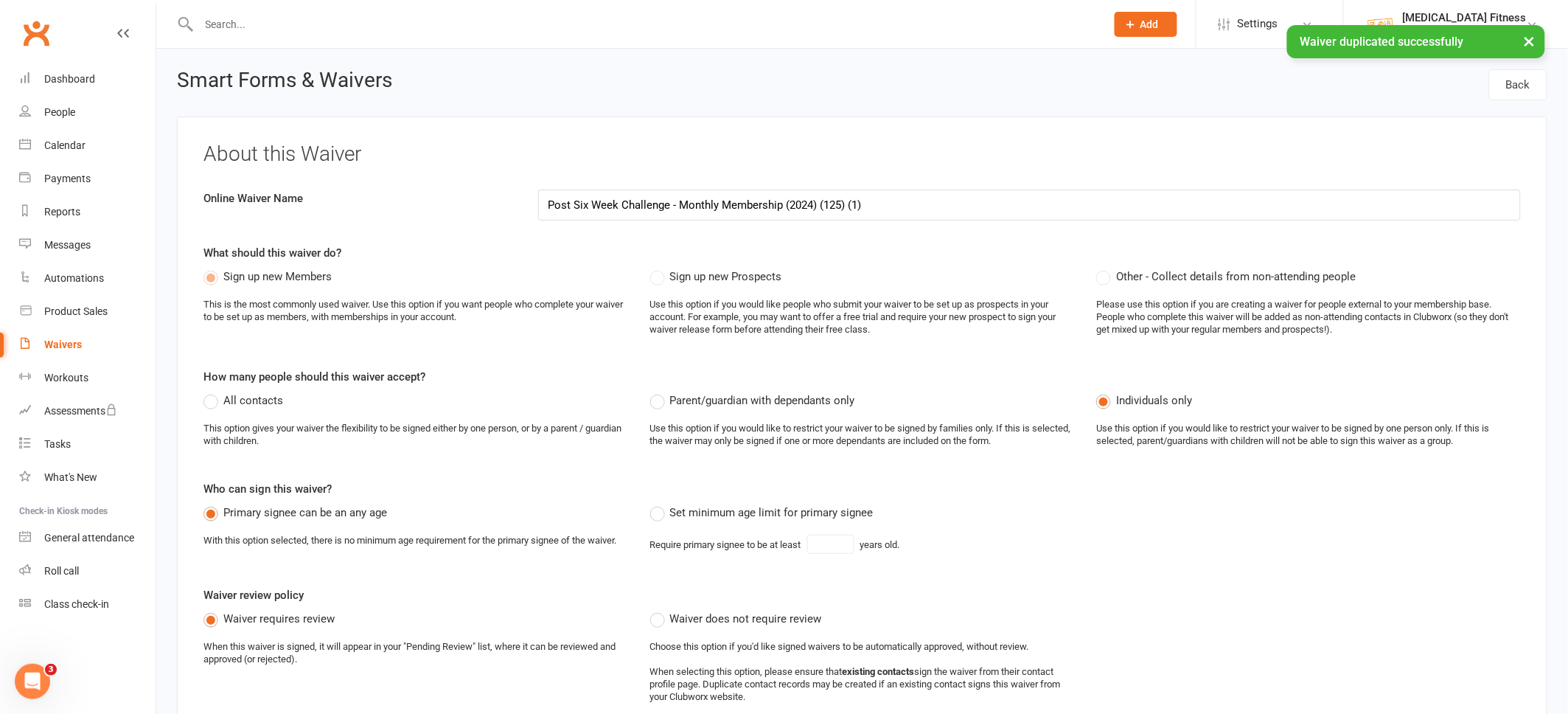
select select "do_not_copy_answers"
select select "select"
drag, startPoint x: 670, startPoint y: 204, endPoint x: 508, endPoint y: 203, distance: 162.0
click at [508, 203] on div "Online Waiver Name Post Six Week Challenge - Monthly Membership (2024) (125) (1)" at bounding box center [862, 205] width 1339 height 31
click at [626, 199] on input "[MEDICAL_DATA] Fitness - Monthly Membership (2024) (125) (1)" at bounding box center [1030, 205] width 983 height 31
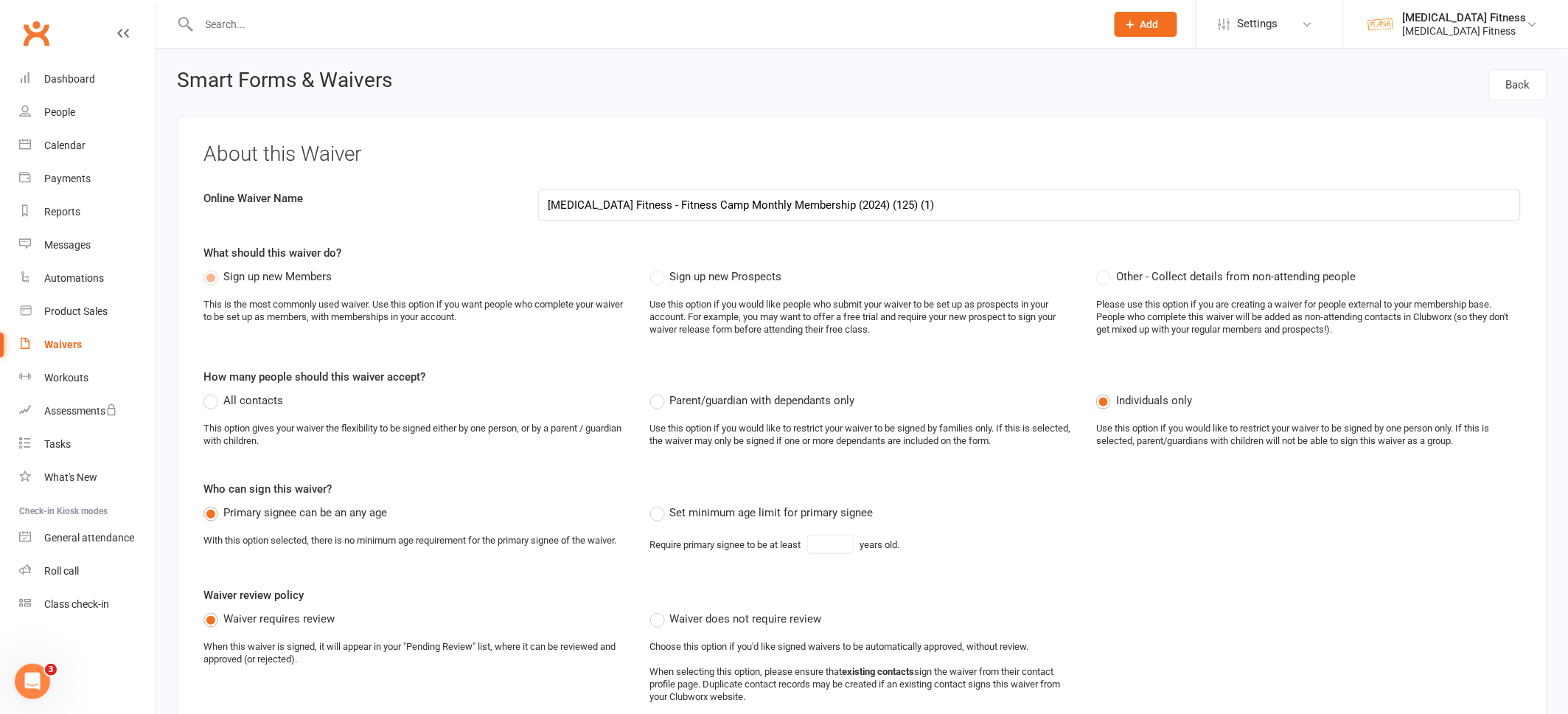
drag, startPoint x: 827, startPoint y: 203, endPoint x: 918, endPoint y: 207, distance: 91.1
click at [918, 207] on input "[MEDICAL_DATA] Fitness - Fitness Camp Monthly Membership (2024) (125) (1)" at bounding box center [1030, 205] width 983 height 31
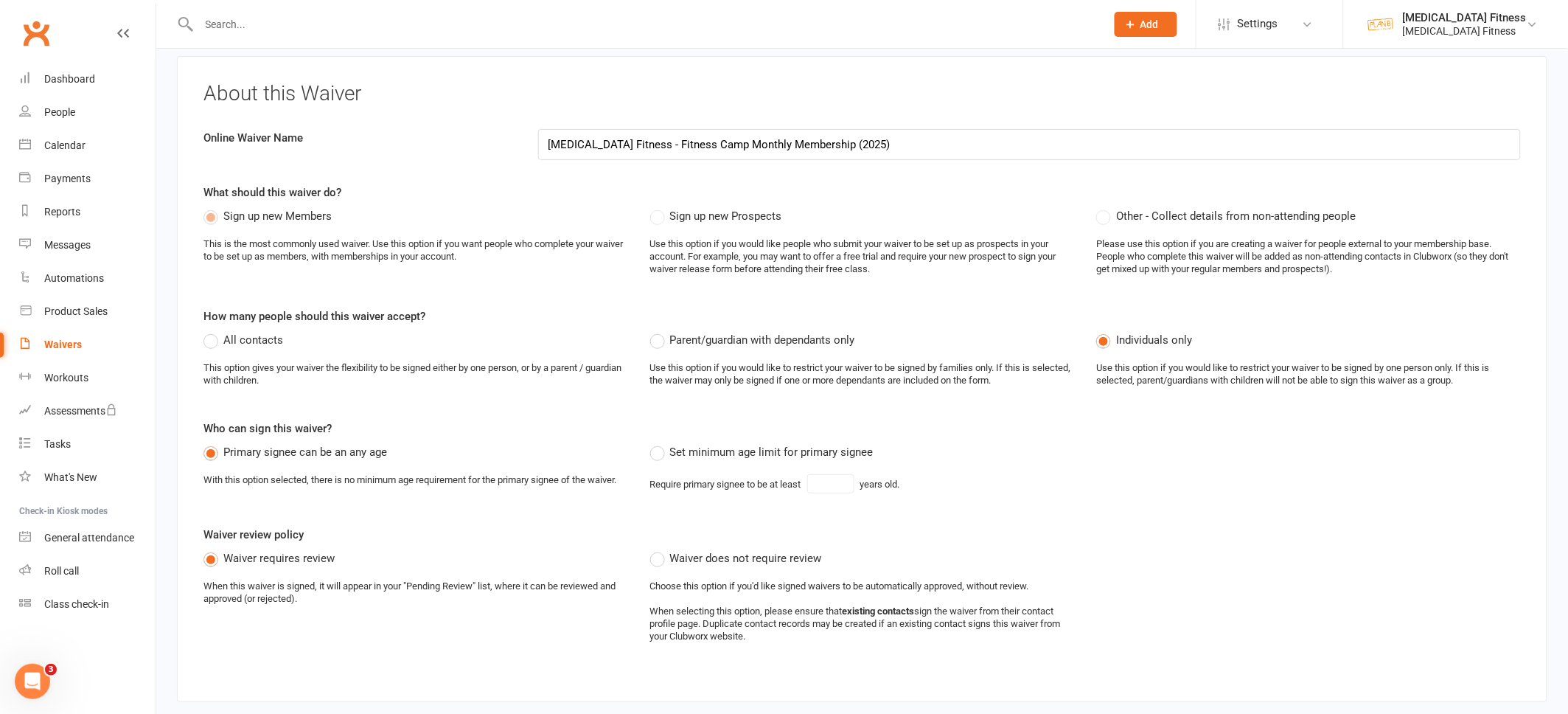
scroll to position [98, 0]
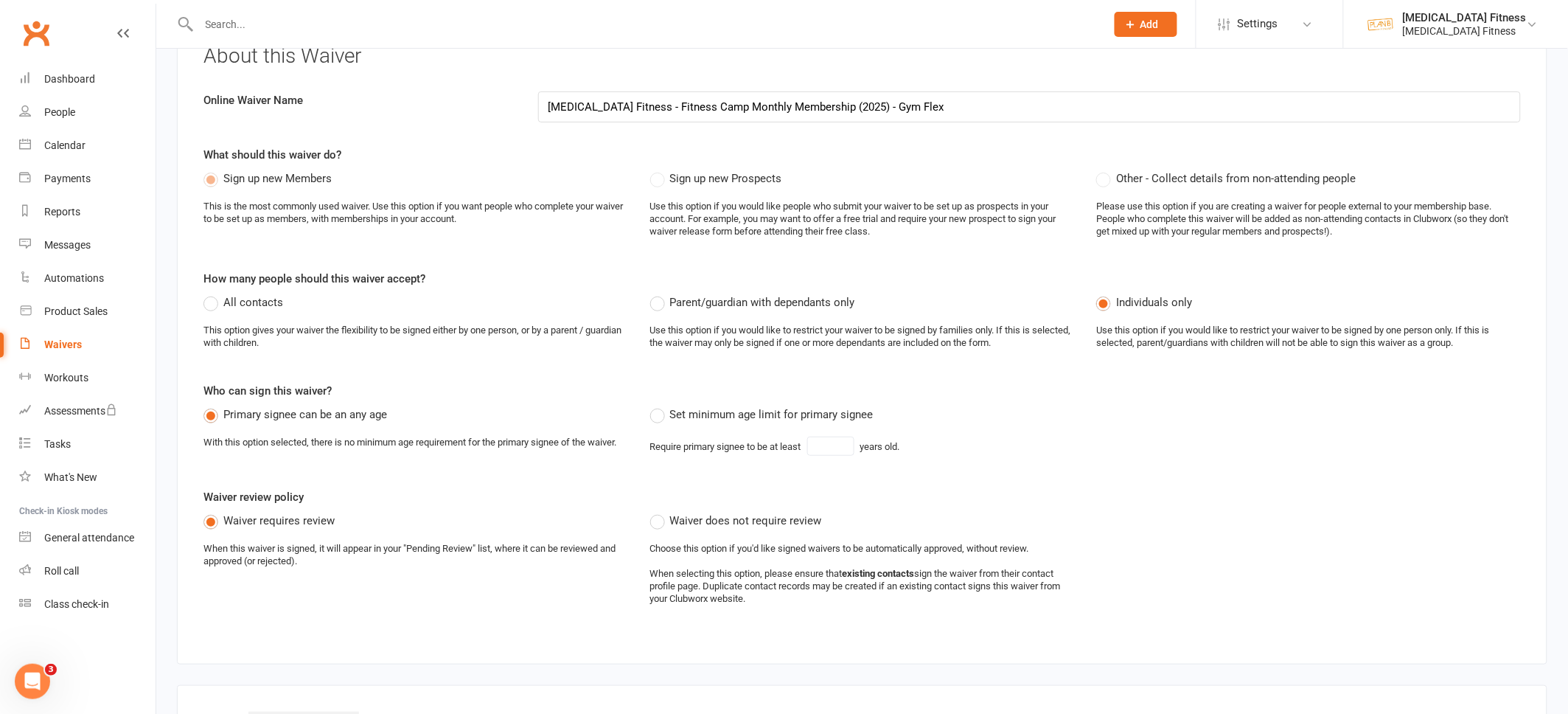
type input "[MEDICAL_DATA] Fitness - Fitness Camp Monthly Membership (2025) - Gym Flex"
click at [1027, 259] on div "About this Waiver Online Waiver Name [MEDICAL_DATA] Fitness - Fitness Camp Mont…" at bounding box center [862, 342] width 1370 height 646
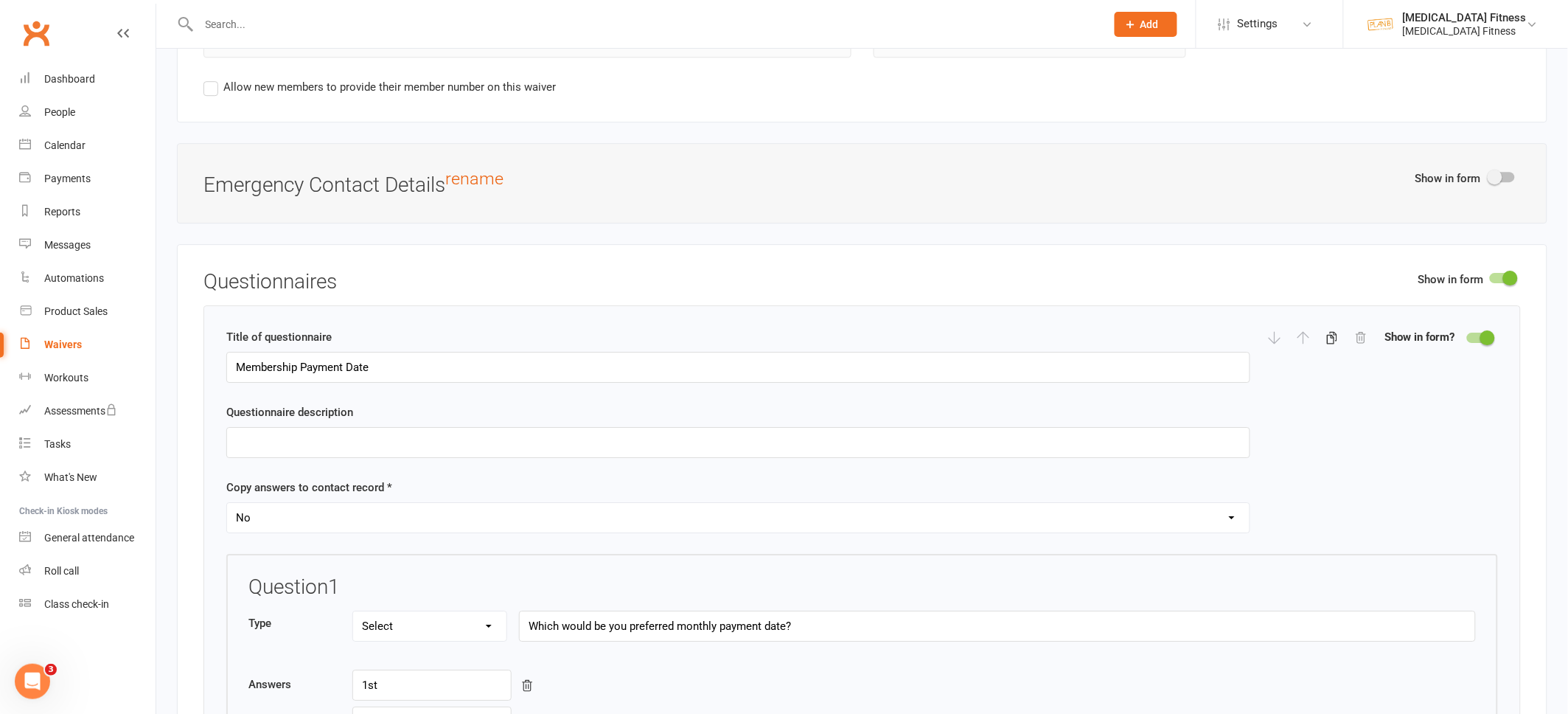
scroll to position [1518, 0]
click at [1508, 178] on div at bounding box center [1502, 176] width 25 height 10
click at [1490, 173] on input "checkbox" at bounding box center [1490, 173] width 0 height 0
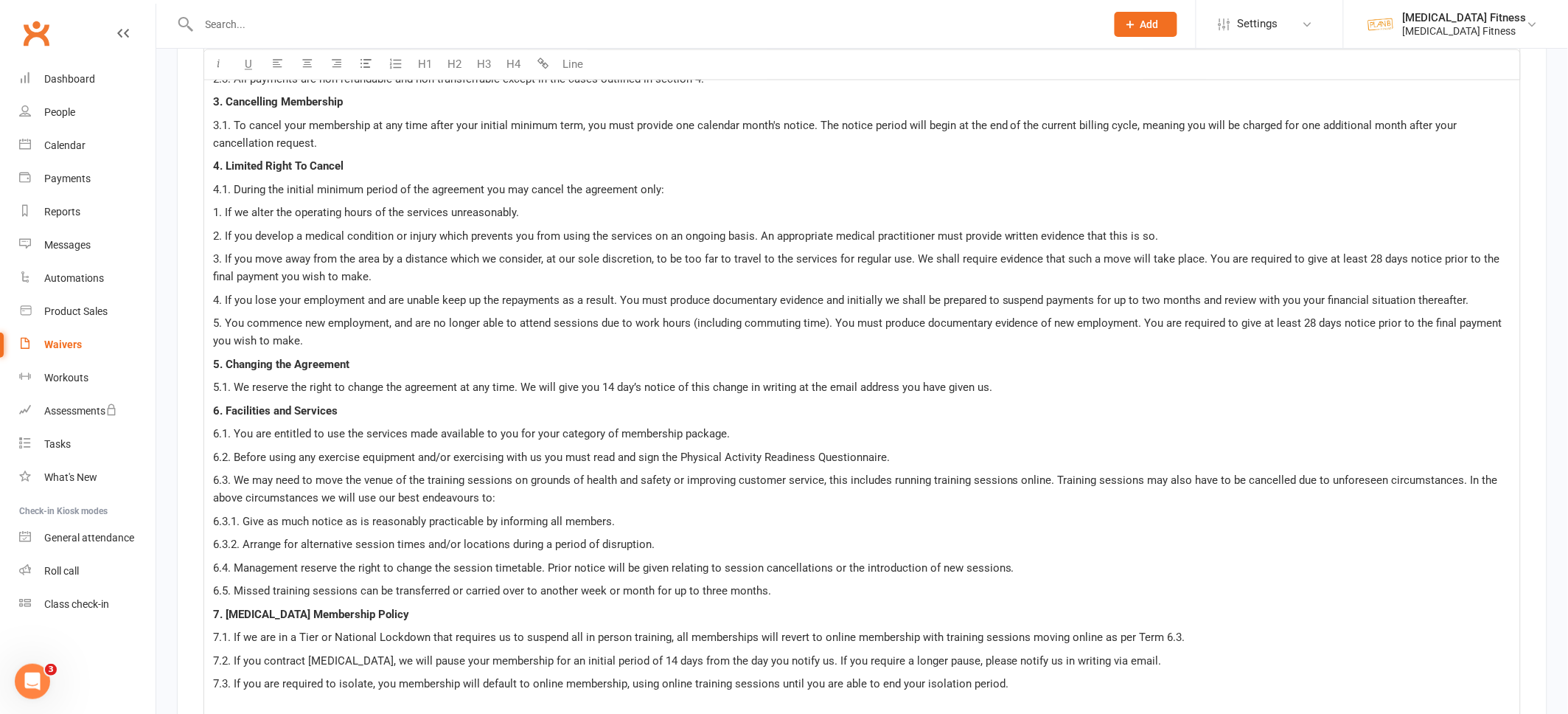
scroll to position [2907, 0]
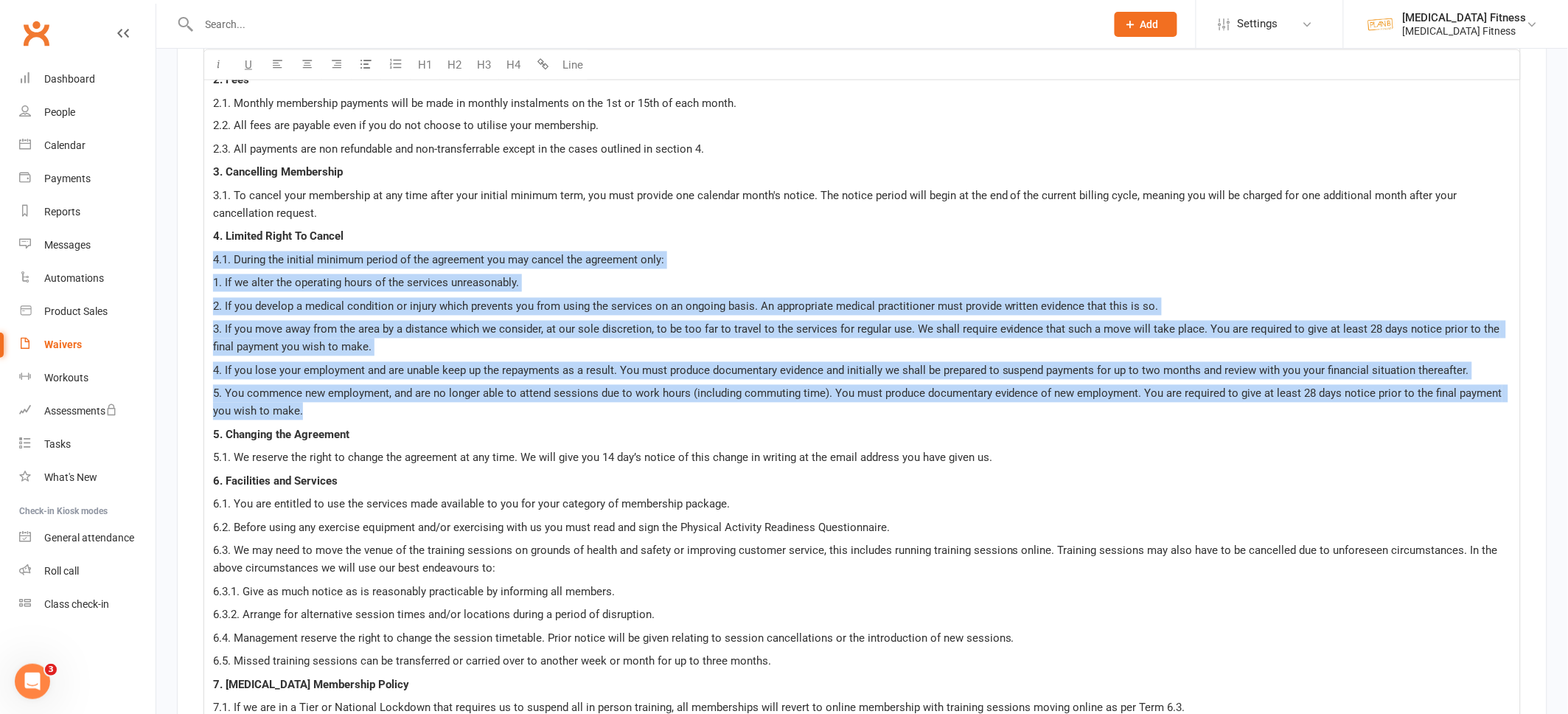
drag, startPoint x: 304, startPoint y: 408, endPoint x: 211, endPoint y: 267, distance: 168.9
click at [211, 267] on div "TERMS AND CONDITIONS OF MEMBERSHIP By making payment, you agree to and accept t…" at bounding box center [863, 401] width 1316 height 957
copy div "1.3. Loremi dol sitamet consect adipis el sed doeiusmod tem inc utlabo etd magn…"
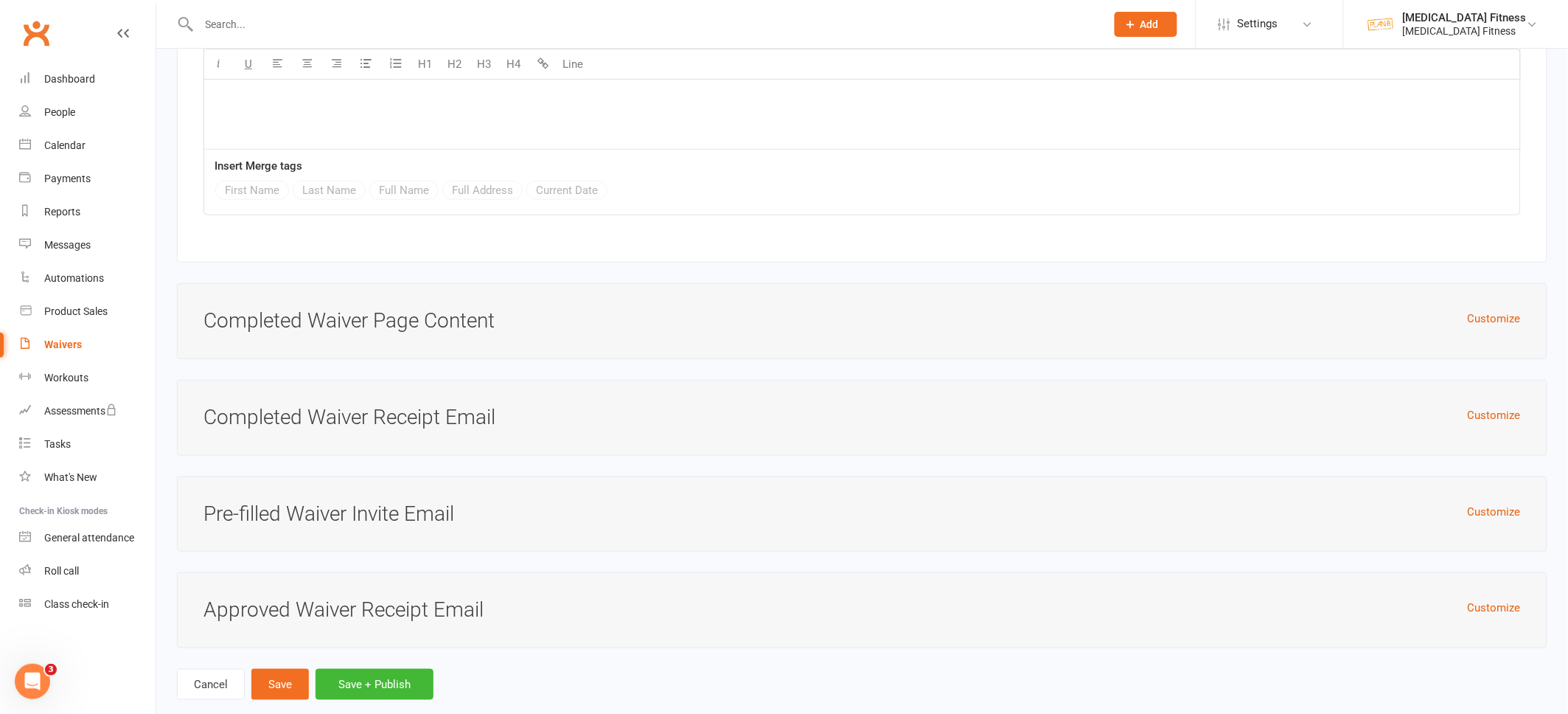
scroll to position [6365, 0]
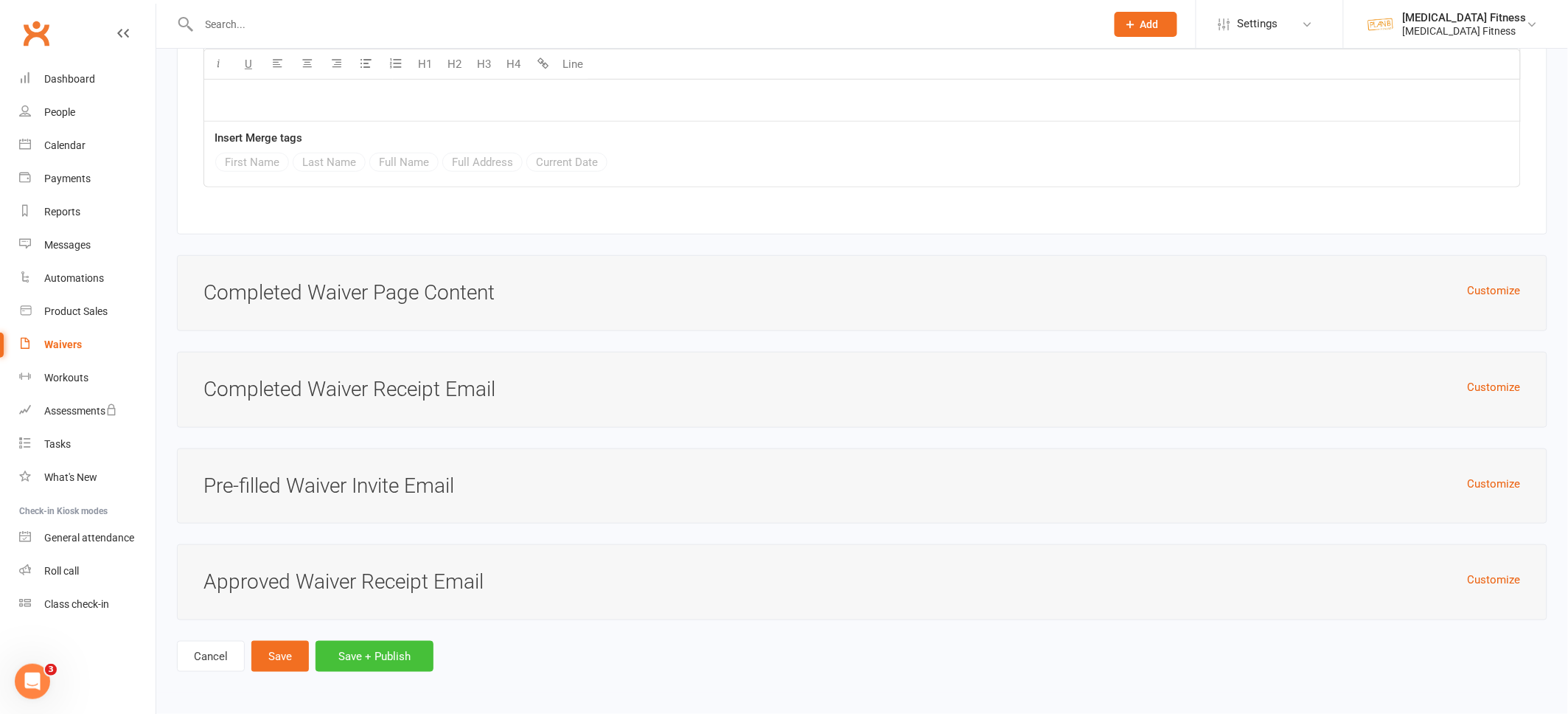
click at [335, 650] on button "Save + Publish" at bounding box center [375, 657] width 118 height 31
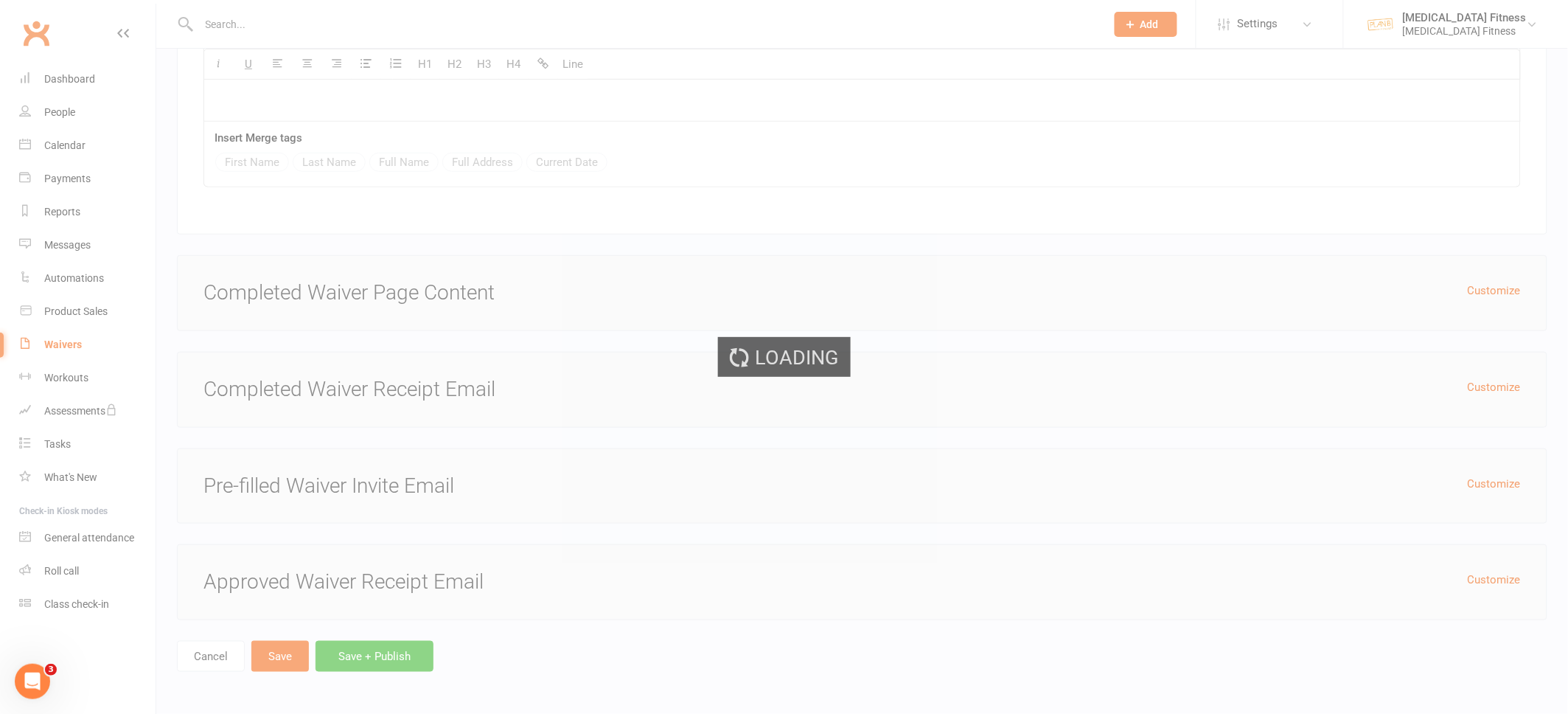
select select "100"
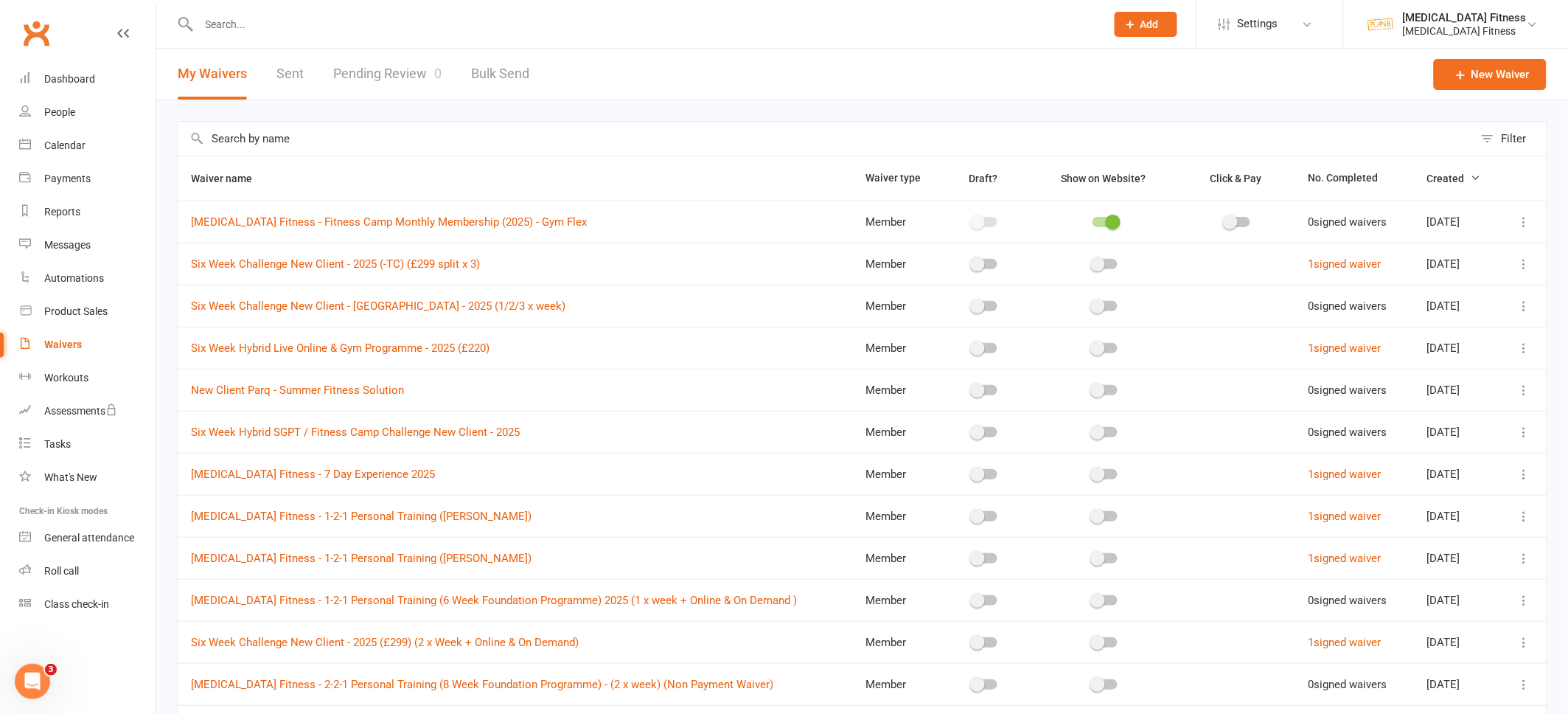
click at [1093, 219] on div at bounding box center [1105, 222] width 25 height 10
click at [1093, 220] on input "checkbox" at bounding box center [1093, 220] width 0 height 0
click at [1521, 224] on icon at bounding box center [1524, 222] width 15 height 15
click at [1442, 308] on link "Copy external link to clipboard" at bounding box center [1446, 310] width 173 height 29
click at [316, 222] on link "[MEDICAL_DATA] Fitness - Fitness Camp Monthly Membership (2025) - Gym Flex" at bounding box center [389, 223] width 396 height 14
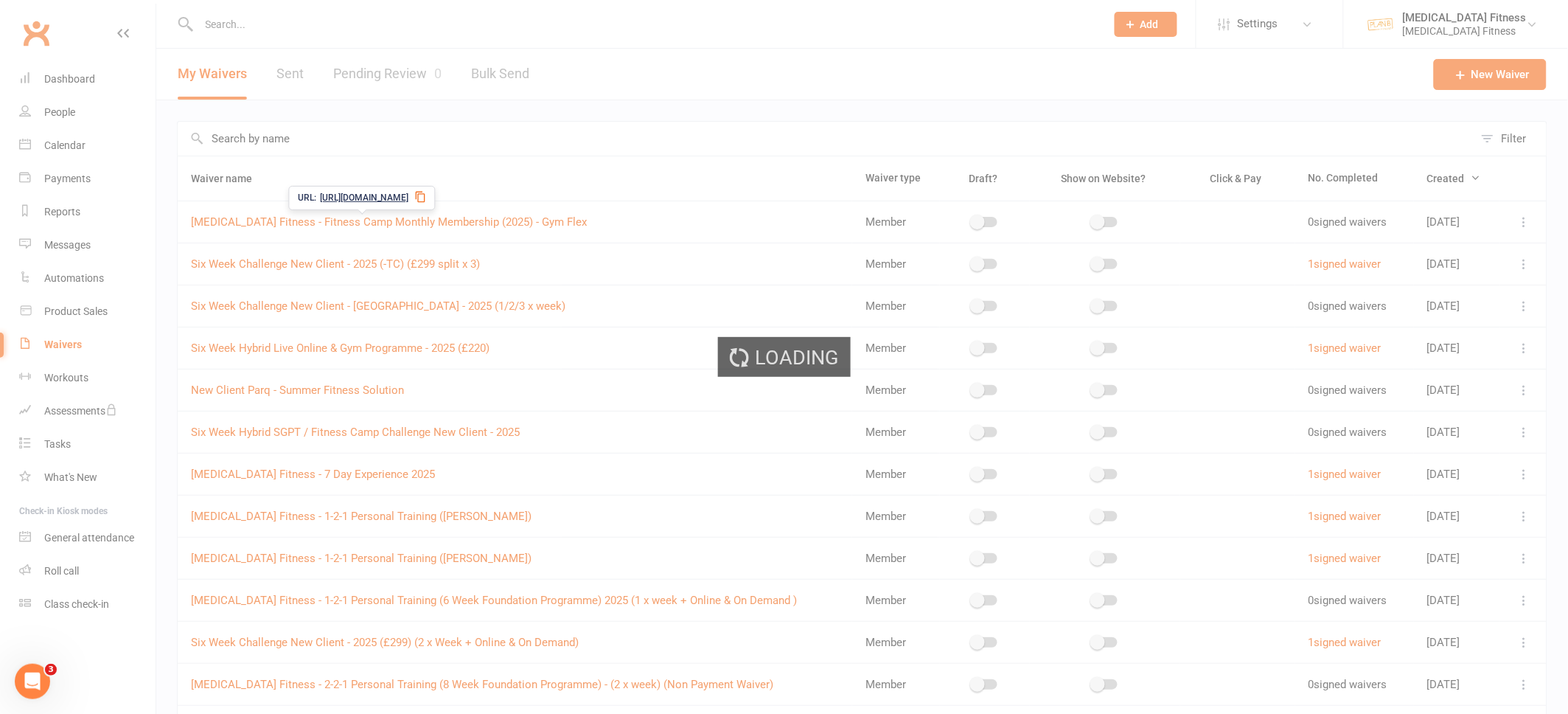
select select "do_not_copy_answers"
select select "select"
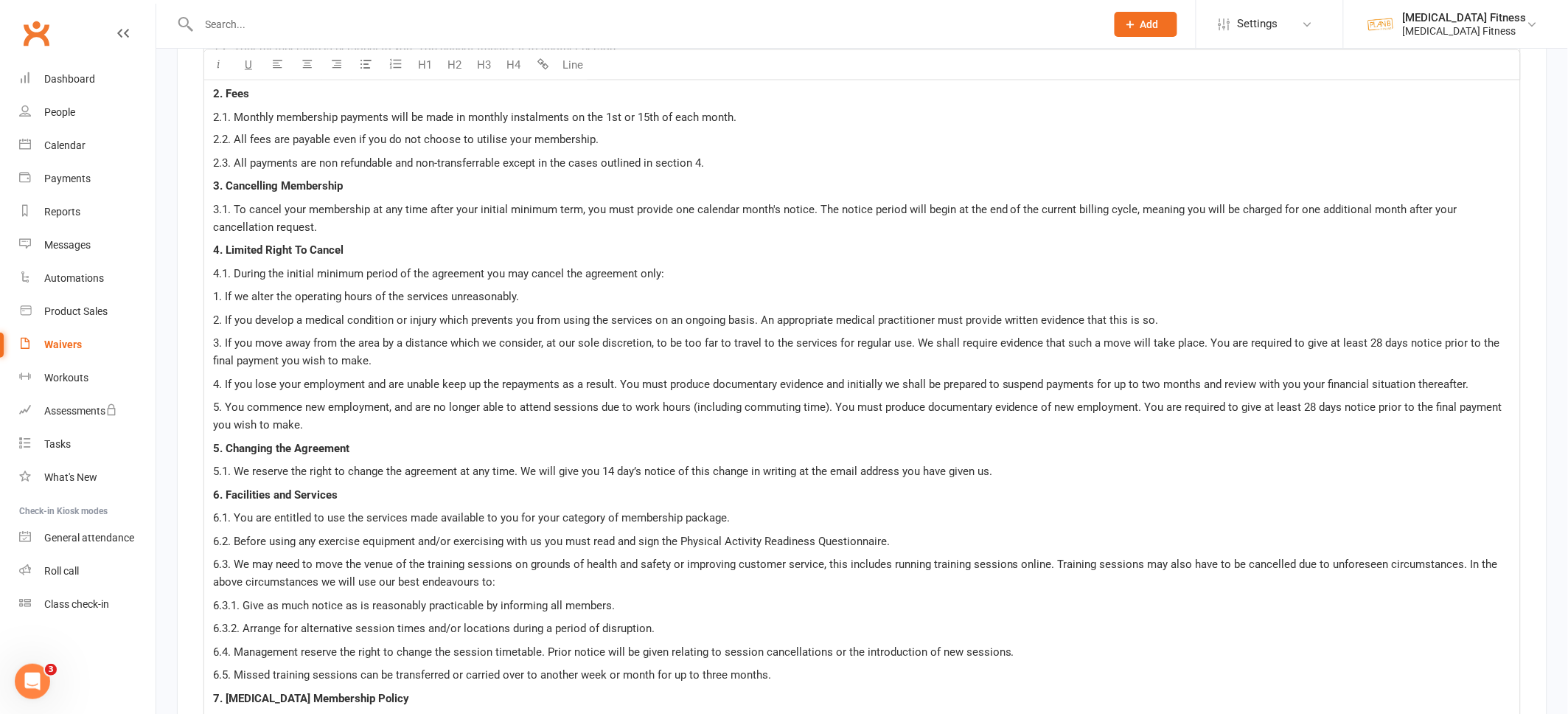
scroll to position [2901, 0]
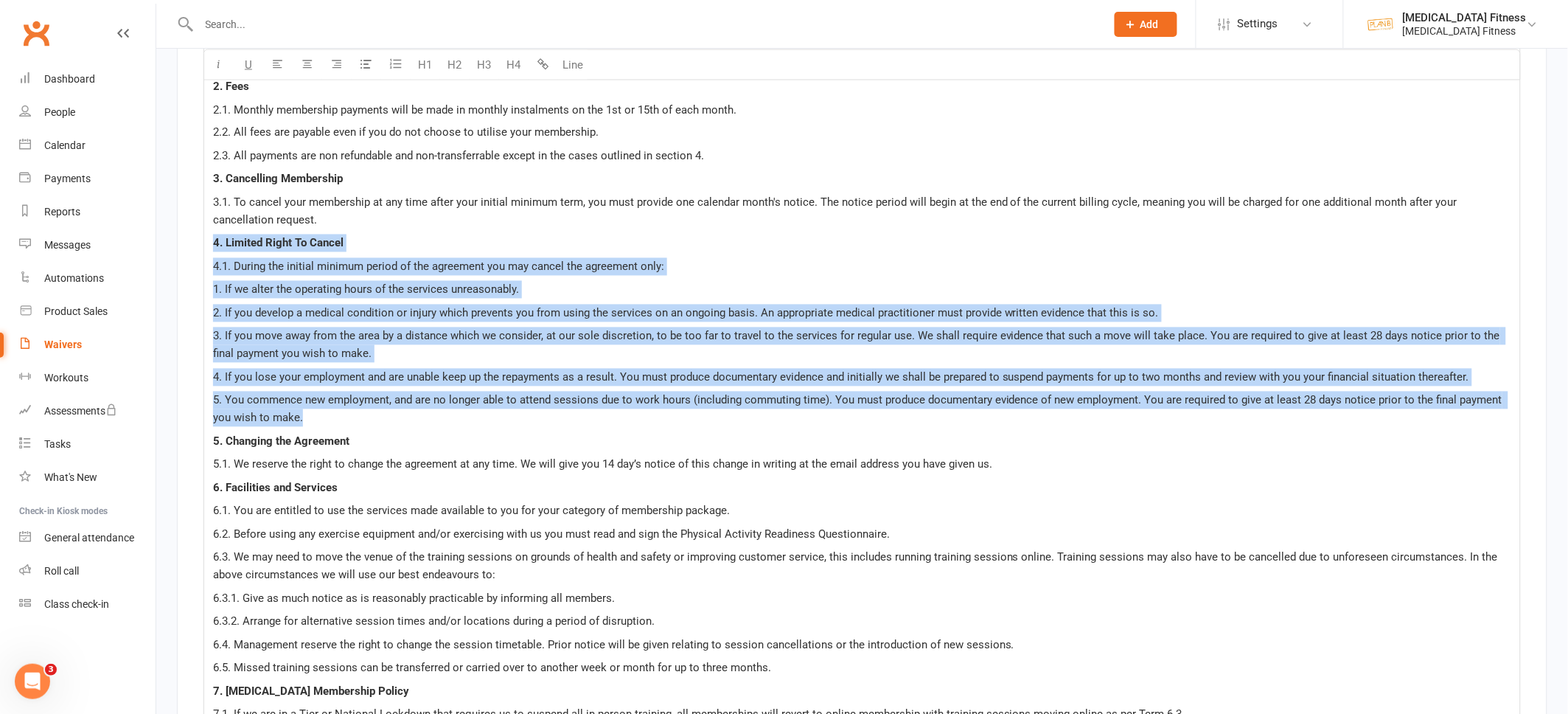
copy div "7. Loremip Dolor Si Ametco 4.1. Adipis eli seddoei tempori utlabo et dol magnaa…"
drag, startPoint x: 308, startPoint y: 414, endPoint x: 211, endPoint y: 245, distance: 194.9
click at [211, 245] on div "TERMS AND CONDITIONS OF MEMBERSHIP By making payment, you agree to and accept t…" at bounding box center [863, 407] width 1316 height 957
click at [574, 391] on p "5. You commence new employment, and are no longer able to attend sessions due t…" at bounding box center [862, 408] width 1298 height 35
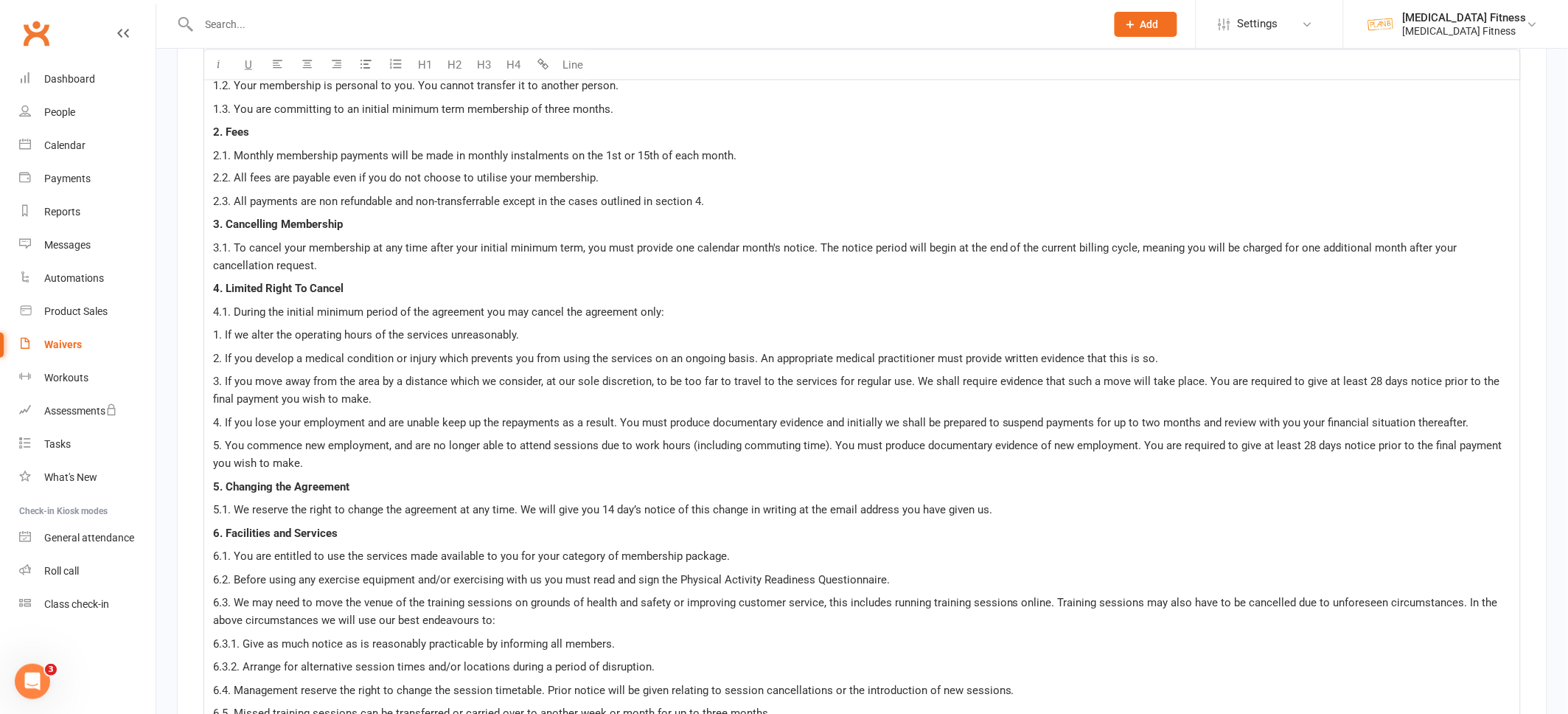
scroll to position [2857, 0]
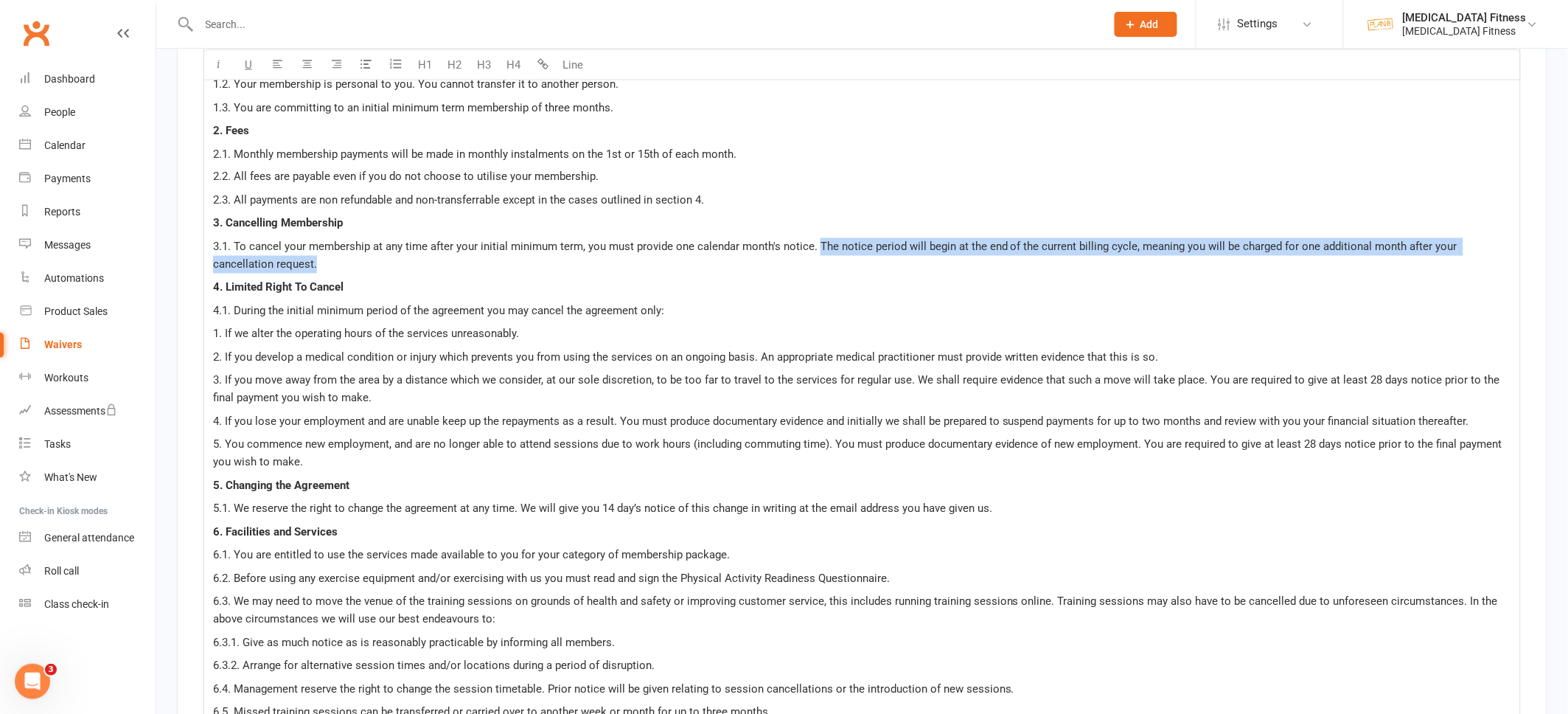
drag, startPoint x: 817, startPoint y: 245, endPoint x: 817, endPoint y: 262, distance: 17.0
click at [817, 262] on p "3.1. To cancel your membership at any time after your initial minimum term, you…" at bounding box center [862, 255] width 1298 height 35
copy span "The notice period will begin at the end of the current billing cycle, meaning y…"
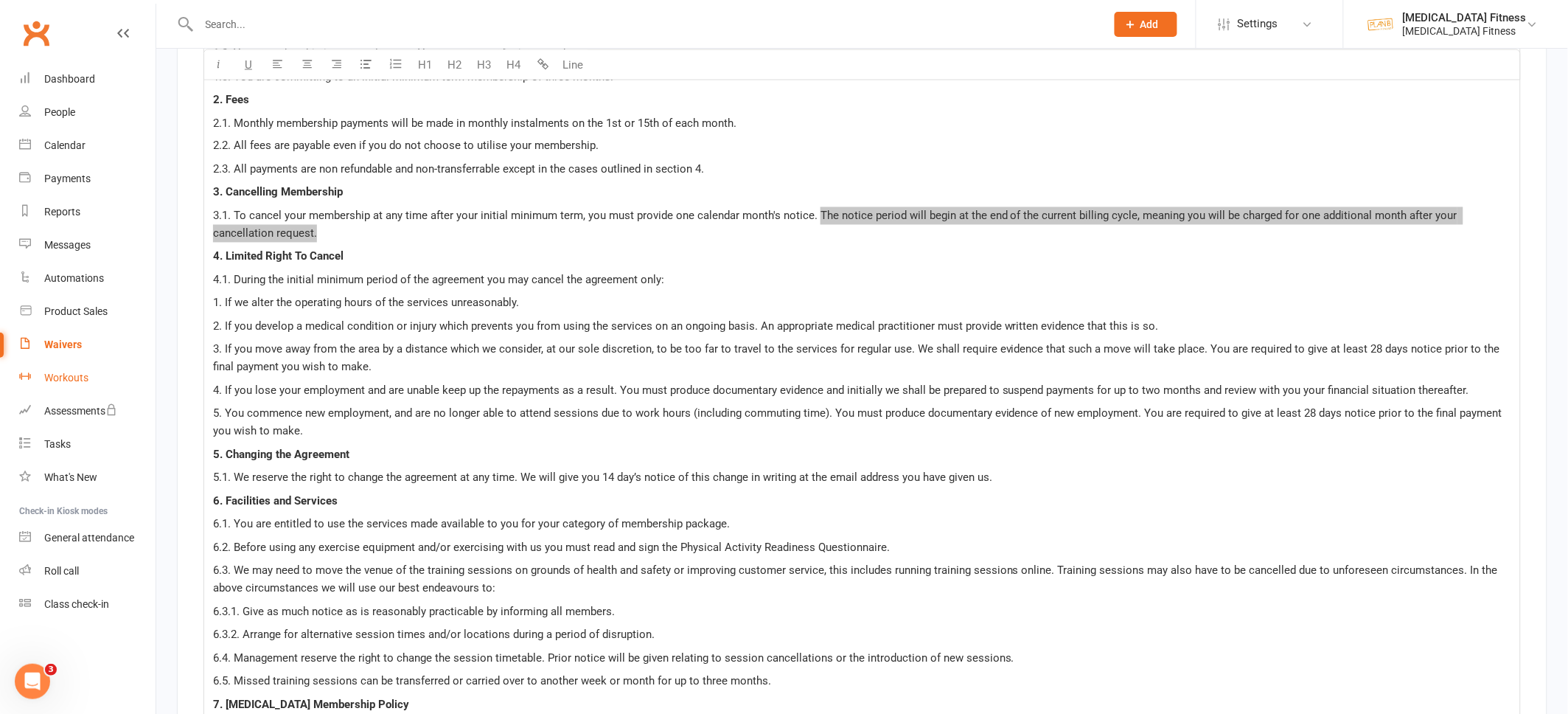
scroll to position [2892, 0]
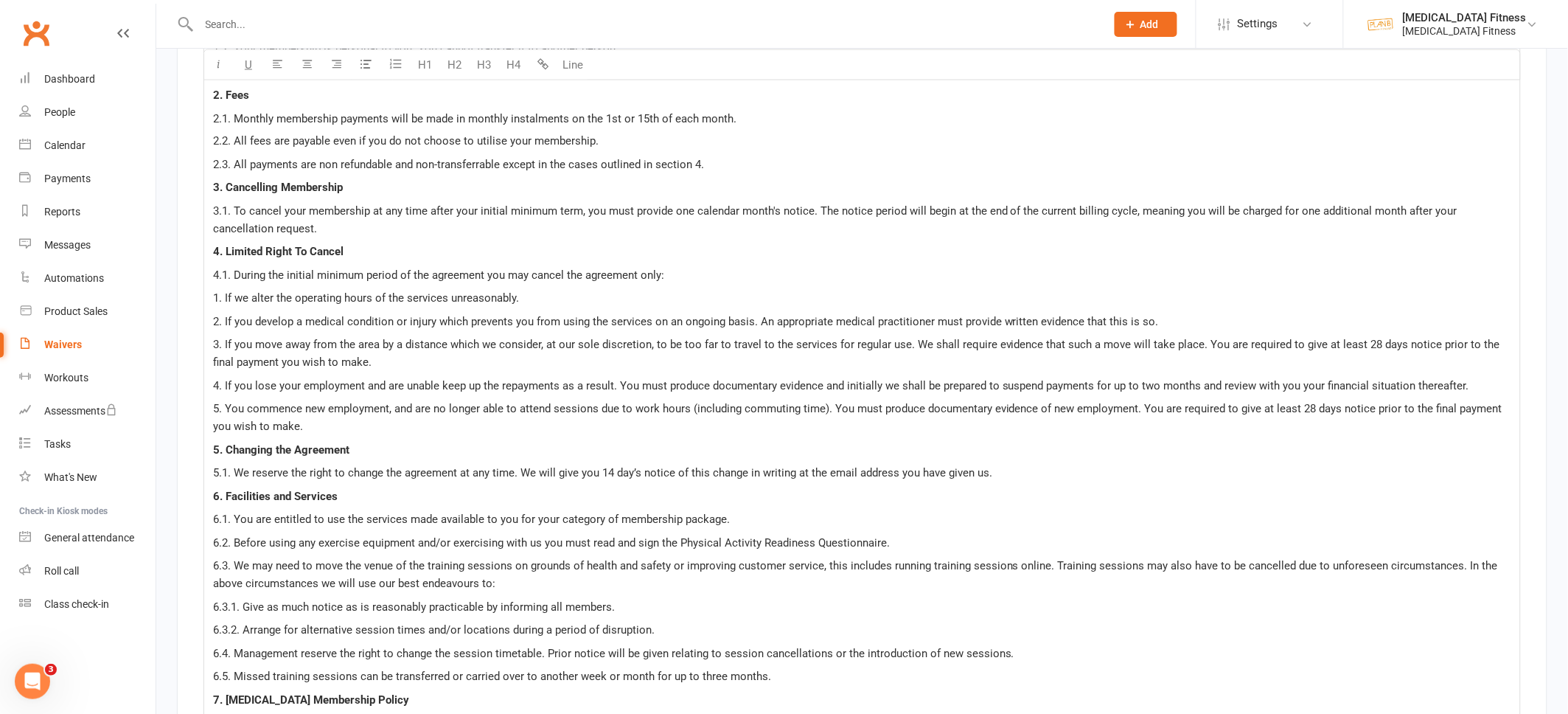
click at [1157, 322] on p "2. If you develop a medical condition or injury which prevents you from using t…" at bounding box center [862, 322] width 1298 height 18
drag, startPoint x: 1157, startPoint y: 322, endPoint x: 225, endPoint y: 317, distance: 932.0
click at [225, 317] on p "2. If you develop a medical condition or injury which prevents you from using t…" at bounding box center [862, 322] width 1298 height 18
copy span "If you develop a medical condition or injury which prevents you from using the …"
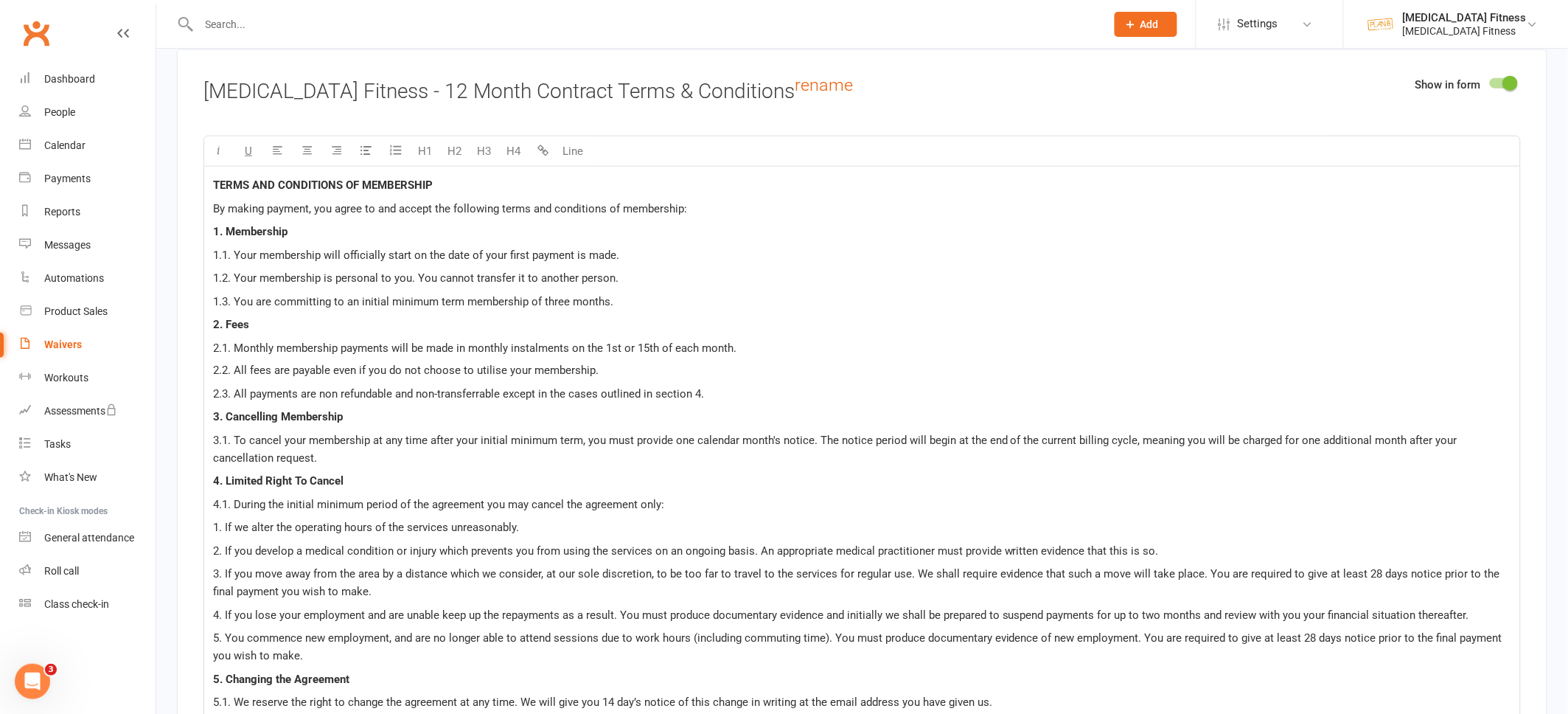
scroll to position [2648, 0]
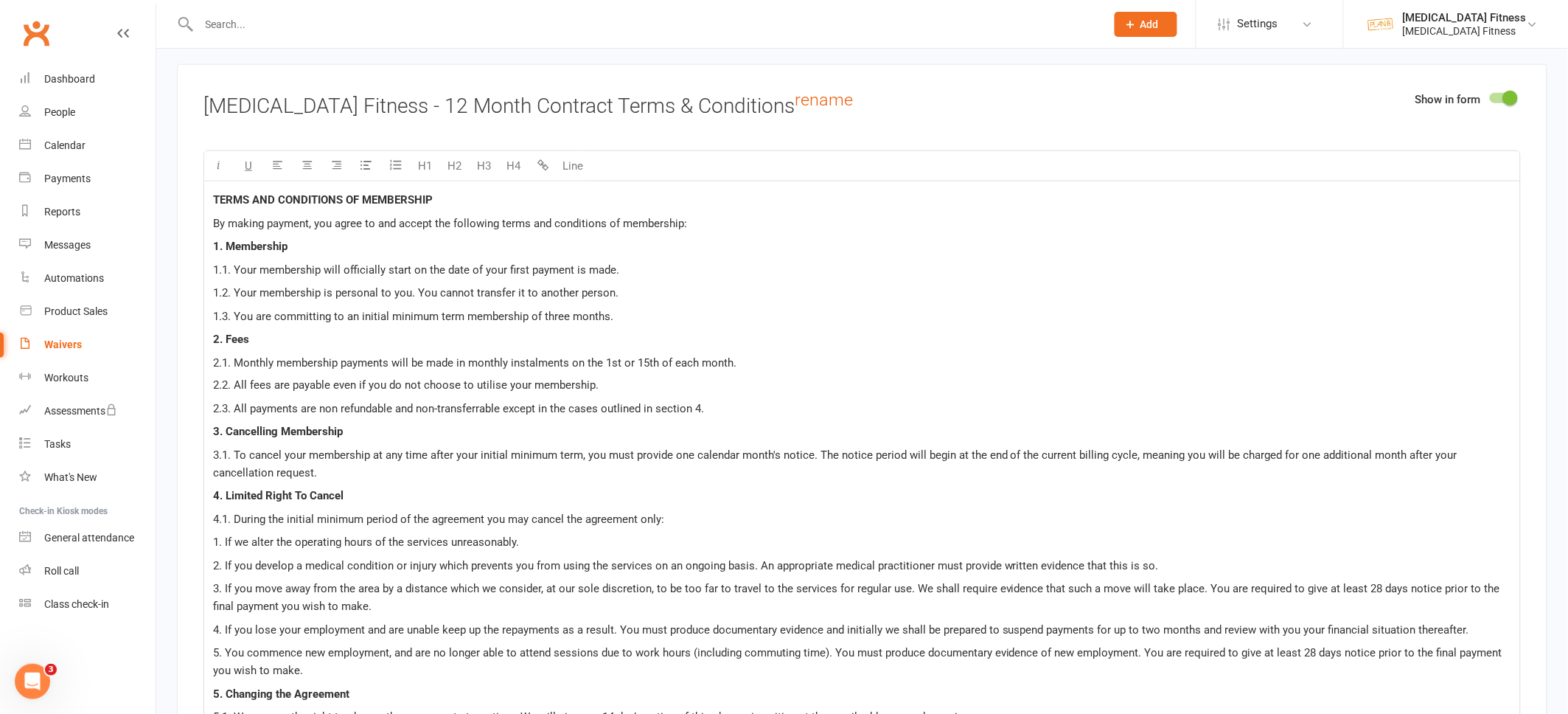
copy span "Your membership is personal to you. You cannot transfer it to another person."
drag, startPoint x: 622, startPoint y: 295, endPoint x: 233, endPoint y: 289, distance: 389.0
click at [233, 289] on p "1.2. Your membership is personal to you. You cannot transfer it to another pers…" at bounding box center [862, 293] width 1298 height 18
